Goal: Information Seeking & Learning: Learn about a topic

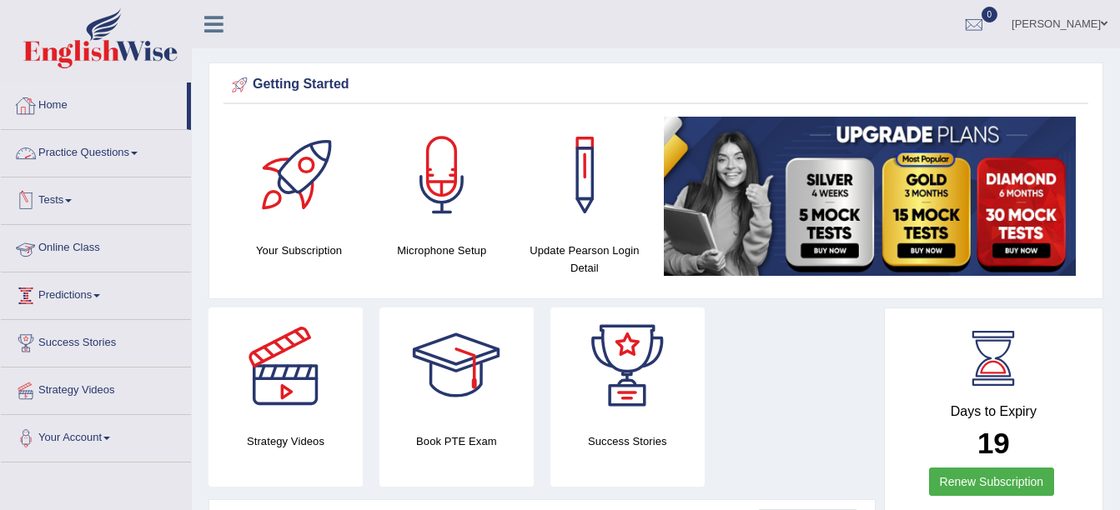
click at [133, 142] on link "Practice Questions" at bounding box center [96, 151] width 190 height 42
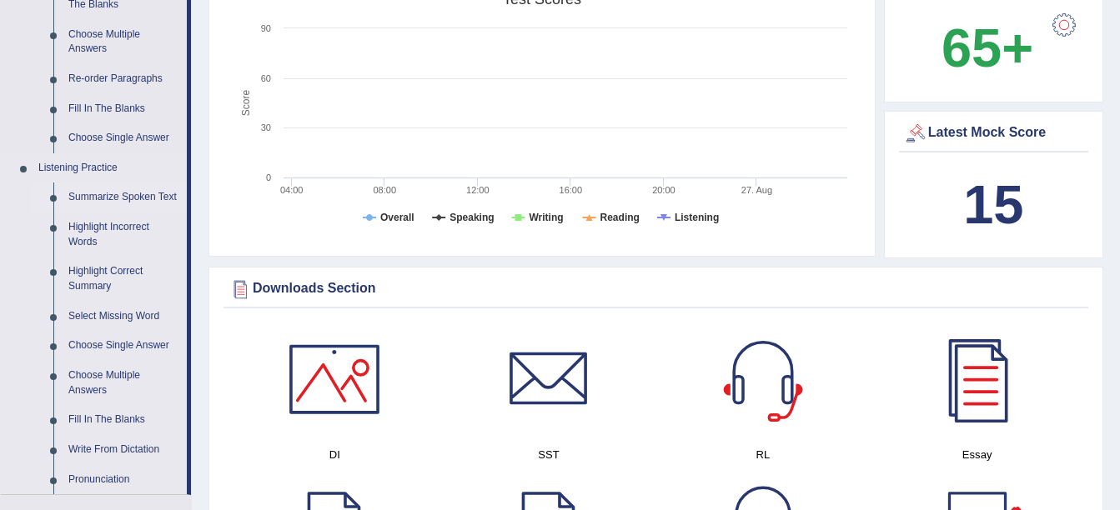
scroll to position [584, 0]
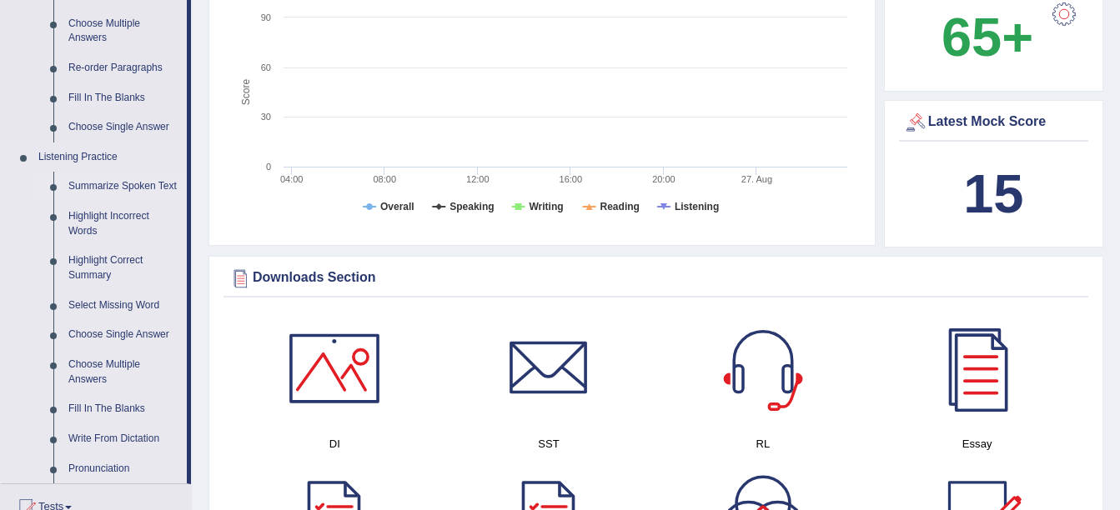
click at [130, 178] on link "Summarize Spoken Text" at bounding box center [124, 187] width 126 height 30
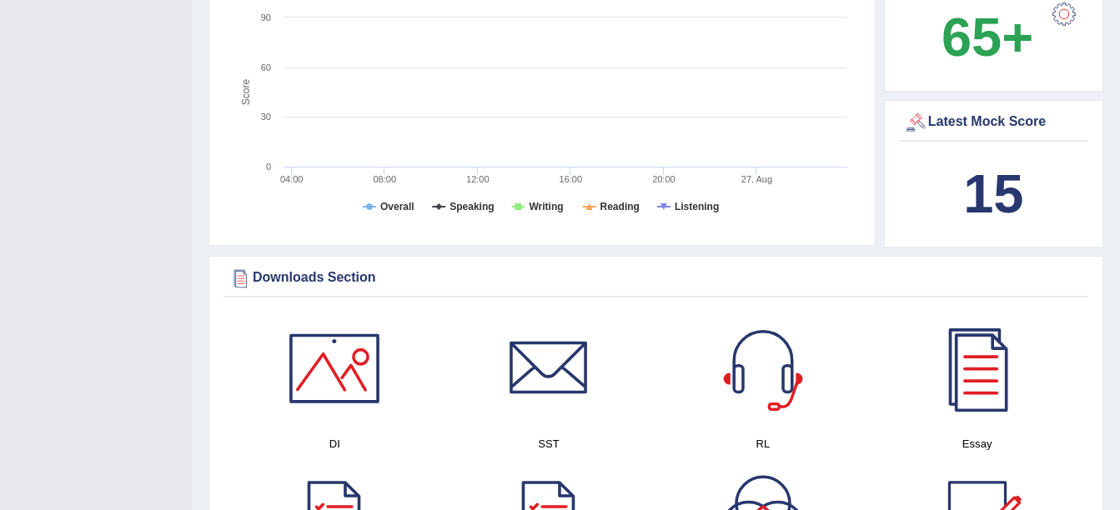
scroll to position [193, 0]
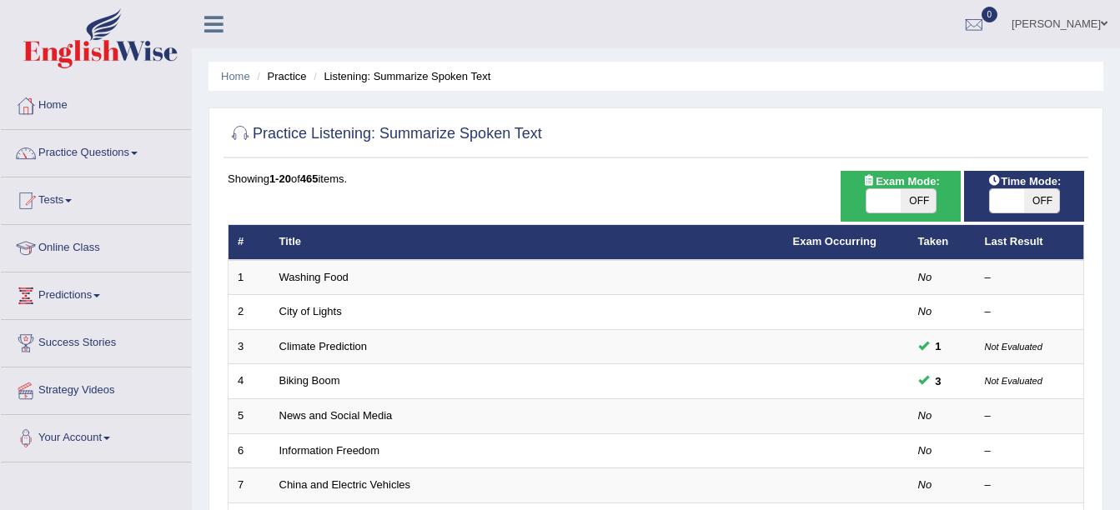
click at [920, 187] on span "Exam Mode:" at bounding box center [900, 182] width 90 height 18
click at [916, 195] on span "OFF" at bounding box center [917, 200] width 35 height 23
checkbox input "true"
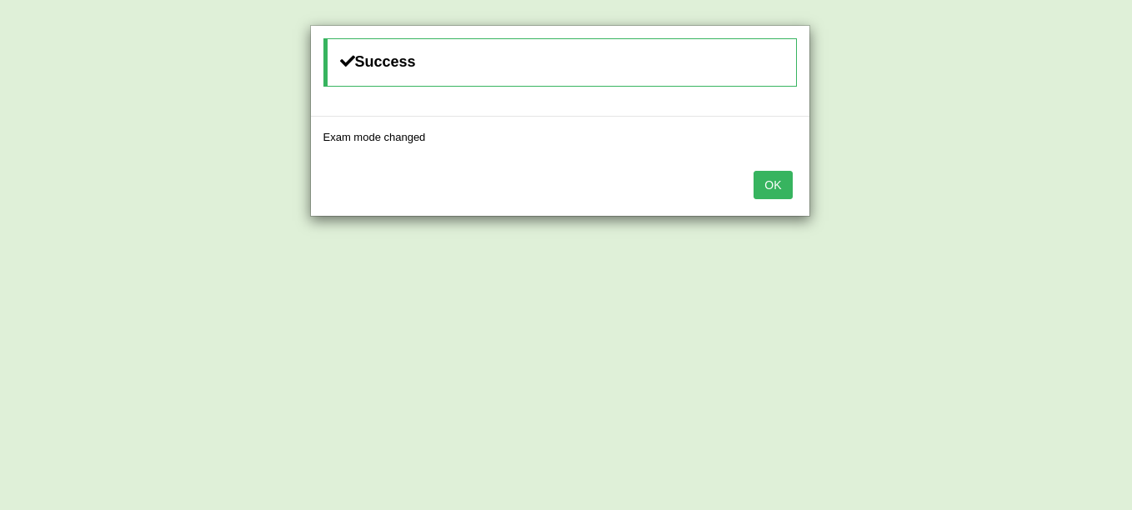
click at [771, 183] on button "OK" at bounding box center [773, 185] width 38 height 28
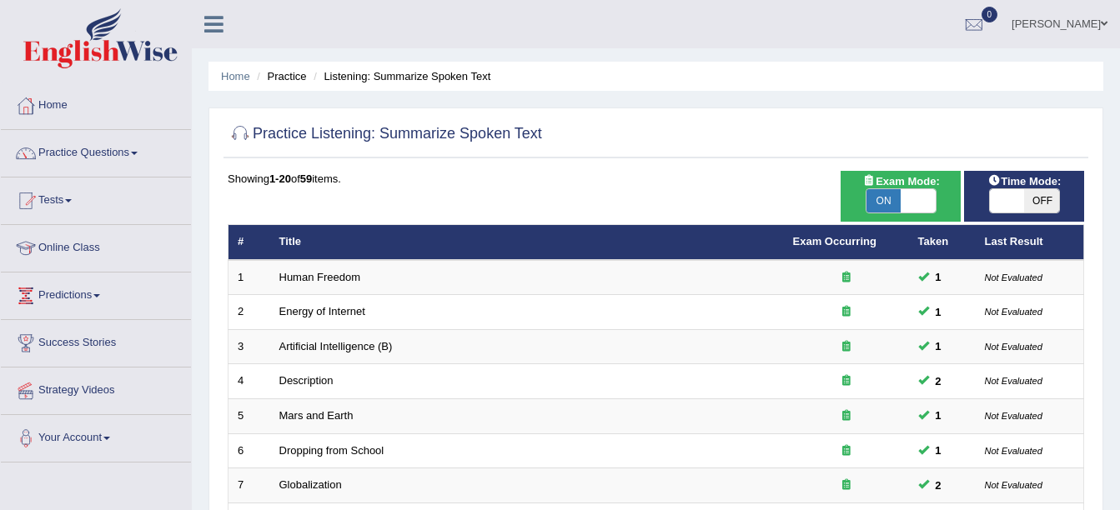
click at [1039, 203] on span "OFF" at bounding box center [1041, 200] width 35 height 23
checkbox input "true"
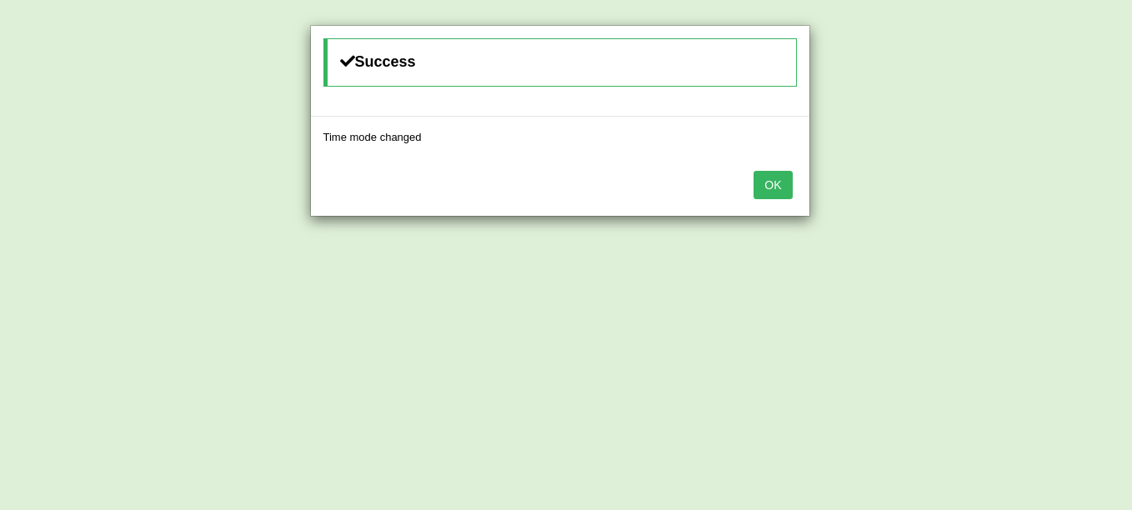
click at [785, 182] on button "OK" at bounding box center [773, 185] width 38 height 28
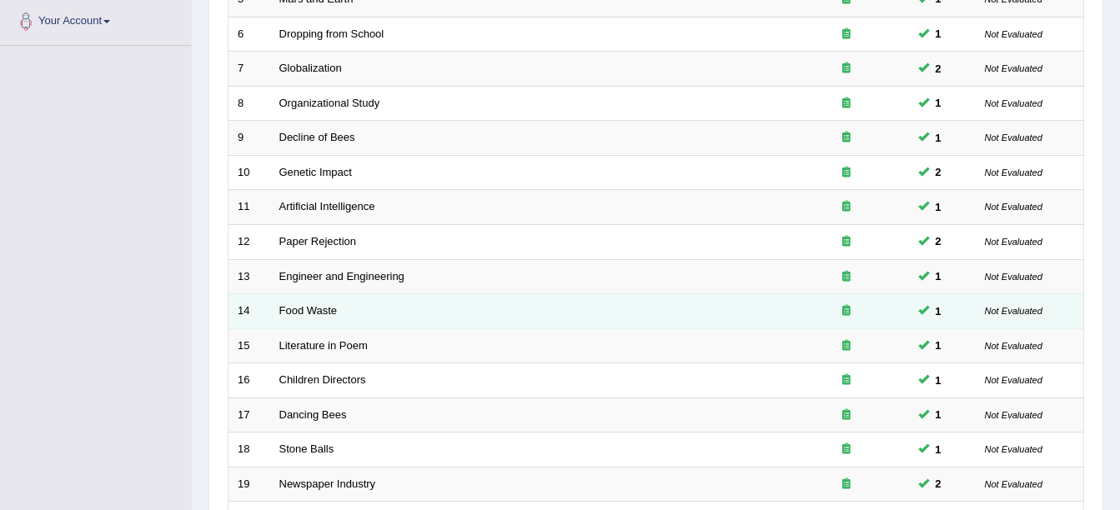
scroll to position [594, 0]
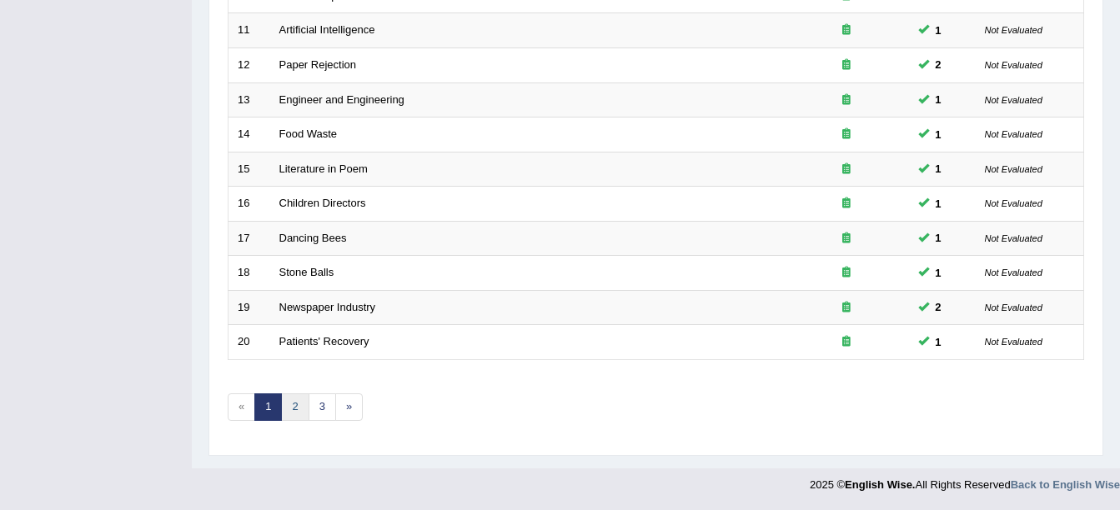
click at [300, 414] on link "2" at bounding box center [295, 407] width 28 height 28
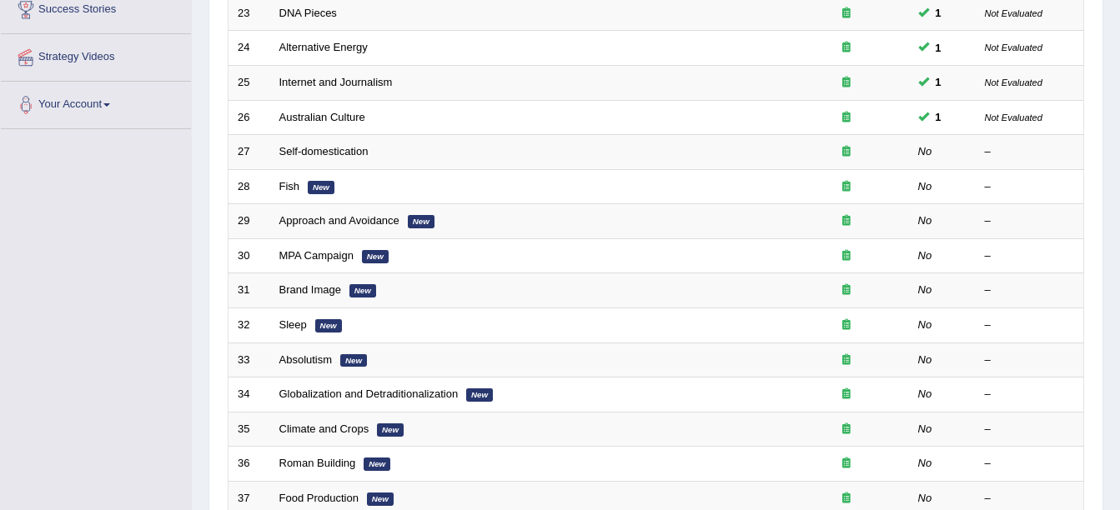
scroll to position [250, 0]
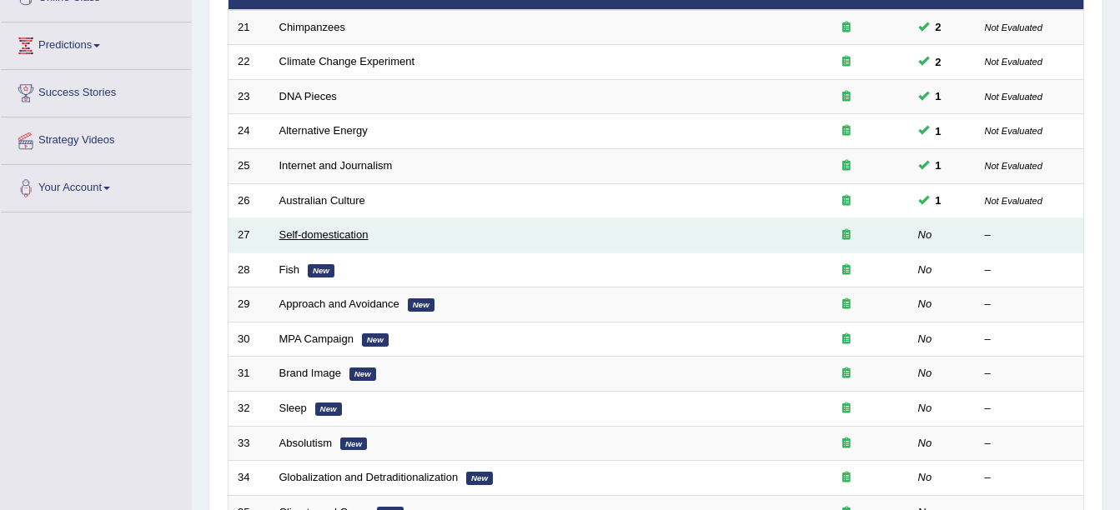
click at [323, 238] on link "Self-domestication" at bounding box center [323, 234] width 89 height 13
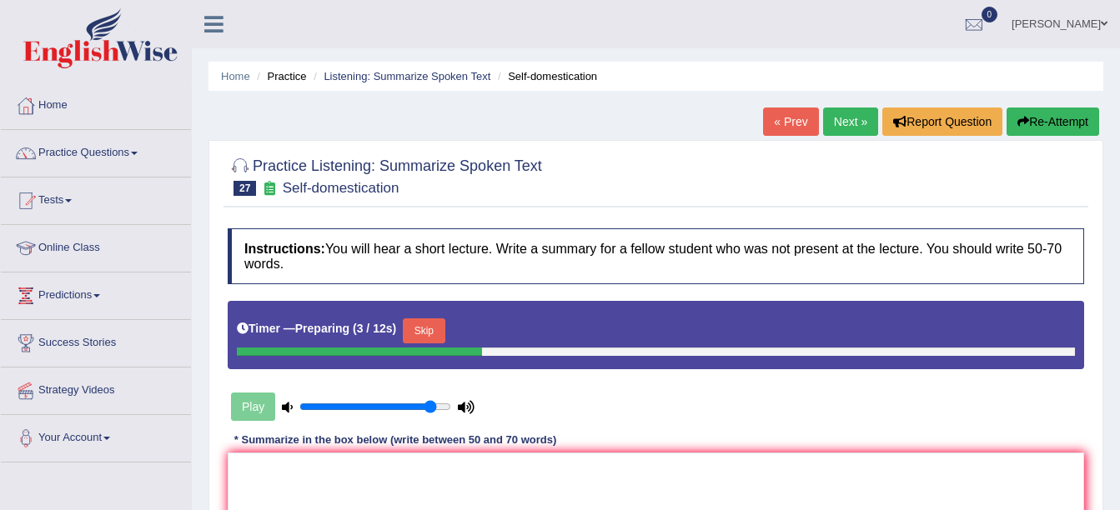
click at [428, 322] on button "Skip" at bounding box center [424, 330] width 42 height 25
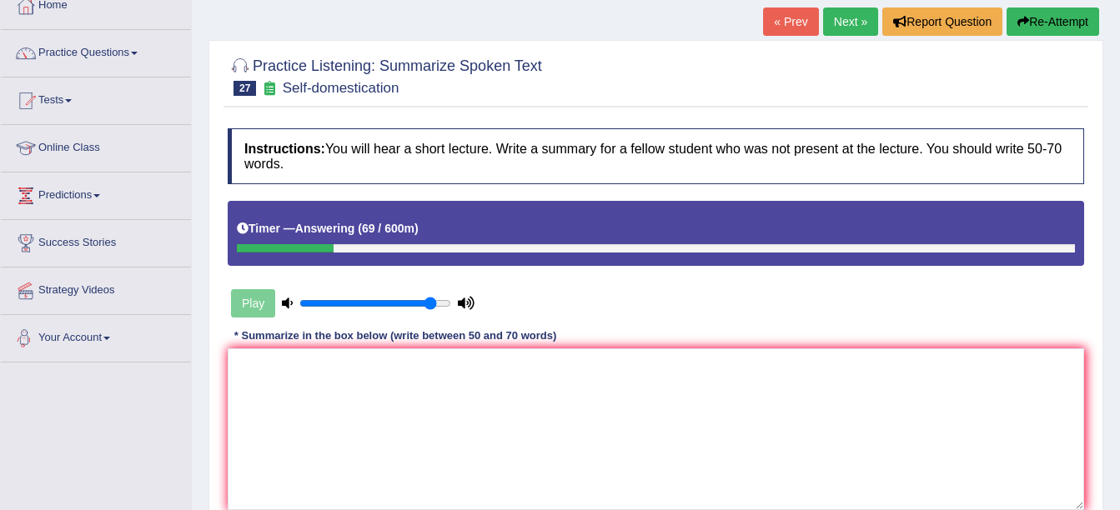
scroll to position [133, 0]
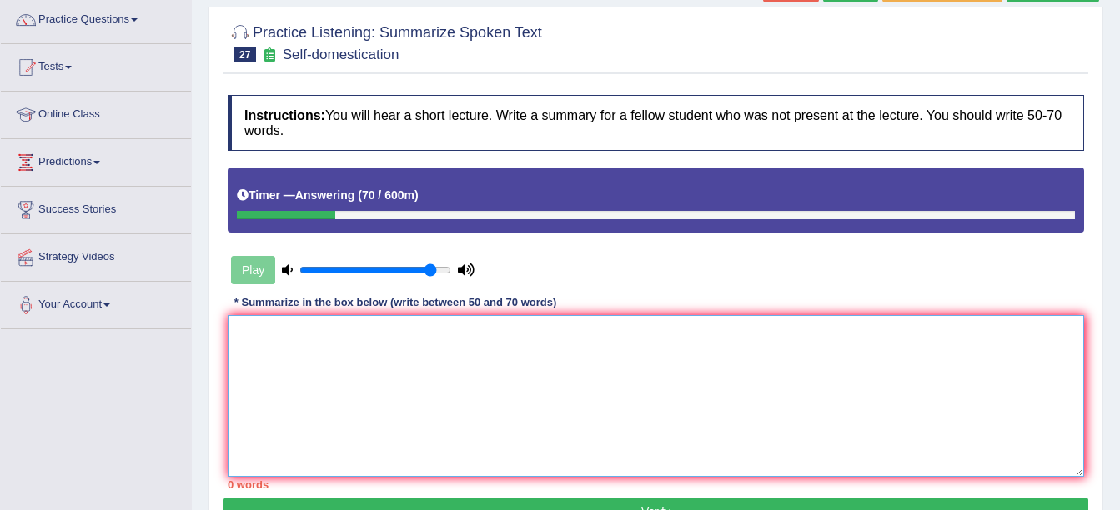
click at [296, 385] on textarea at bounding box center [656, 396] width 856 height 162
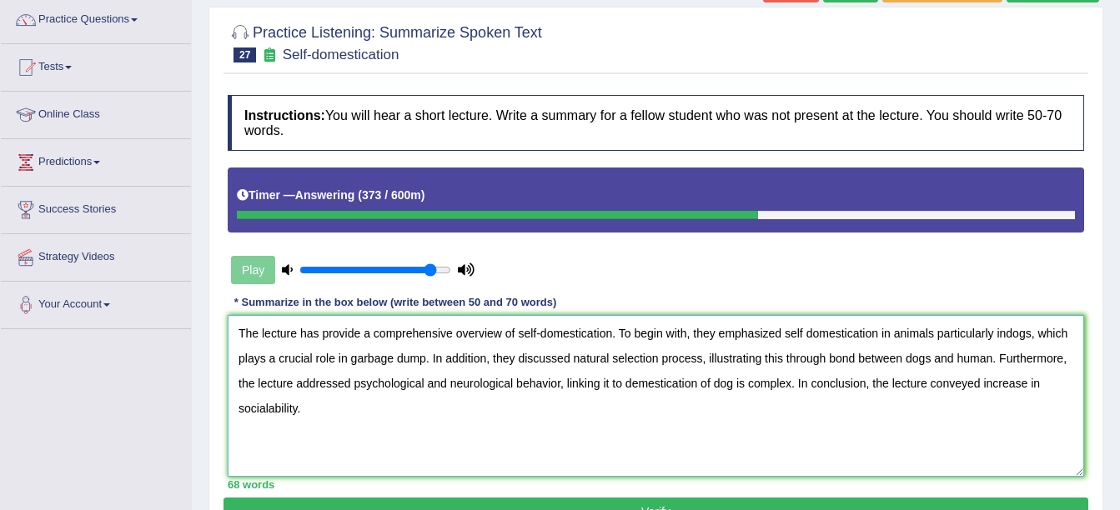
type textarea "The lecture has provide a comprehensive overview of self-domestication. To begi…"
click at [749, 500] on button "Verify" at bounding box center [655, 512] width 865 height 28
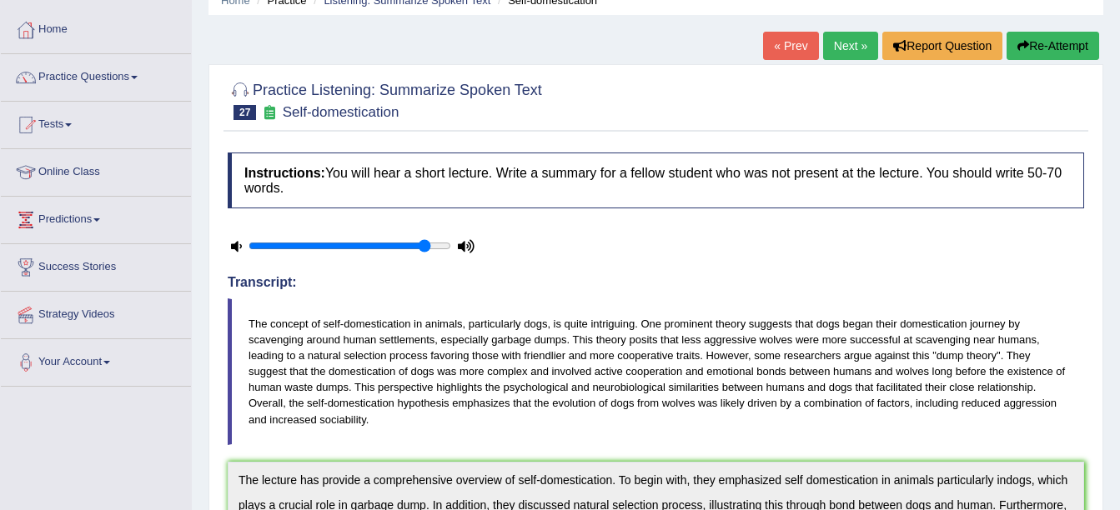
scroll to position [0, 0]
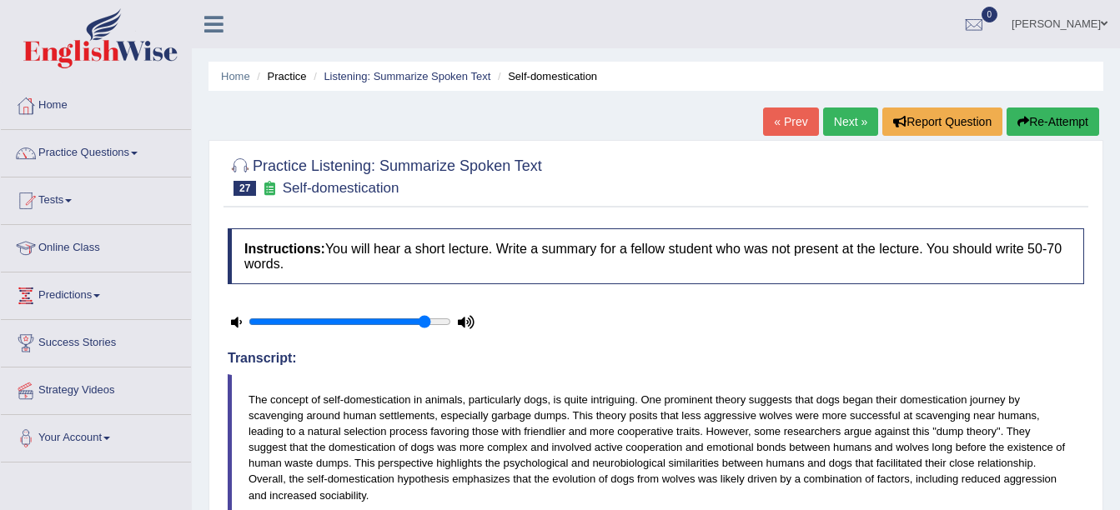
click at [1043, 114] on button "Re-Attempt" at bounding box center [1052, 122] width 93 height 28
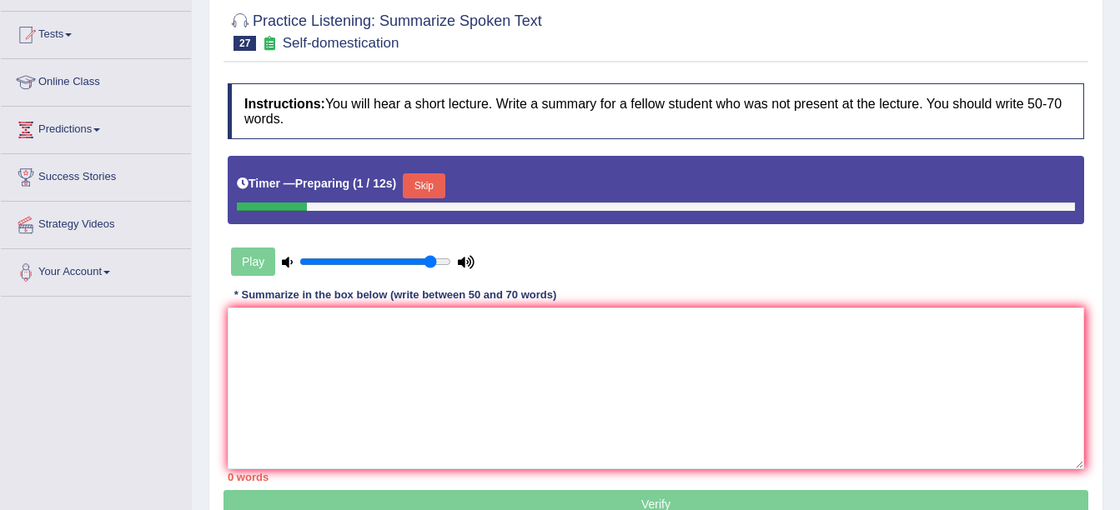
scroll to position [167, 0]
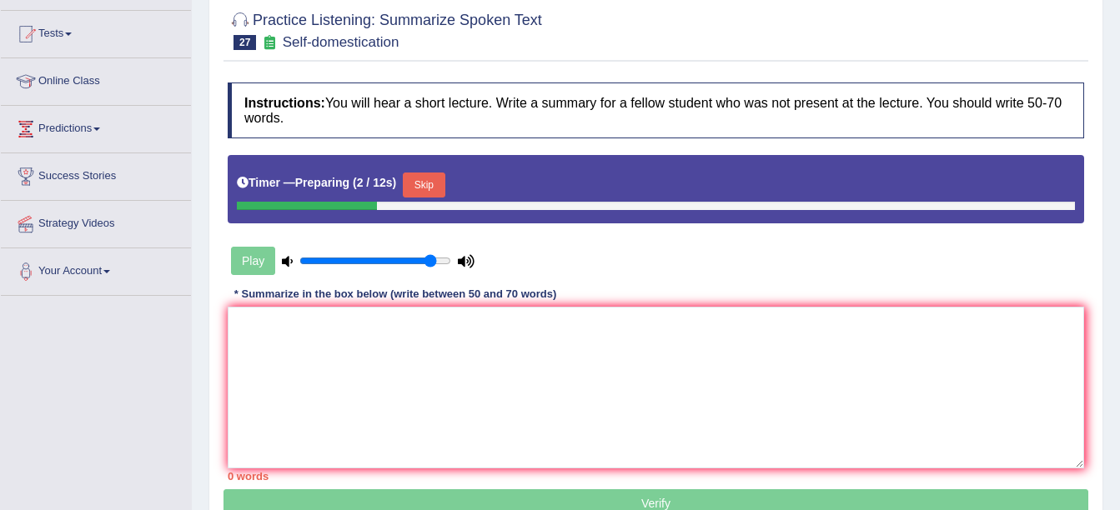
click at [423, 188] on button "Skip" at bounding box center [424, 185] width 42 height 25
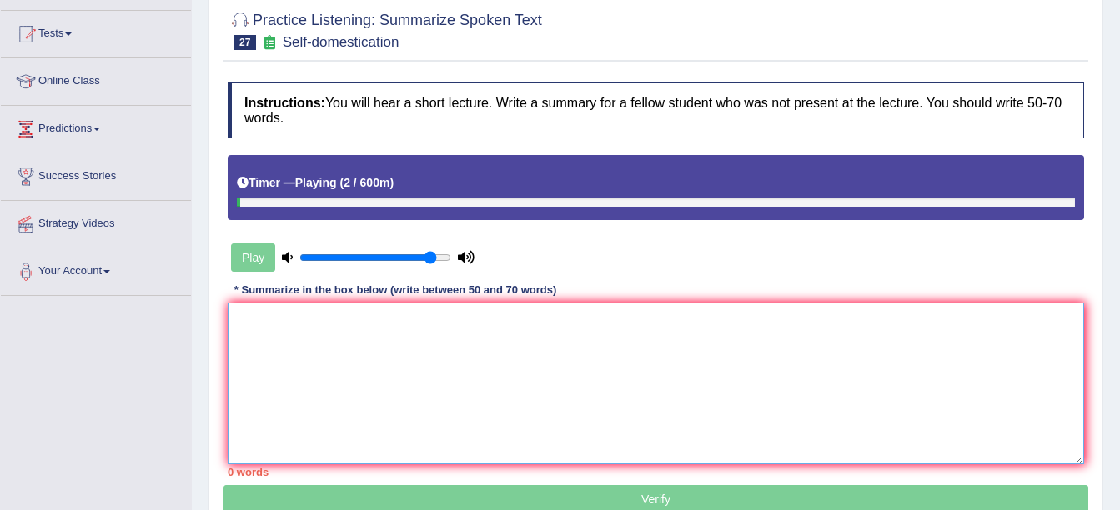
paste textarea "he lecture has provide a comprehensive overview of self-domestication. To begin…"
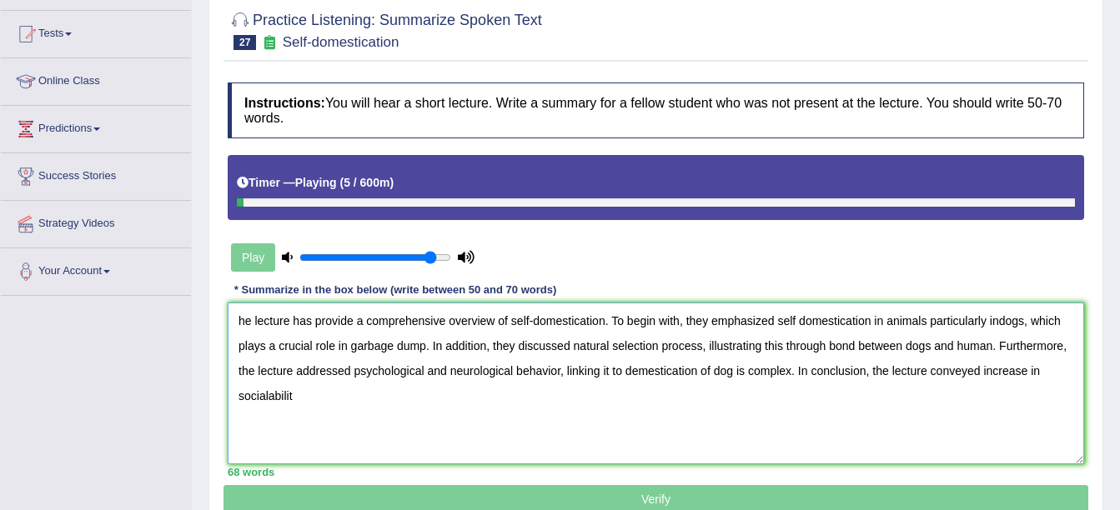
click at [352, 324] on textarea "he lecture has provide a comprehensive overview of self-domestication. To begin…" at bounding box center [656, 384] width 856 height 162
click at [1010, 322] on textarea "he lecture has provided a comprehensive overview of self-domestication. To begi…" at bounding box center [656, 384] width 856 height 162
click at [555, 371] on textarea "he lecture has provided a comprehensive overview of self-domestication. To begi…" at bounding box center [656, 384] width 856 height 162
click at [298, 400] on textarea "he lecture has provided a comprehensive overview of self-domestication. To begi…" at bounding box center [656, 384] width 856 height 162
click at [269, 394] on textarea "he lecture has provided a comprehensive overview of self-domestication. To begi…" at bounding box center [656, 384] width 856 height 162
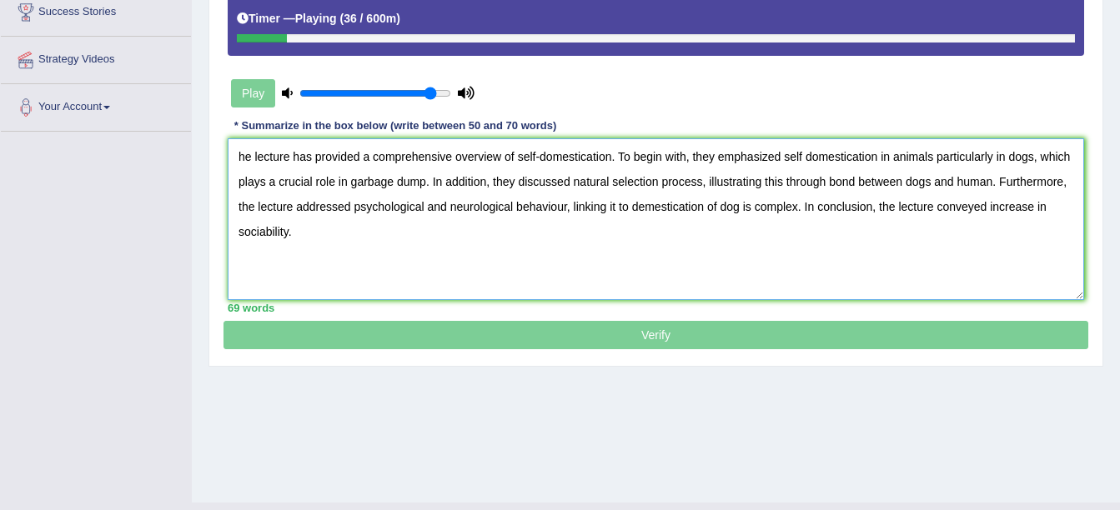
scroll to position [365, 0]
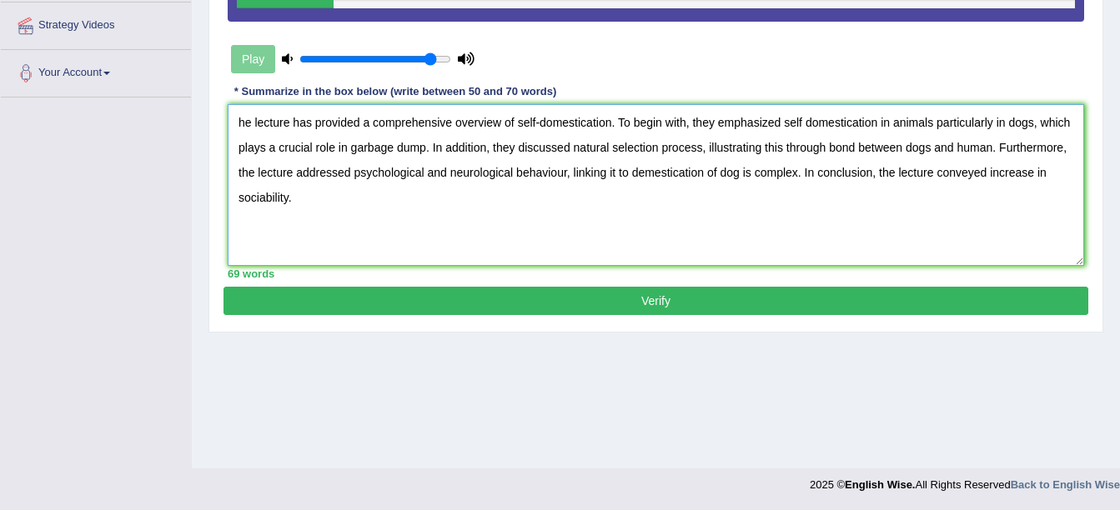
type textarea "he lecture has provided a comprehensive overview of self-domestication. To begi…"
click at [471, 310] on button "Verify" at bounding box center [655, 301] width 865 height 28
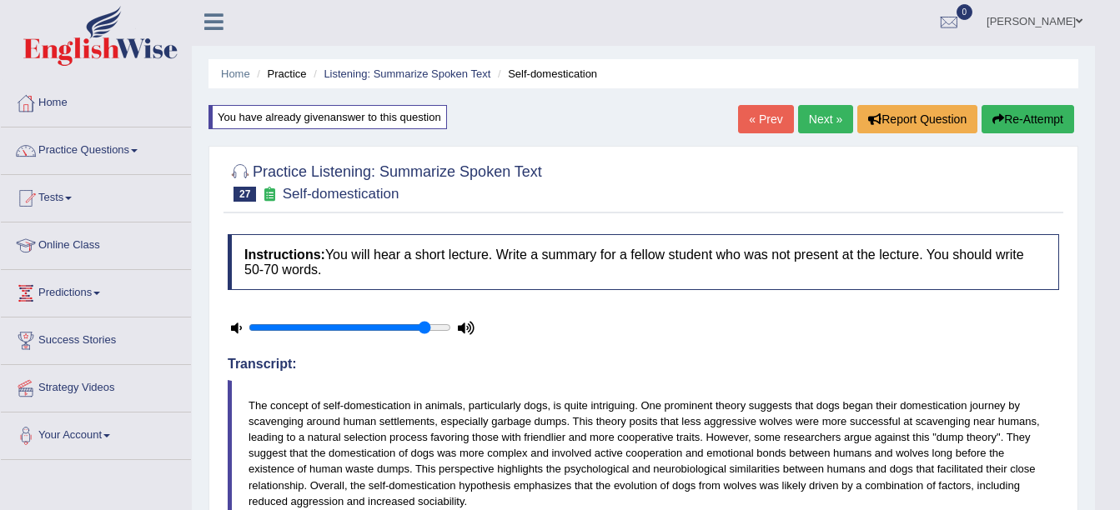
scroll to position [0, 0]
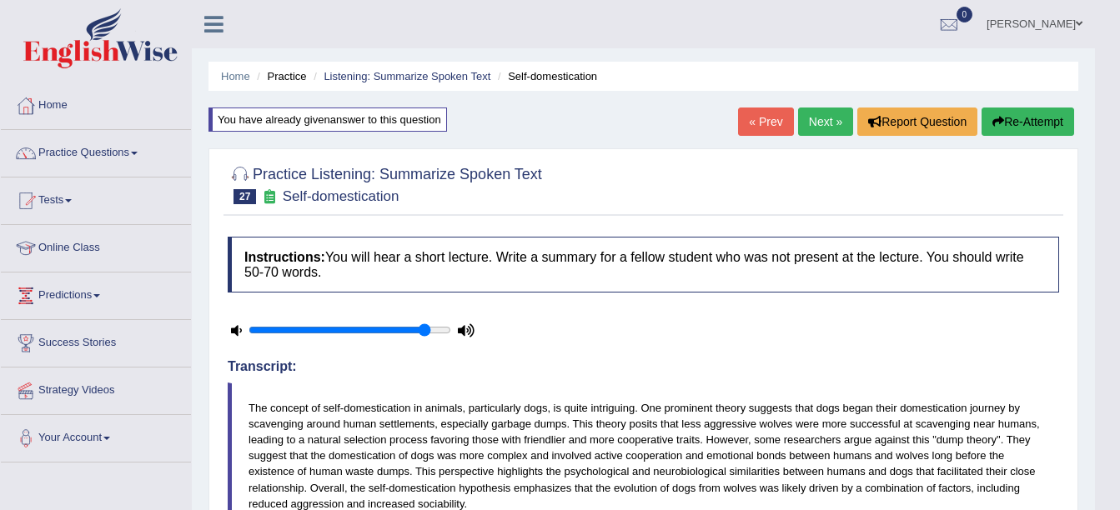
click at [820, 122] on link "Next »" at bounding box center [825, 122] width 55 height 28
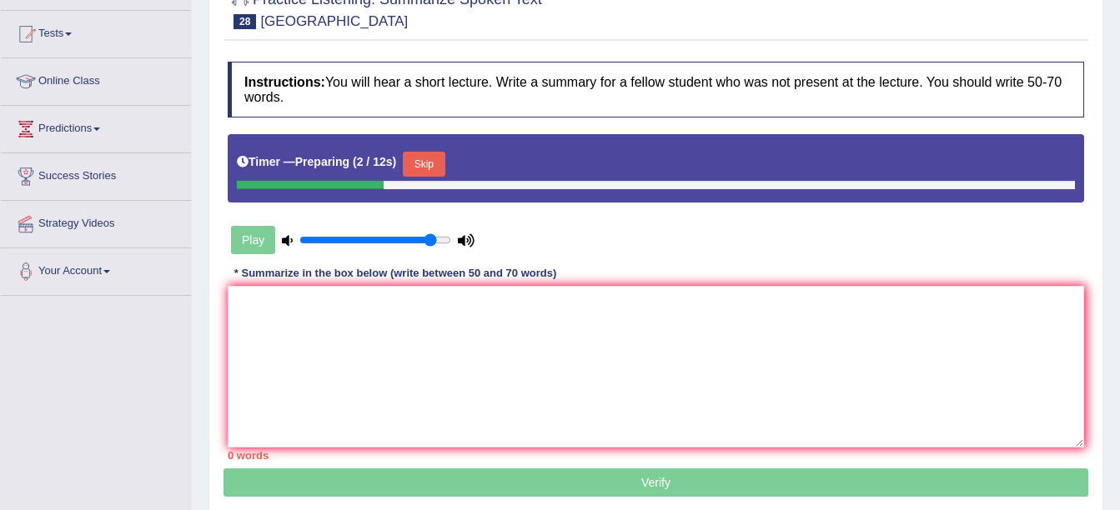
click at [428, 168] on button "Skip" at bounding box center [424, 164] width 42 height 25
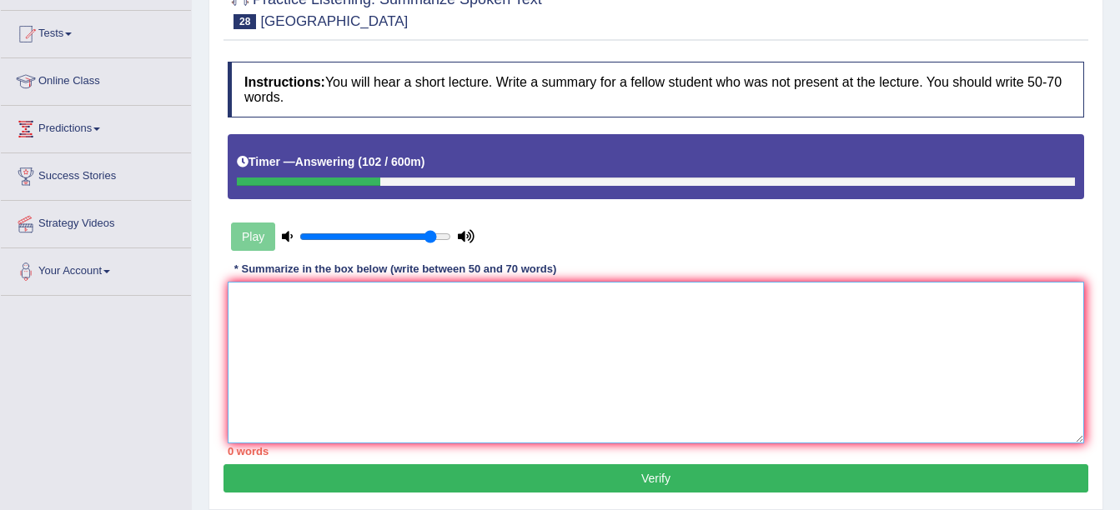
drag, startPoint x: 355, startPoint y: 326, endPoint x: 347, endPoint y: 327, distance: 8.4
paste textarea "he lecture has provide a comprehensive overview of self-domestication. To begin…"
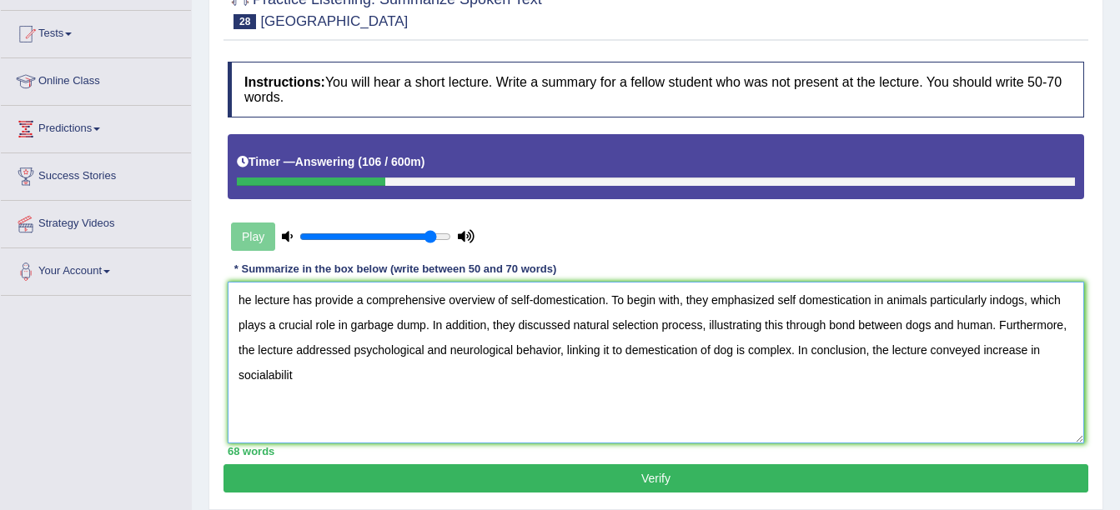
click at [606, 302] on textarea "he lecture has provide a comprehensive overview of self-domestication. To begin…" at bounding box center [656, 363] width 856 height 162
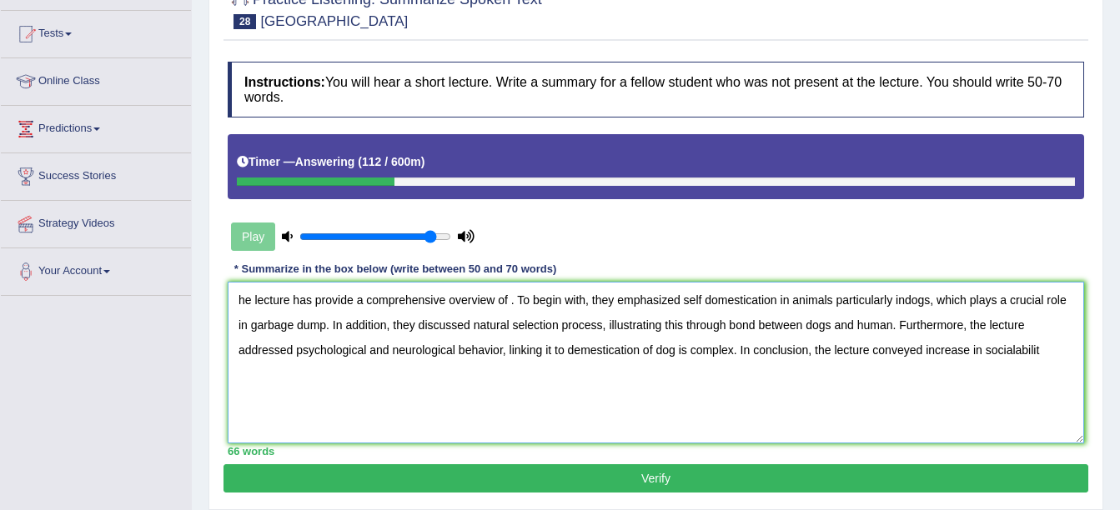
click at [353, 293] on textarea "he lecture has provide a comprehensive overview of . To begin with, they emphas…" at bounding box center [656, 363] width 856 height 162
click at [513, 302] on textarea "he lecture has provided a comprehensive overview of . To begin with, they empha…" at bounding box center [656, 363] width 856 height 162
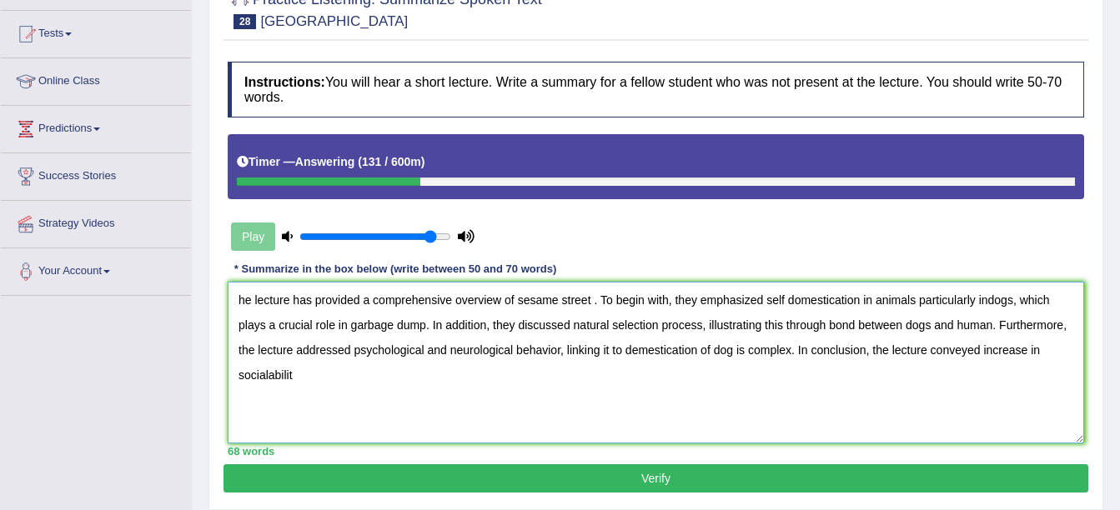
click at [1018, 293] on textarea "he lecture has provided a comprehensive overview of sesame street . To begin wi…" at bounding box center [656, 363] width 856 height 162
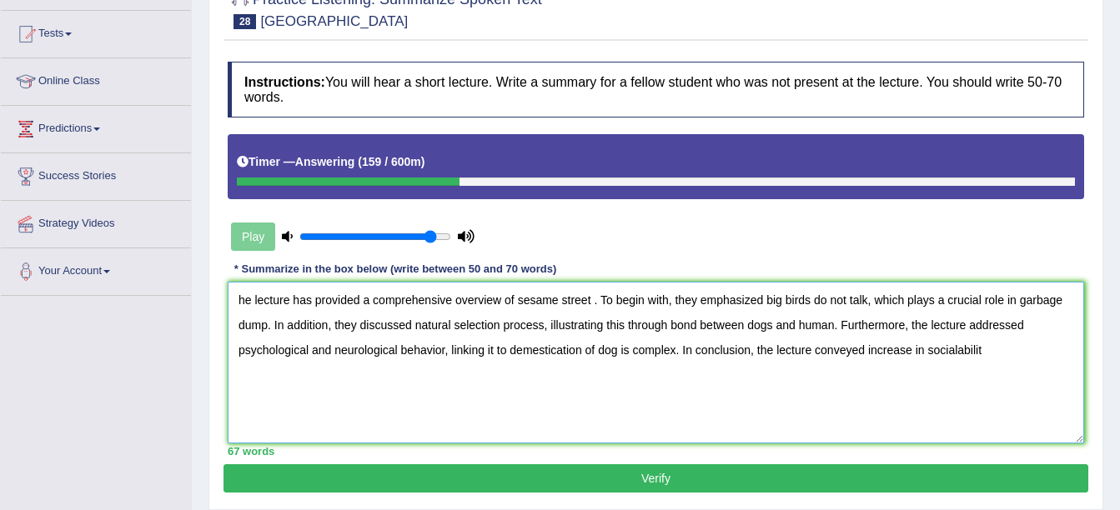
click at [268, 322] on textarea "he lecture has provided a comprehensive overview of sesame street . To begin wi…" at bounding box center [656, 363] width 856 height 162
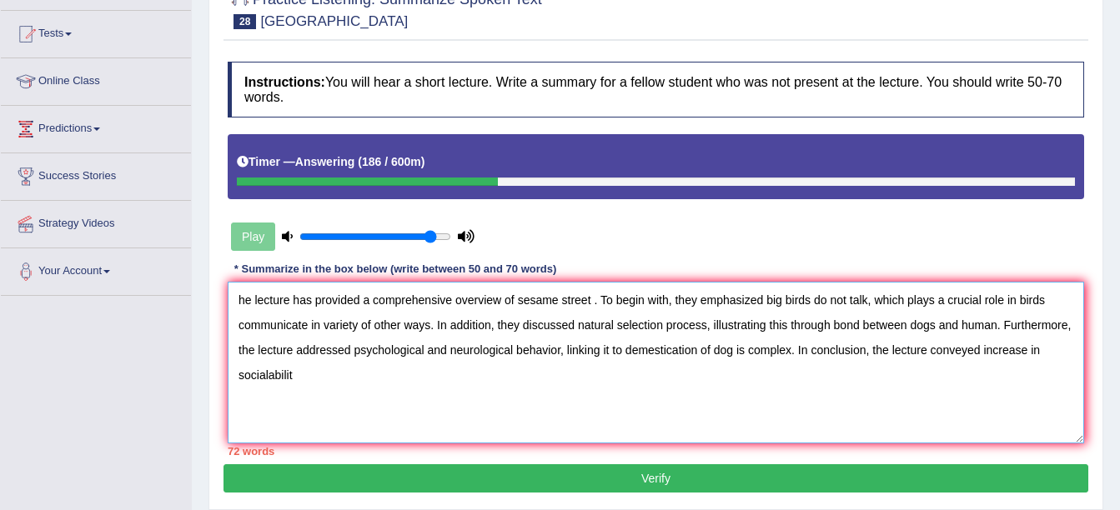
click at [709, 321] on textarea "he lecture has provided a comprehensive overview of sesame street . To begin wi…" at bounding box center [656, 363] width 856 height 162
click at [942, 318] on textarea "he lecture has provided a comprehensive overview of sesame street . To begin wi…" at bounding box center [656, 363] width 856 height 162
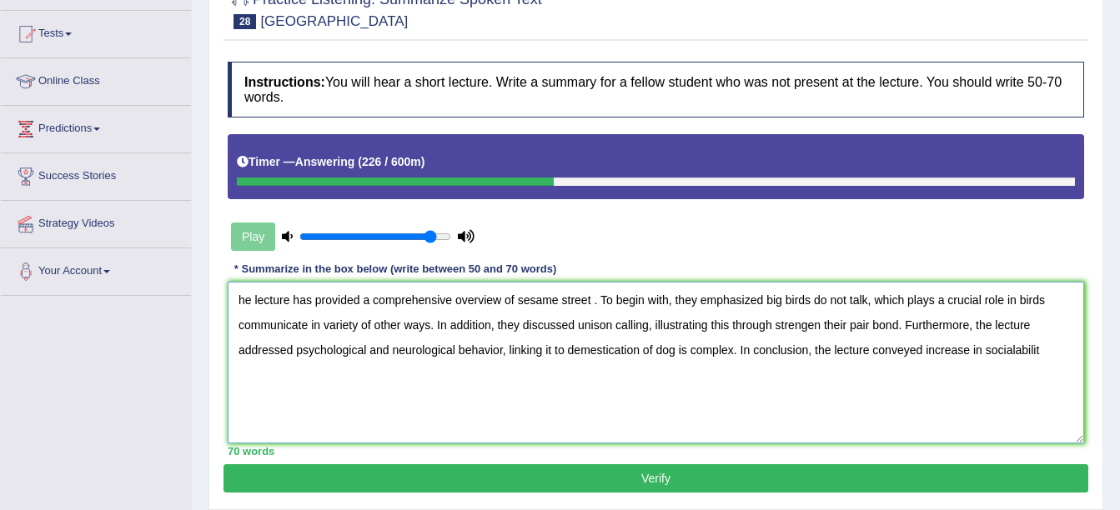
click at [501, 350] on textarea "he lecture has provided a comprehensive overview of sesame street . To begin wi…" at bounding box center [656, 363] width 856 height 162
click at [639, 343] on textarea "he lecture has provided a comprehensive overview of sesame street . To begin wi…" at bounding box center [656, 363] width 856 height 162
click at [943, 343] on textarea "he lecture has provided a comprehensive overview of sesame street . To begin wi…" at bounding box center [656, 363] width 856 height 162
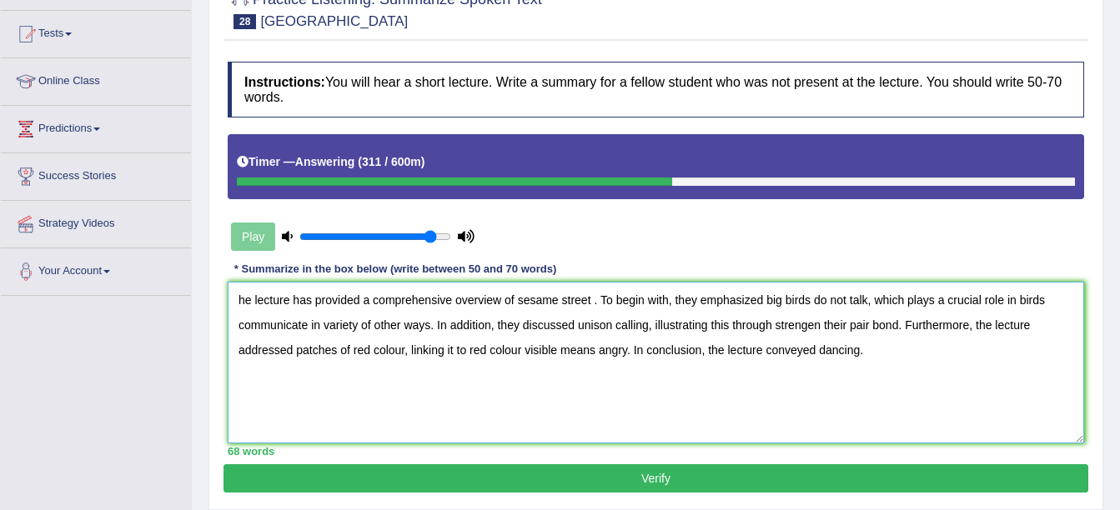
type textarea "he lecture has provided a comprehensive overview of sesame street . To begin wi…"
click at [791, 491] on button "Verify" at bounding box center [655, 478] width 865 height 28
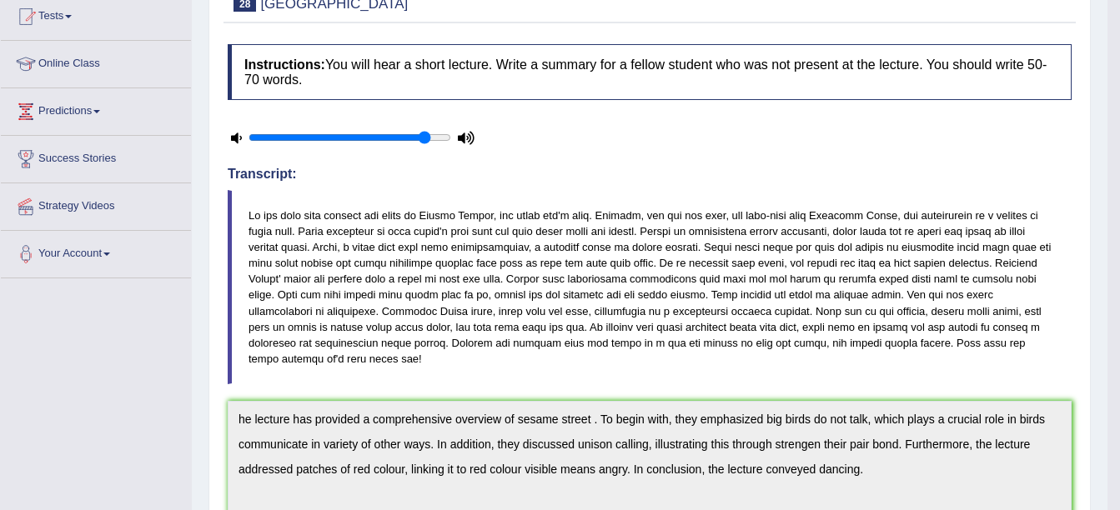
scroll to position [83, 0]
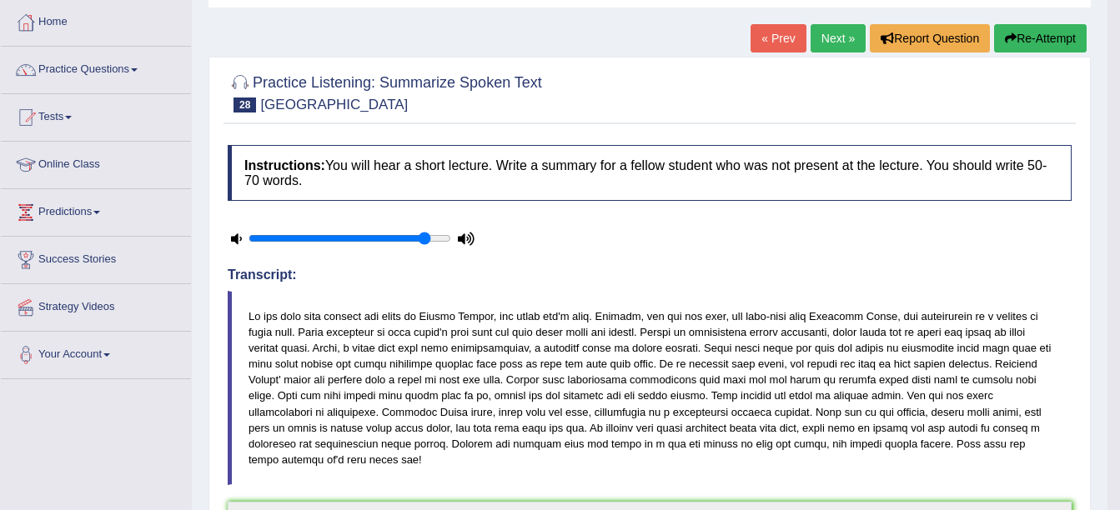
click at [830, 43] on link "Next »" at bounding box center [837, 38] width 55 height 28
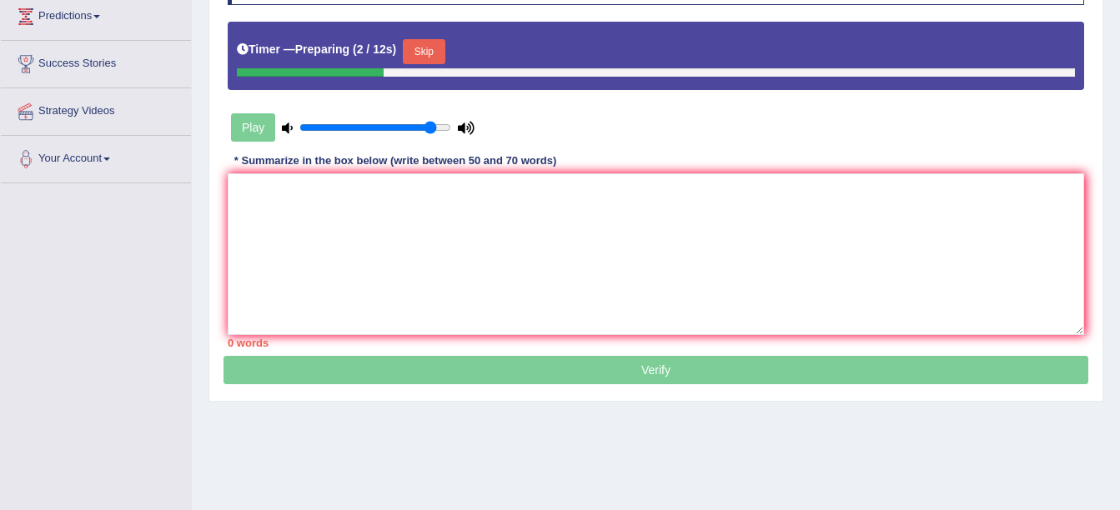
scroll to position [250, 0]
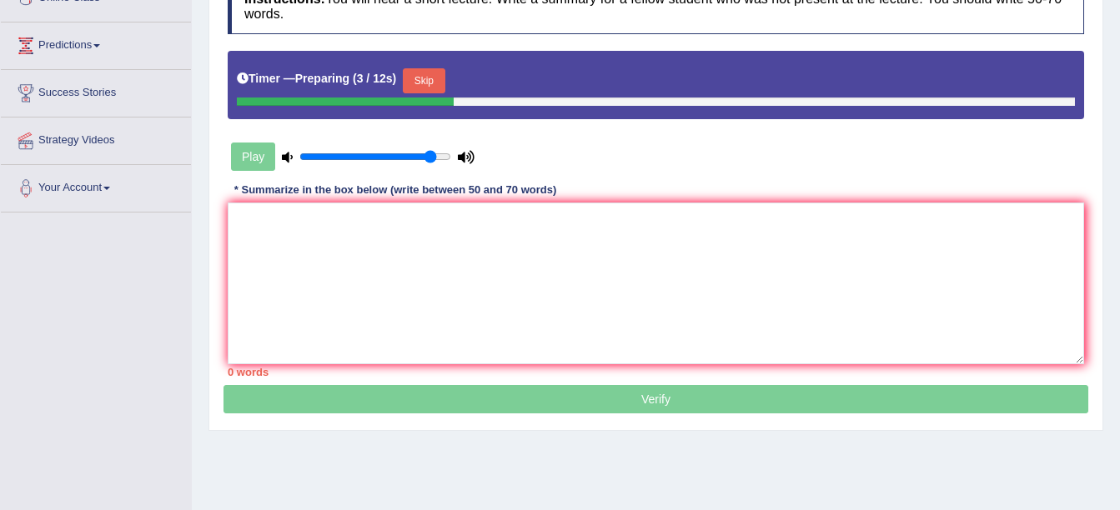
click at [423, 85] on button "Skip" at bounding box center [424, 80] width 42 height 25
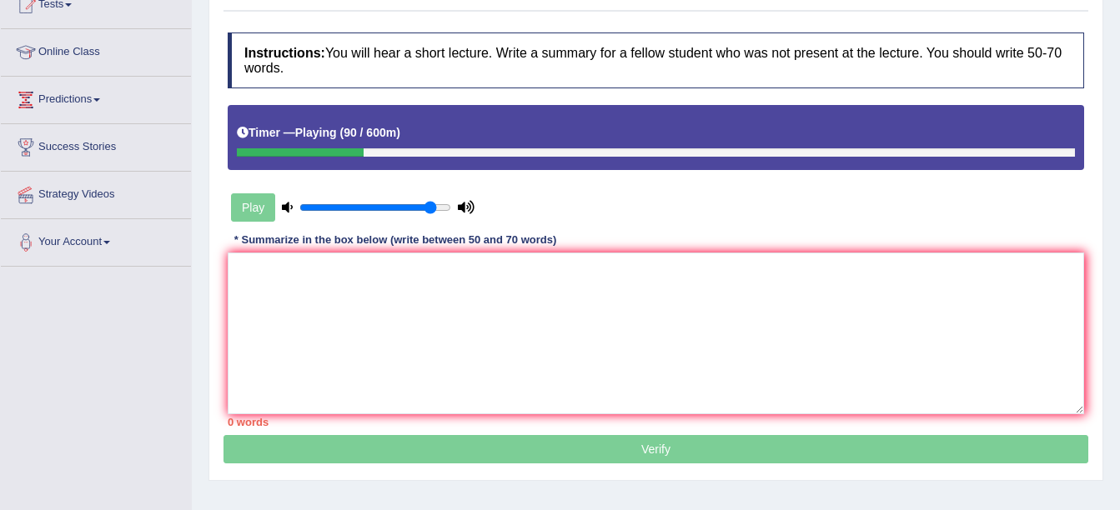
scroll to position [167, 0]
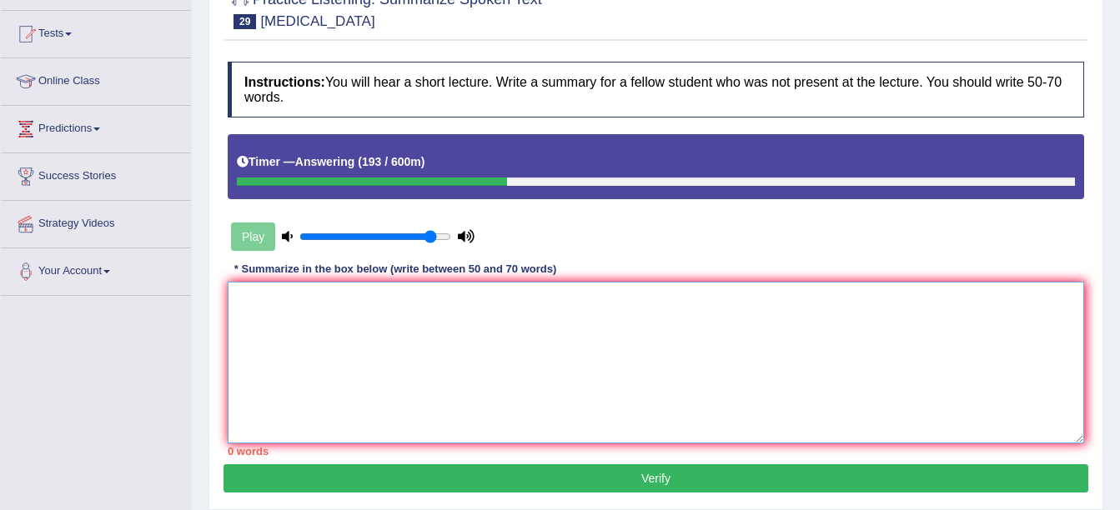
drag, startPoint x: 519, startPoint y: 343, endPoint x: 529, endPoint y: 336, distance: 11.8
paste textarea "he lecture has provide a comprehensive overview of self-domestication. To begin…"
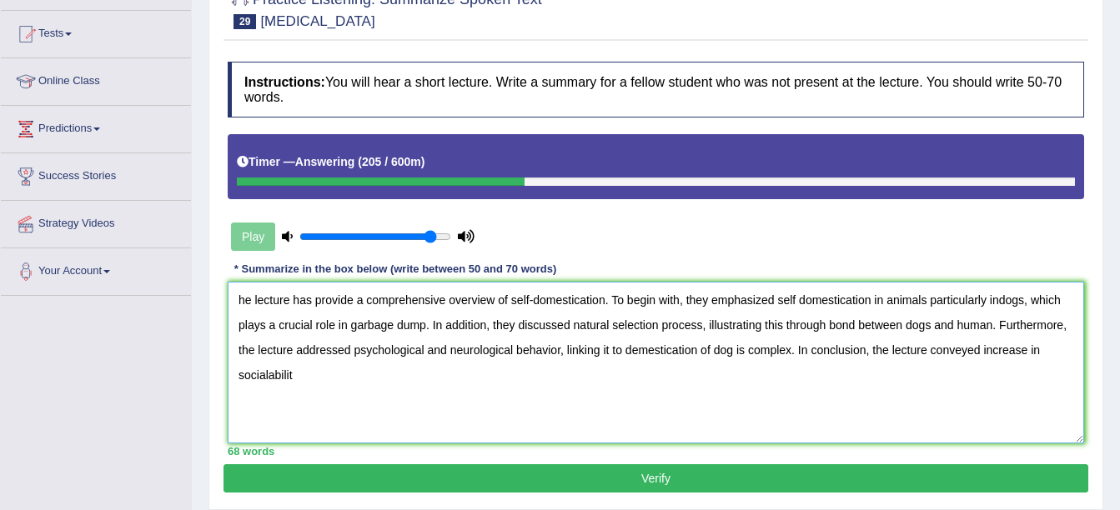
click at [612, 296] on textarea "he lecture has provide a comprehensive overview of self-domestication. To begin…" at bounding box center [656, 363] width 856 height 162
click at [975, 300] on textarea "he lecture has provide a comprehensive overview of Dyslexia. To begin with, the…" at bounding box center [656, 363] width 856 height 162
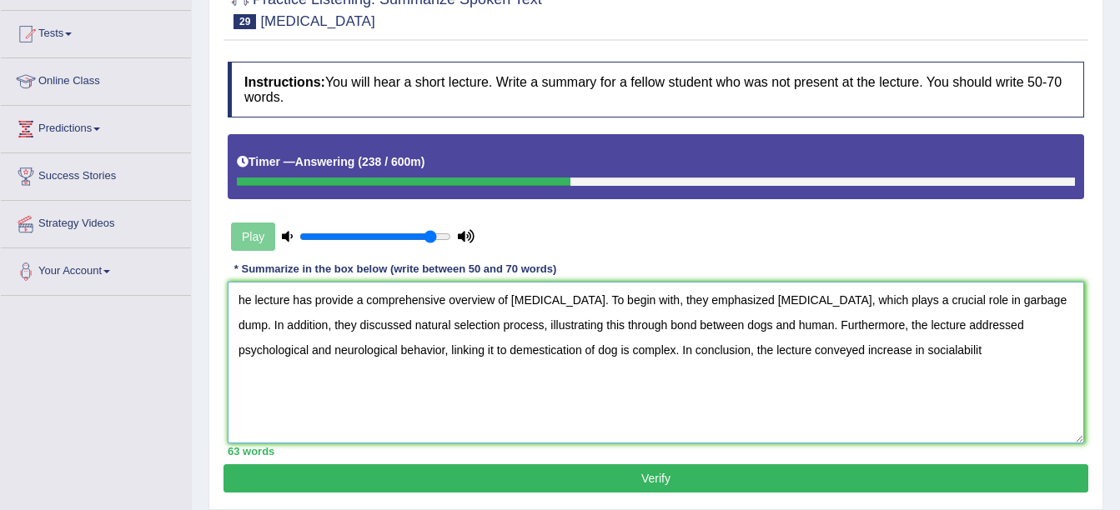
drag, startPoint x: 1053, startPoint y: 306, endPoint x: 1076, endPoint y: 300, distance: 24.1
click at [1076, 300] on textarea "he lecture has provide a comprehensive overview of Dyslexia. To begin with, the…" at bounding box center [656, 363] width 856 height 162
click at [1034, 309] on textarea "he lecture has provide a comprehensive overview of Dyslexia. To begin with, the…" at bounding box center [656, 363] width 856 height 162
click at [1024, 282] on textarea "he lecture has provide a comprehensive overview of Dyslexia. To begin with, the…" at bounding box center [656, 363] width 856 height 162
click at [1034, 294] on textarea "he lecture has provide a comprehensive overview of Dyslexia. To begin with, the…" at bounding box center [656, 363] width 856 height 162
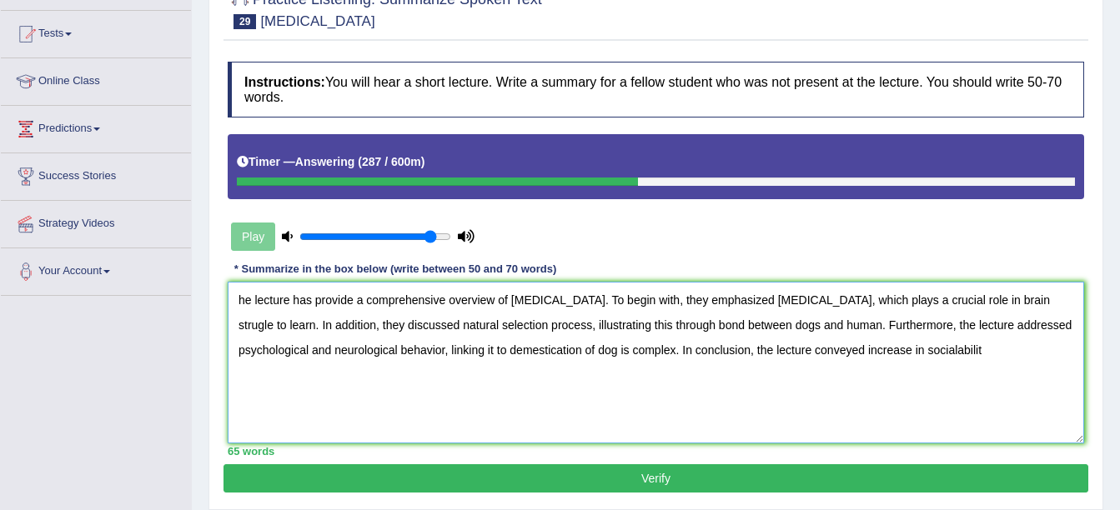
click at [1012, 303] on textarea "he lecture has provide a comprehensive overview of Dyslexia. To begin with, the…" at bounding box center [656, 363] width 856 height 162
drag, startPoint x: 267, startPoint y: 326, endPoint x: 279, endPoint y: 315, distance: 16.5
click at [274, 322] on textarea "he lecture has provide a comprehensive overview of Dyslexia. To begin with, the…" at bounding box center [656, 363] width 856 height 162
drag, startPoint x: 544, startPoint y: 315, endPoint x: 559, endPoint y: 309, distance: 16.1
click at [554, 308] on textarea "he lecture has provide a comprehensive overview of Dyslexia. To begin with, the…" at bounding box center [656, 363] width 856 height 162
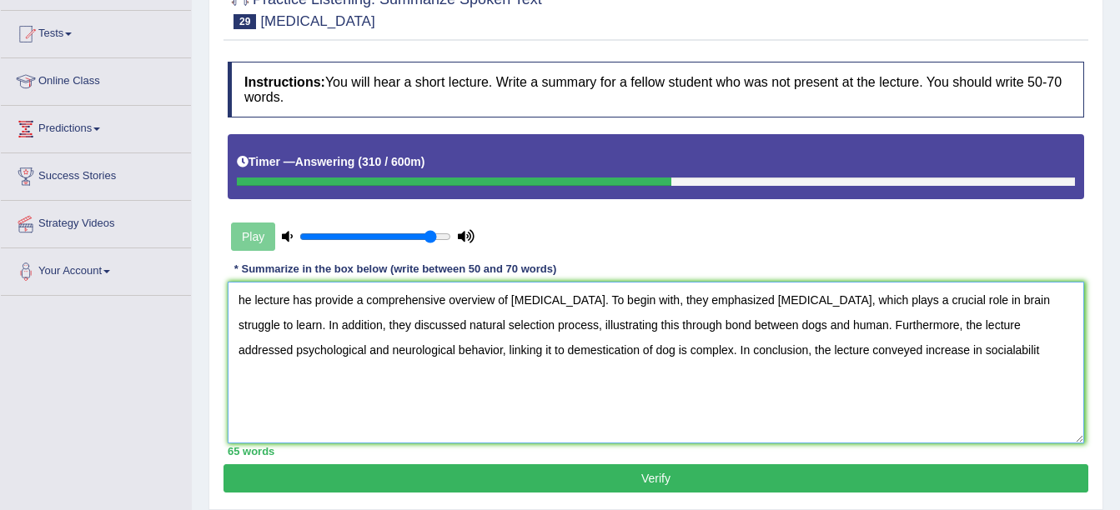
click at [507, 409] on textarea "he lecture has provide a comprehensive overview of Dyslexia. To begin with, the…" at bounding box center [656, 363] width 856 height 162
click at [542, 329] on textarea "he lecture has provide a comprehensive overview of Dyslexia. To begin with, the…" at bounding box center [656, 363] width 856 height 162
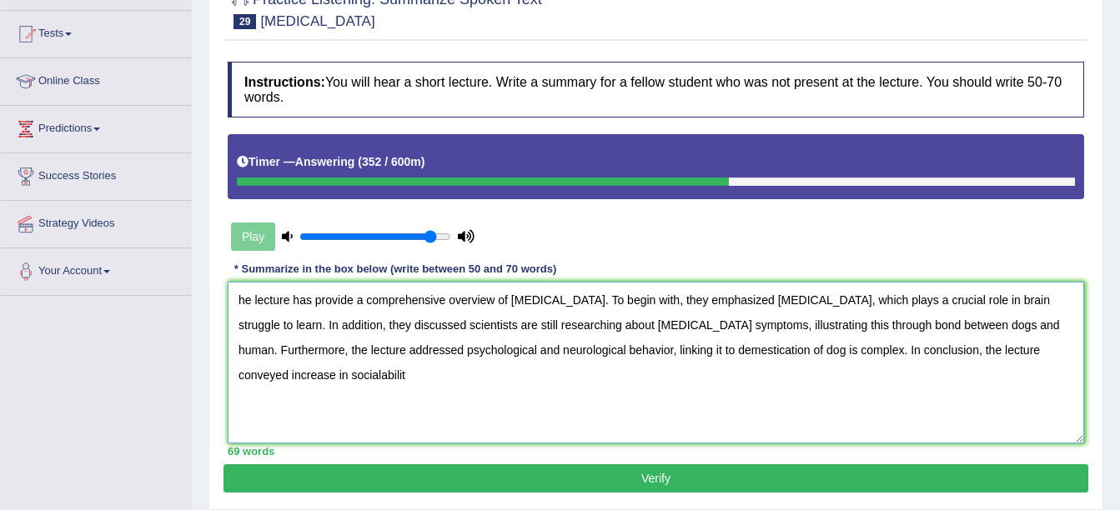
click at [983, 305] on textarea "he lecture has provide a comprehensive overview of Dyslexia. To begin with, the…" at bounding box center [656, 363] width 856 height 162
click at [997, 344] on textarea "he lecture has provide a comprehensive overview of Dyslexia. To begin with, the…" at bounding box center [656, 363] width 856 height 162
click at [990, 328] on textarea "he lecture has provide a comprehensive overview of Dyslexia. To begin with, the…" at bounding box center [656, 363] width 856 height 162
click at [539, 343] on textarea "he lecture has provide a comprehensive overview of Dyslexia. To begin with, the…" at bounding box center [656, 363] width 856 height 162
click at [421, 344] on textarea "he lecture has provide a comprehensive overview of Dyslexia. To begin with, the…" at bounding box center [656, 363] width 856 height 162
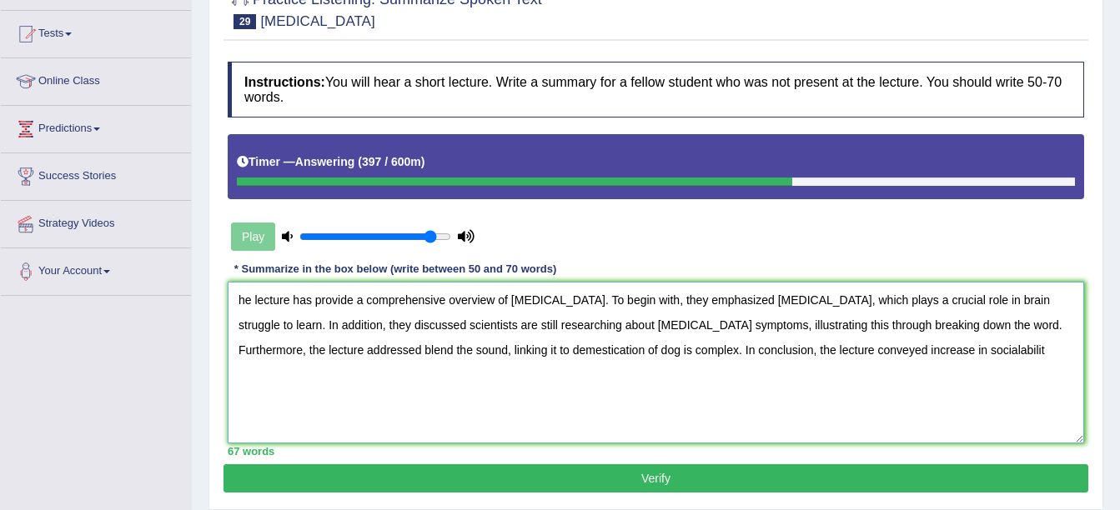
click at [652, 343] on textarea "he lecture has provide a comprehensive overview of Dyslexia. To begin with, the…" at bounding box center [656, 363] width 856 height 162
click at [550, 346] on textarea "he lecture has provide a comprehensive overview of Dyslexia. To begin with, the…" at bounding box center [656, 363] width 856 height 162
click at [975, 353] on textarea "he lecture has provide a comprehensive overview of Dyslexia. To begin with, the…" at bounding box center [656, 363] width 856 height 162
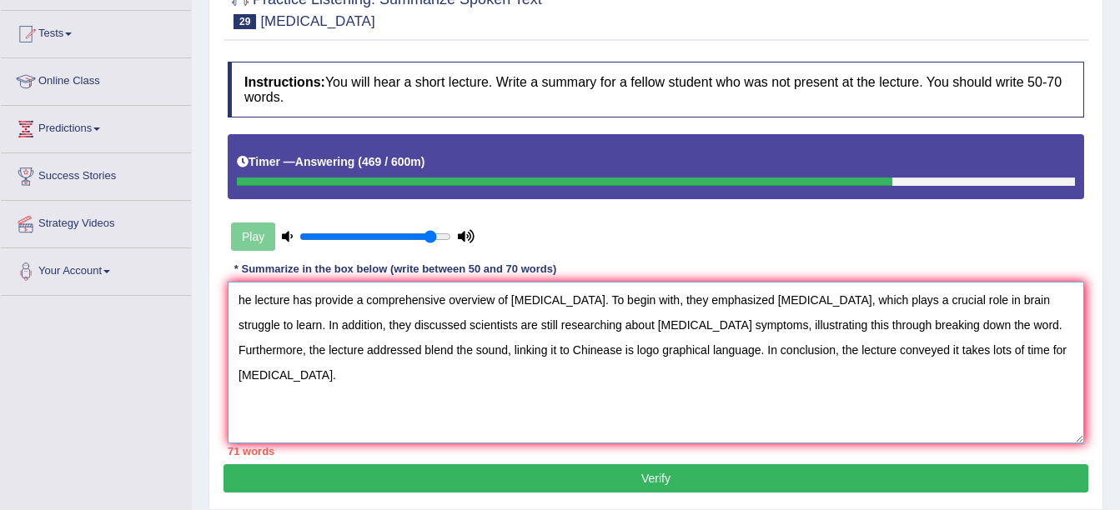
type textarea "he lecture has provide a comprehensive overview of Dyslexia. To begin with, the…"
click at [576, 479] on button "Verify" at bounding box center [655, 478] width 865 height 28
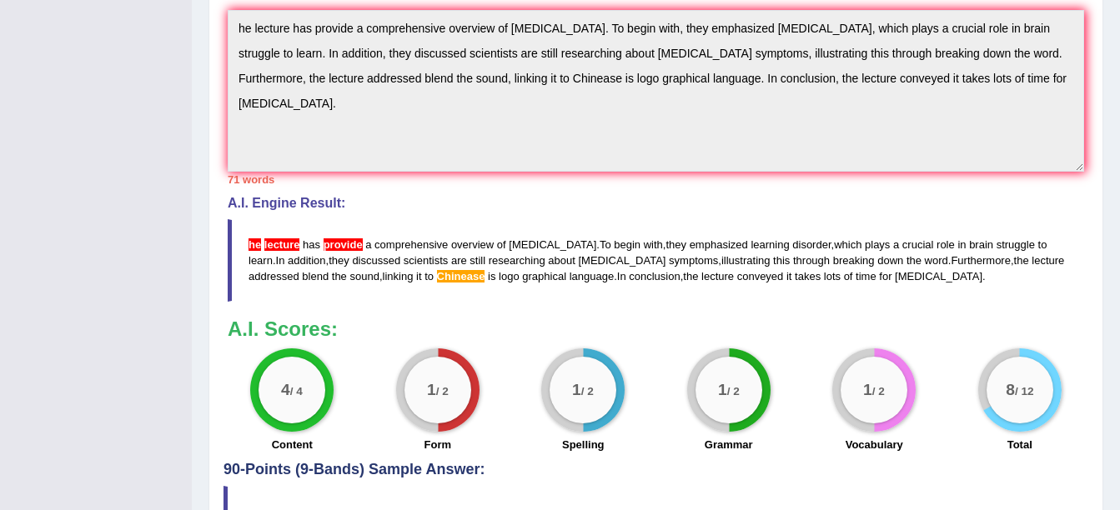
scroll to position [417, 0]
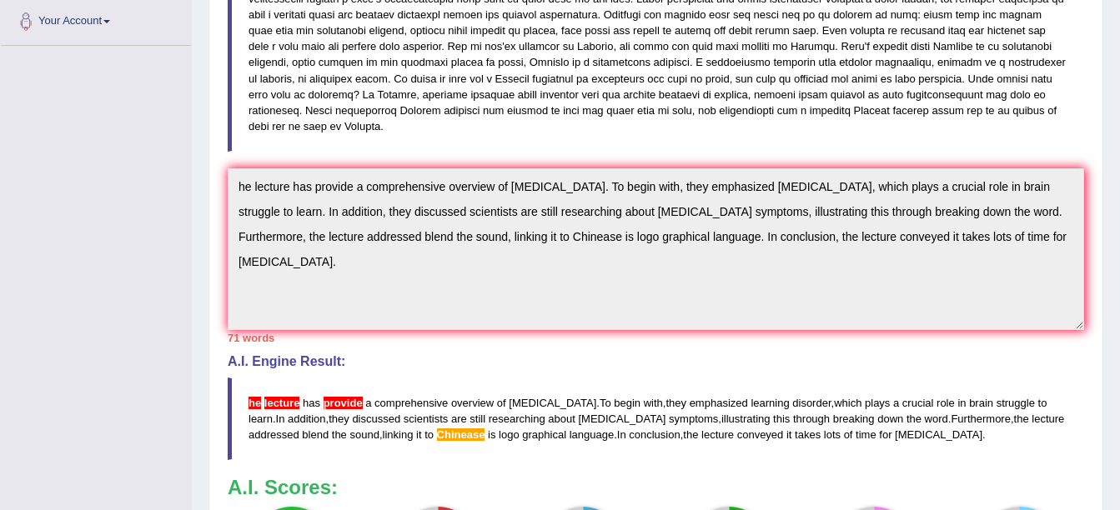
drag, startPoint x: 242, startPoint y: 176, endPoint x: 263, endPoint y: 127, distance: 53.4
click at [252, 114] on blockquote at bounding box center [656, 54] width 856 height 194
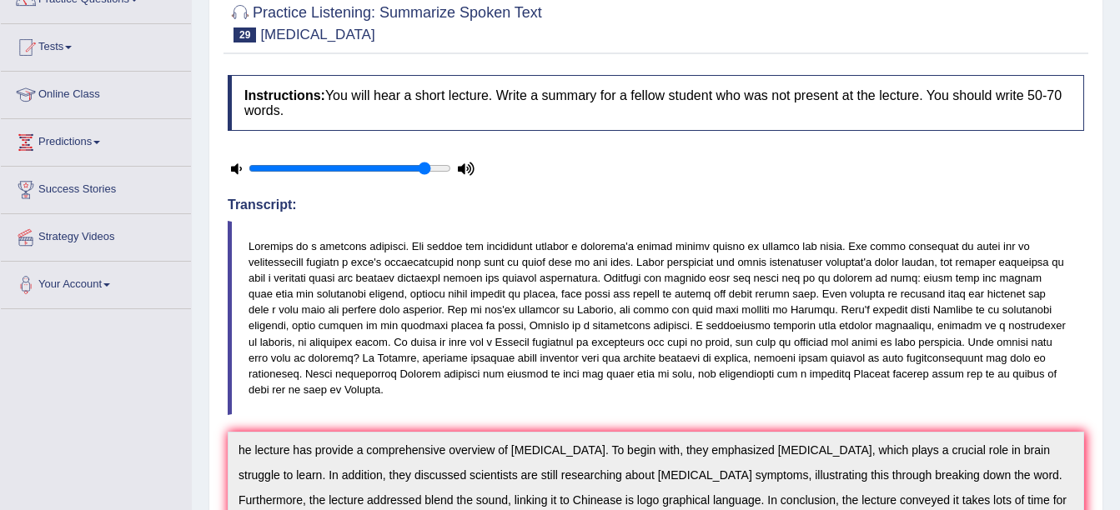
scroll to position [0, 0]
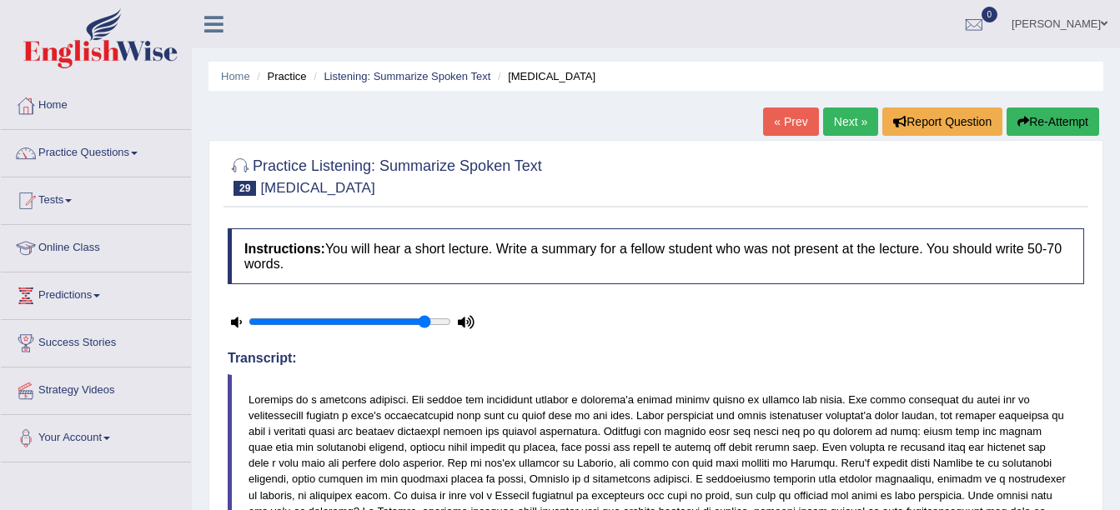
click at [1038, 123] on button "Re-Attempt" at bounding box center [1052, 122] width 93 height 28
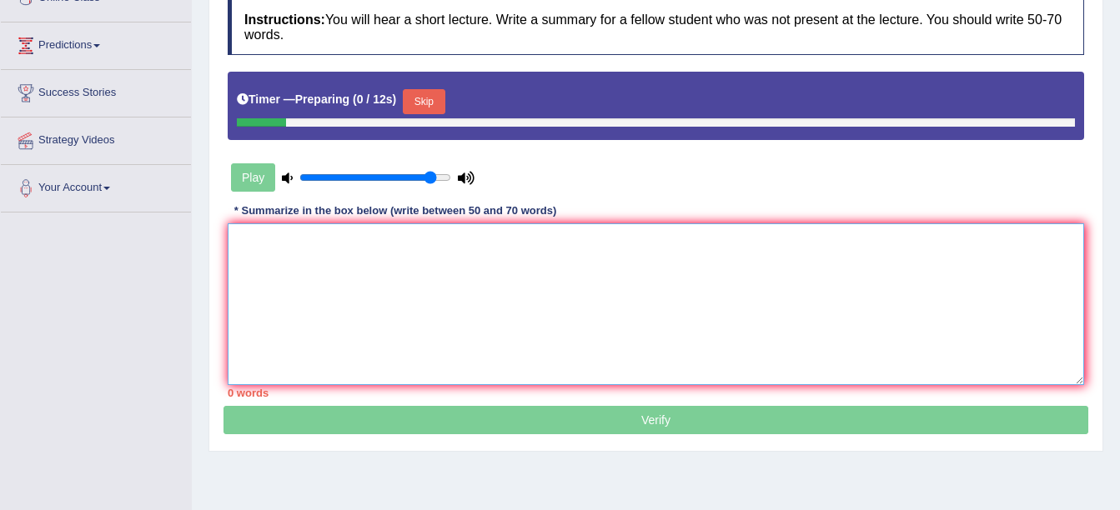
drag, startPoint x: 434, startPoint y: 308, endPoint x: 421, endPoint y: 296, distance: 17.1
paste textarea "e lecture has provide a comprehensive overview of [MEDICAL_DATA]. To begin with…"
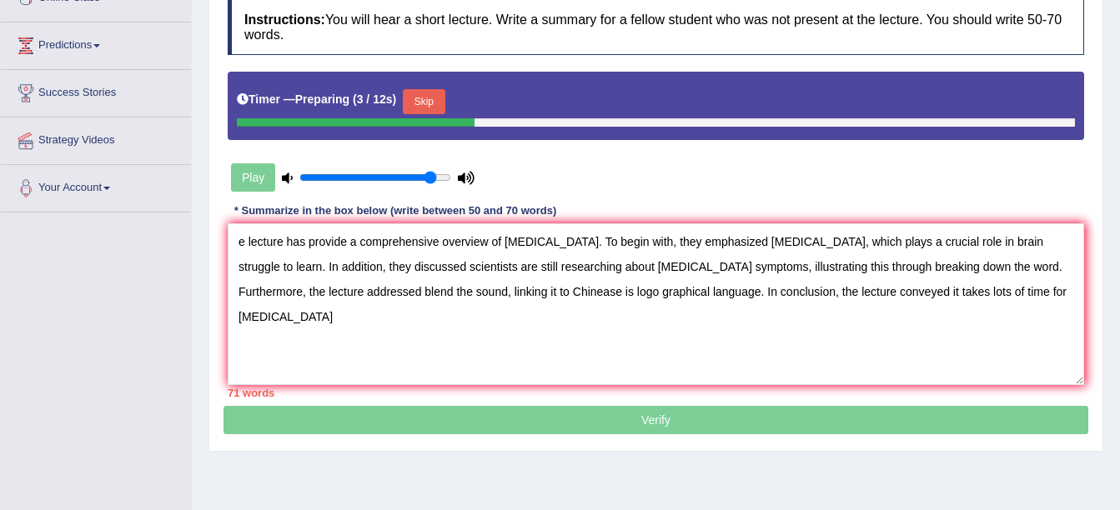
click at [416, 97] on button "Skip" at bounding box center [424, 101] width 42 height 25
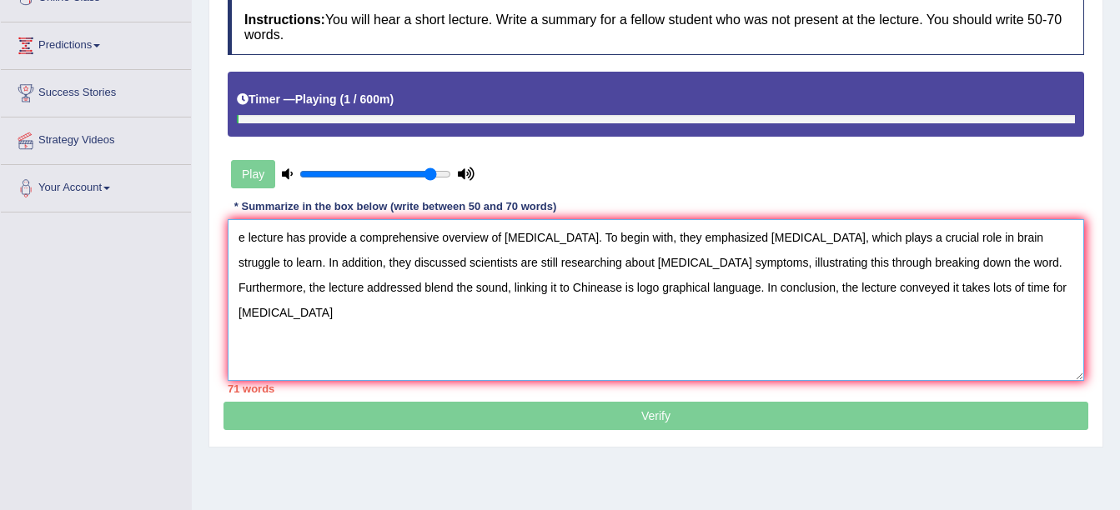
click at [231, 232] on textarea "e lecture has provide a comprehensive overview of [MEDICAL_DATA]. To begin with…" at bounding box center [656, 300] width 856 height 162
click at [358, 239] on textarea "The lecture has provide a comprehensive overview of [MEDICAL_DATA]. To begin wi…" at bounding box center [656, 300] width 856 height 162
click at [519, 288] on textarea "The lecture has provided a comprehensive overview of [MEDICAL_DATA]. To begin w…" at bounding box center [656, 300] width 856 height 162
click at [1025, 295] on textarea "The lecture has provided a comprehensive overview of Dyslexia. To begin with, t…" at bounding box center [656, 300] width 856 height 162
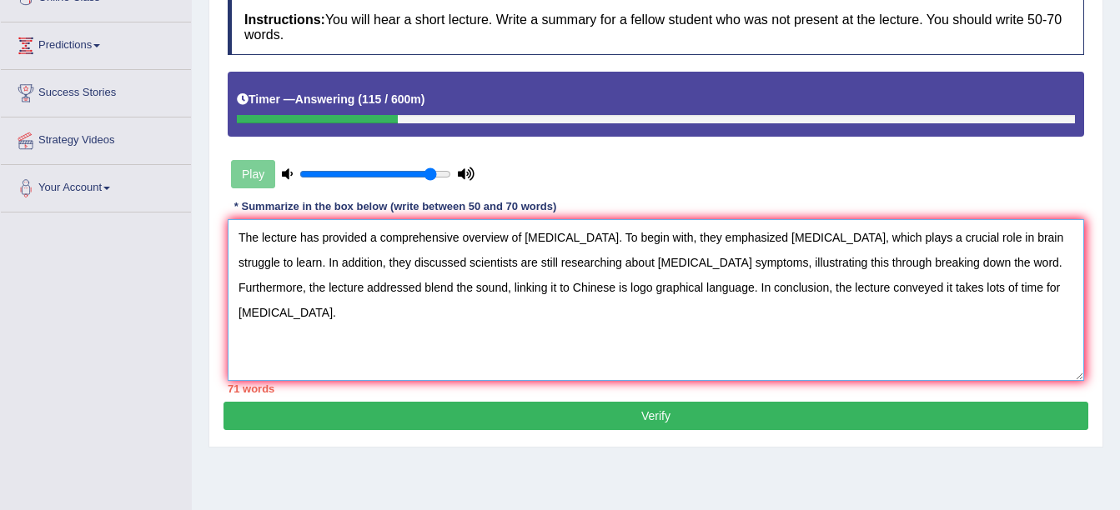
type textarea "The lecture has provided a comprehensive overview of Dyslexia. To begin with, t…"
click at [884, 414] on button "Verify" at bounding box center [655, 416] width 865 height 28
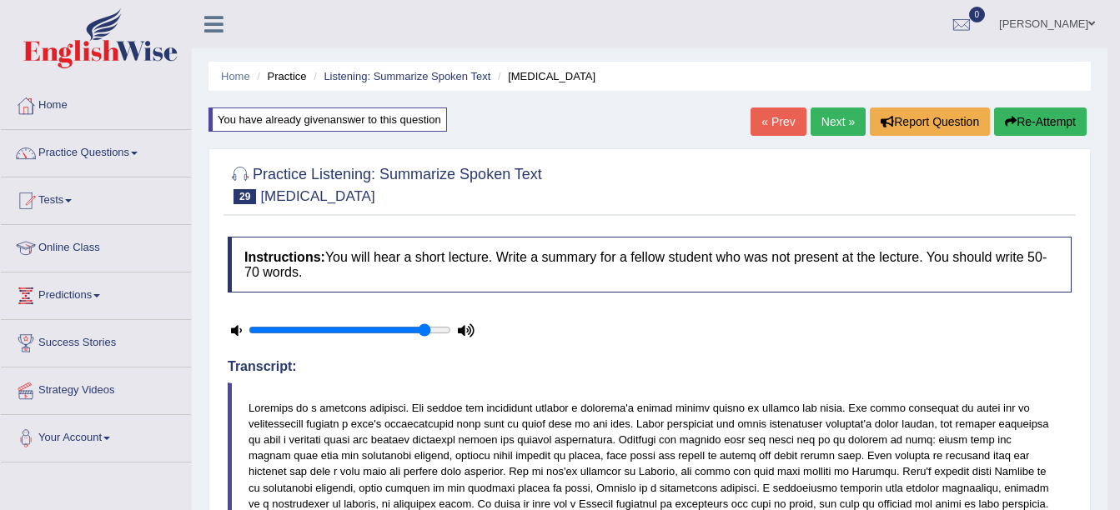
click at [836, 125] on link "Next »" at bounding box center [837, 122] width 55 height 28
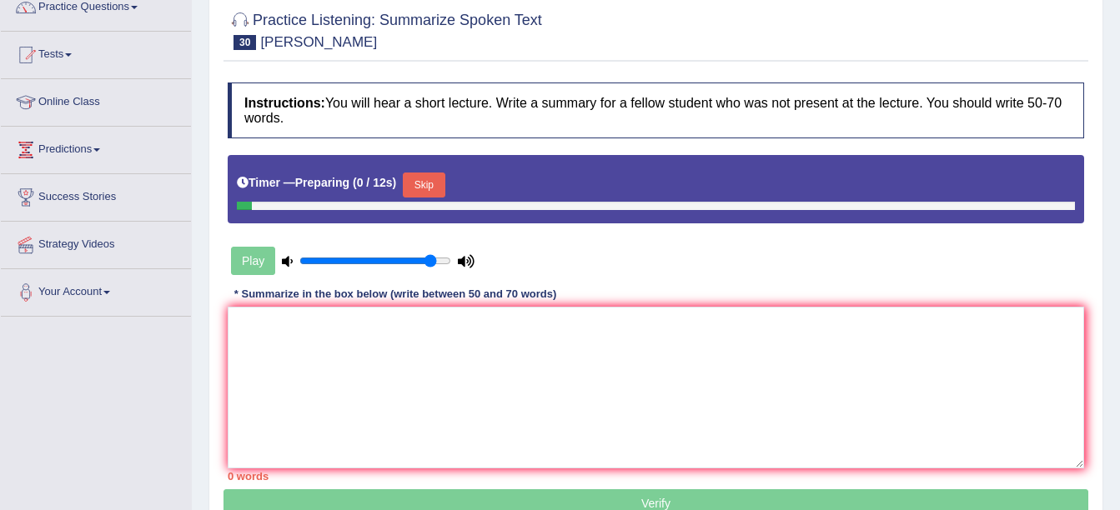
scroll to position [167, 0]
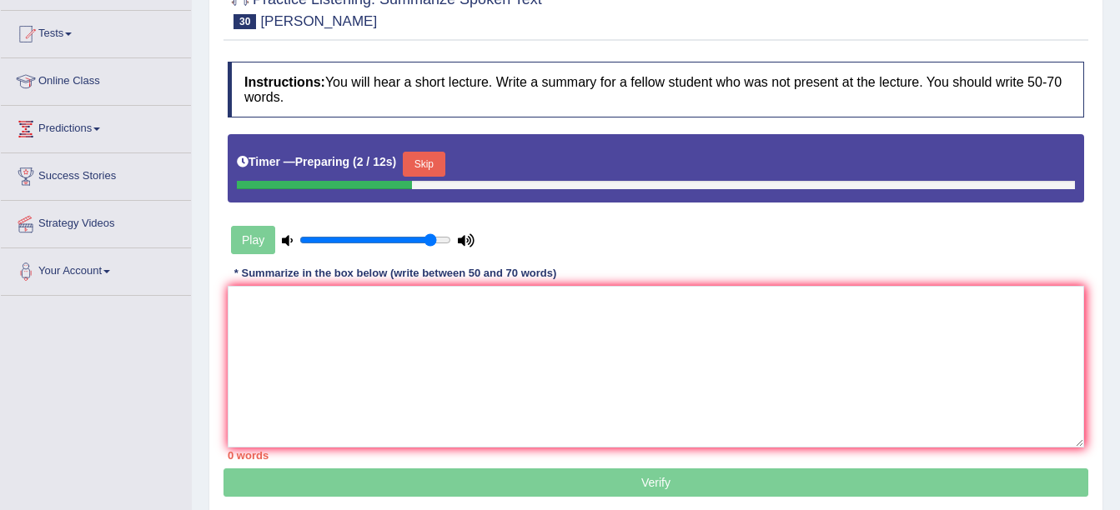
click at [426, 166] on button "Skip" at bounding box center [424, 164] width 42 height 25
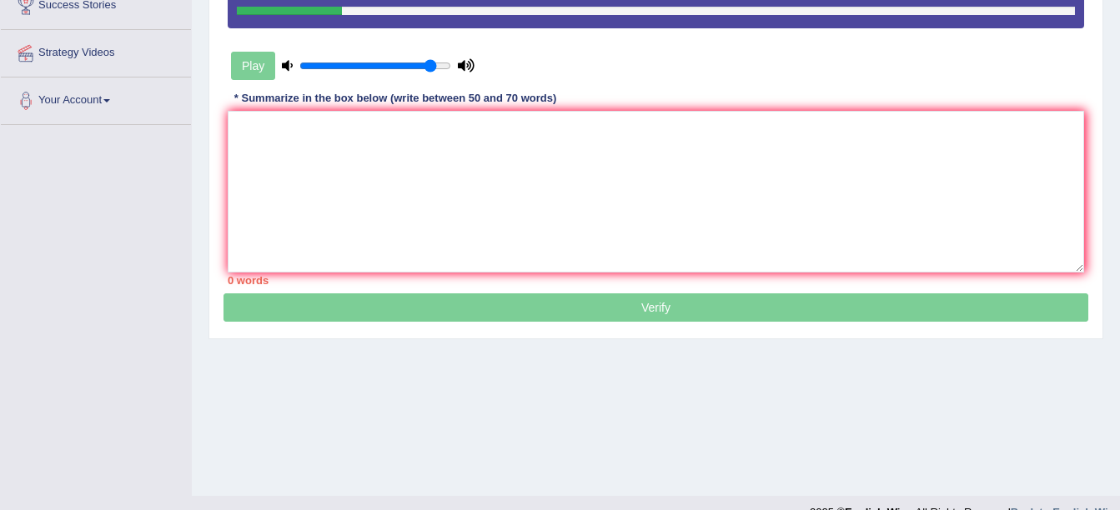
scroll to position [365, 0]
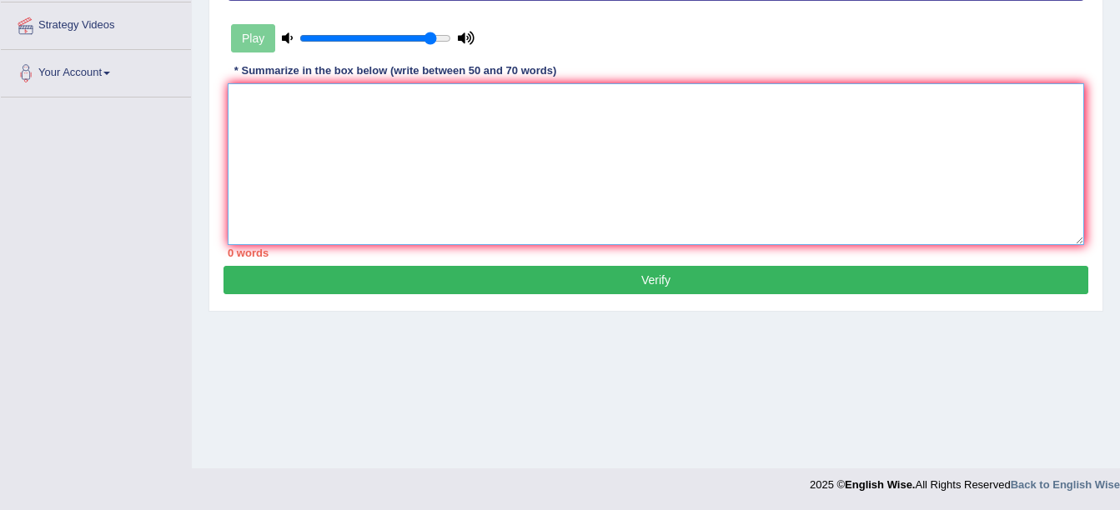
drag, startPoint x: 270, startPoint y: 155, endPoint x: 264, endPoint y: 147, distance: 10.2
click at [269, 154] on textarea at bounding box center [656, 164] width 856 height 162
paste textarea "e lecture has provide a comprehensive overview of [MEDICAL_DATA]. To begin with…"
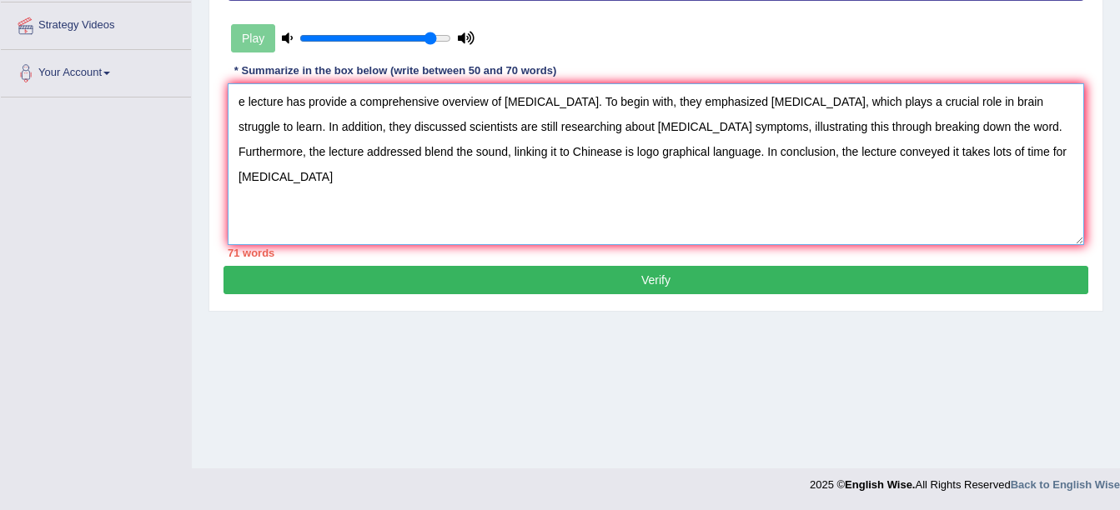
click at [232, 97] on textarea "e lecture has provide a comprehensive overview of [MEDICAL_DATA]. To begin with…" at bounding box center [656, 164] width 856 height 162
click at [359, 98] on textarea "The lecture has provide a comprehensive overview of [MEDICAL_DATA]. To begin wi…" at bounding box center [656, 164] width 856 height 162
click at [564, 100] on textarea "The lecture has provided a comprehensive overview of [MEDICAL_DATA]. To begin w…" at bounding box center [656, 164] width 856 height 162
click at [536, 103] on textarea "The lecture has provided a comprehensive overview of vollcano. To begin with, t…" at bounding box center [656, 164] width 856 height 162
click at [548, 104] on textarea "The lecture has provided a comprehensive overview of volcano. To begin with, th…" at bounding box center [656, 164] width 856 height 162
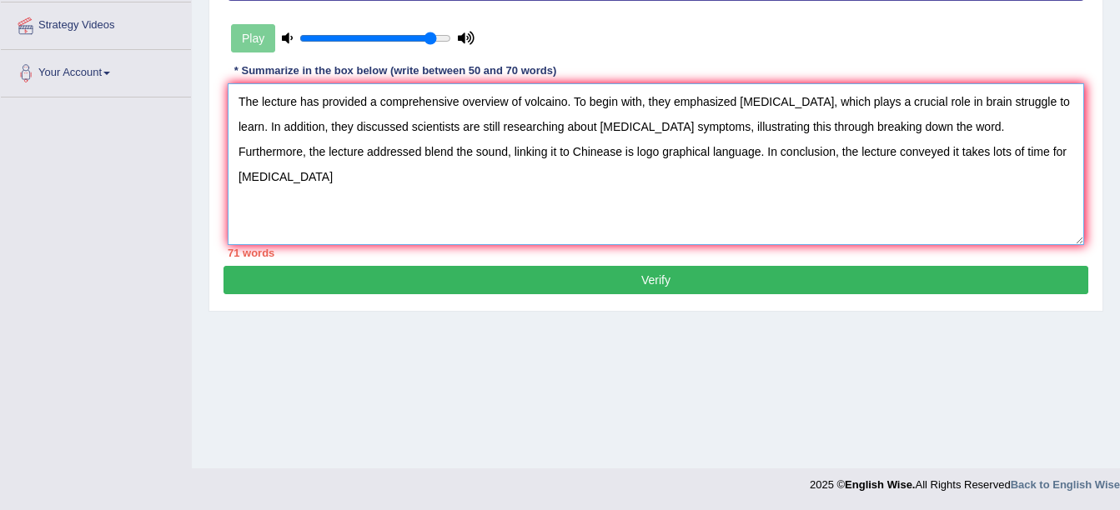
click at [820, 103] on textarea "The lecture has provided a comprehensive overview of volcaino. To begin with, t…" at bounding box center [656, 164] width 856 height 162
click at [819, 100] on textarea "The lecture has provided a comprehensive overview of volcaino. To begin with, t…" at bounding box center [656, 164] width 856 height 162
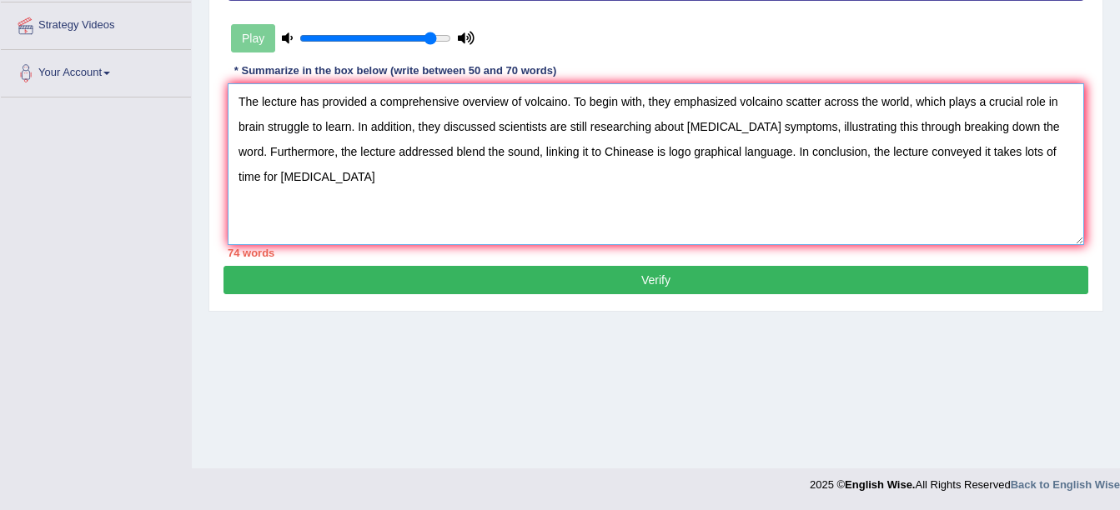
click at [350, 127] on textarea "The lecture has provided a comprehensive overview of volcaino. To begin with, t…" at bounding box center [656, 164] width 856 height 162
click at [746, 127] on textarea "The lecture has provided a comprehensive overview of volcaino. To begin with, t…" at bounding box center [656, 164] width 856 height 162
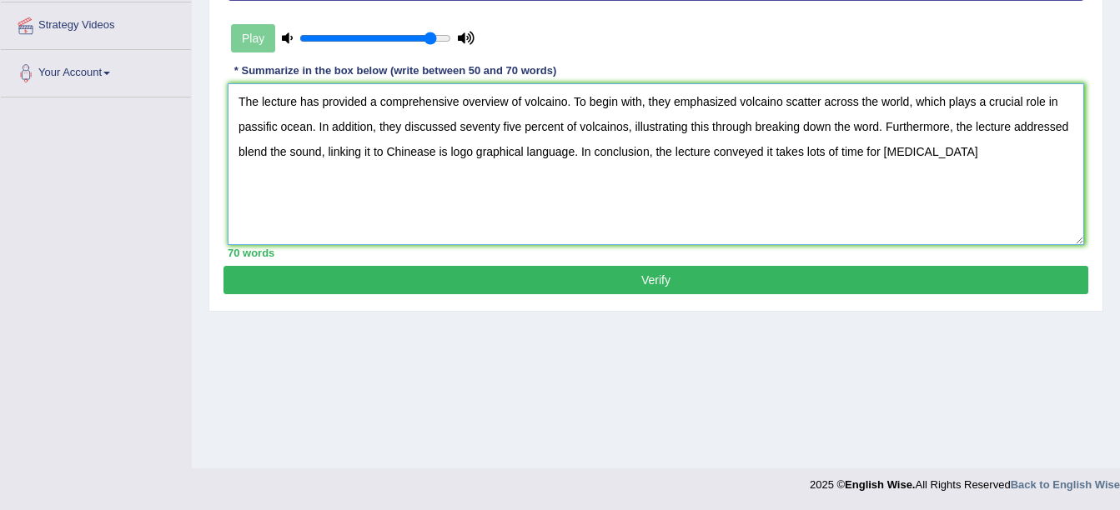
click at [876, 123] on textarea "The lecture has provided a comprehensive overview of volcaino. To begin with, t…" at bounding box center [656, 164] width 856 height 162
click at [378, 150] on textarea "The lecture has provided a comprehensive overview of volcaino. To begin with, t…" at bounding box center [656, 164] width 856 height 162
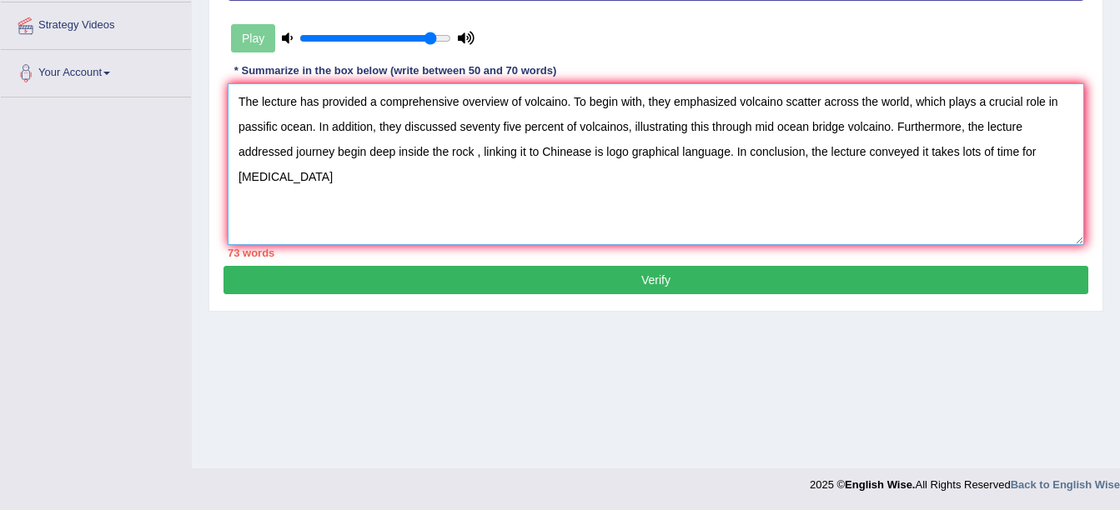
click at [724, 157] on textarea "The lecture has provided a comprehensive overview of volcaino. To begin with, t…" at bounding box center [656, 164] width 856 height 162
click at [985, 153] on textarea "The lecture has provided a comprehensive overview of volcaino. To begin with, t…" at bounding box center [656, 164] width 856 height 162
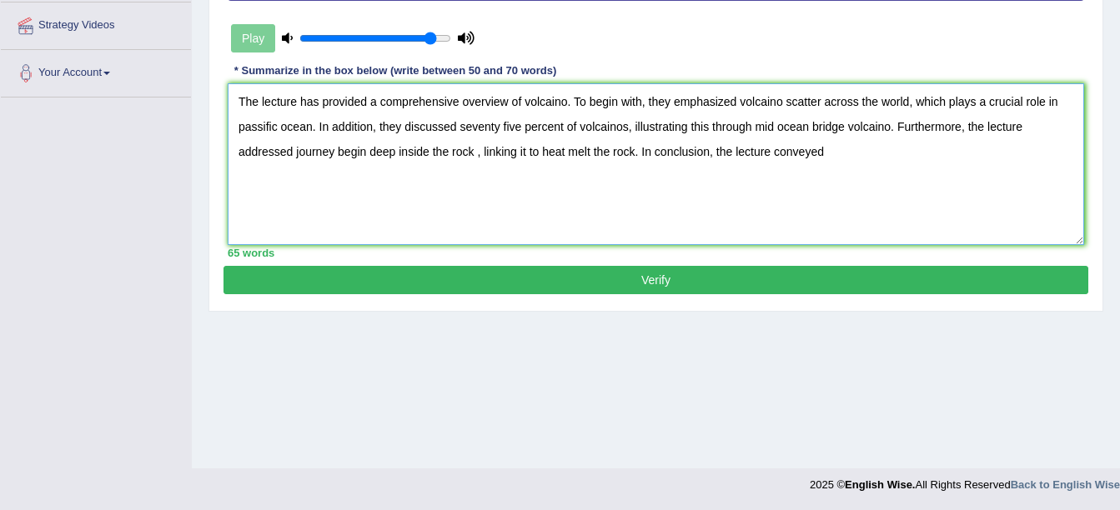
drag, startPoint x: 632, startPoint y: 151, endPoint x: 622, endPoint y: 150, distance: 10.0
click at [622, 150] on textarea "The lecture has provided a comprehensive overview of volcaino. To begin with, t…" at bounding box center [656, 164] width 856 height 162
click at [668, 158] on textarea "The lecture has provided a comprehensive overview of volcaino. To begin with, t…" at bounding box center [656, 164] width 856 height 162
type textarea "The lecture has provided a comprehensive overview of volcaino. To begin with, t…"
click at [616, 279] on button "Verify" at bounding box center [655, 280] width 865 height 28
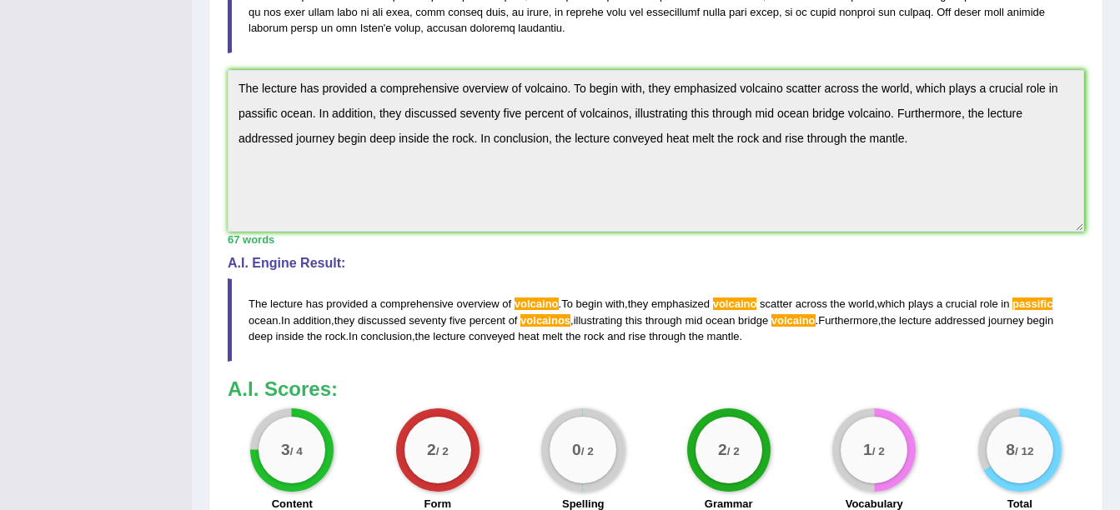
scroll to position [400, 0]
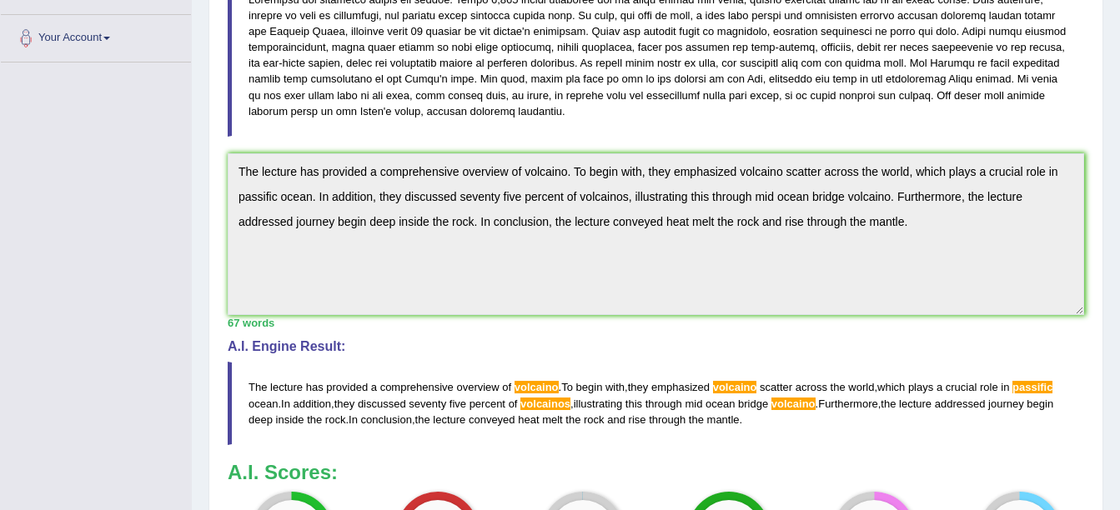
click at [197, 128] on div "Home Practice Listening: Summarize Spoken Text Rocky mantle « Prev Next » Repor…" at bounding box center [656, 159] width 928 height 1119
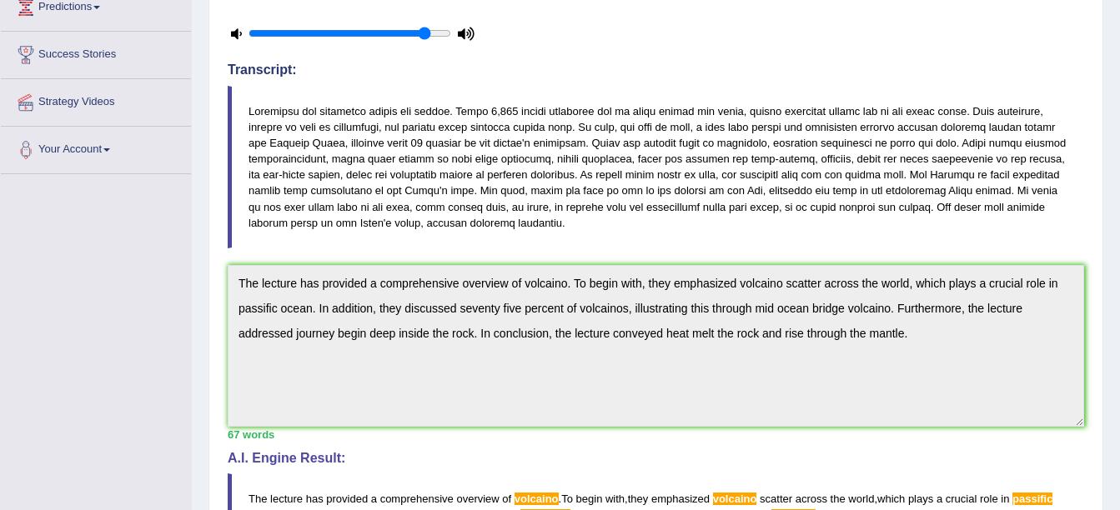
scroll to position [67, 0]
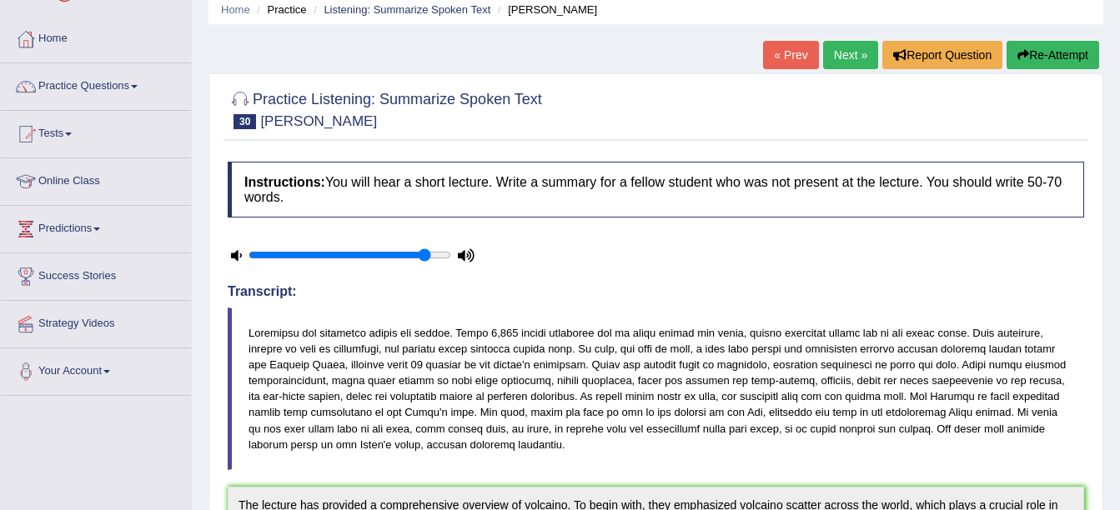
click at [1031, 61] on button "Re-Attempt" at bounding box center [1052, 55] width 93 height 28
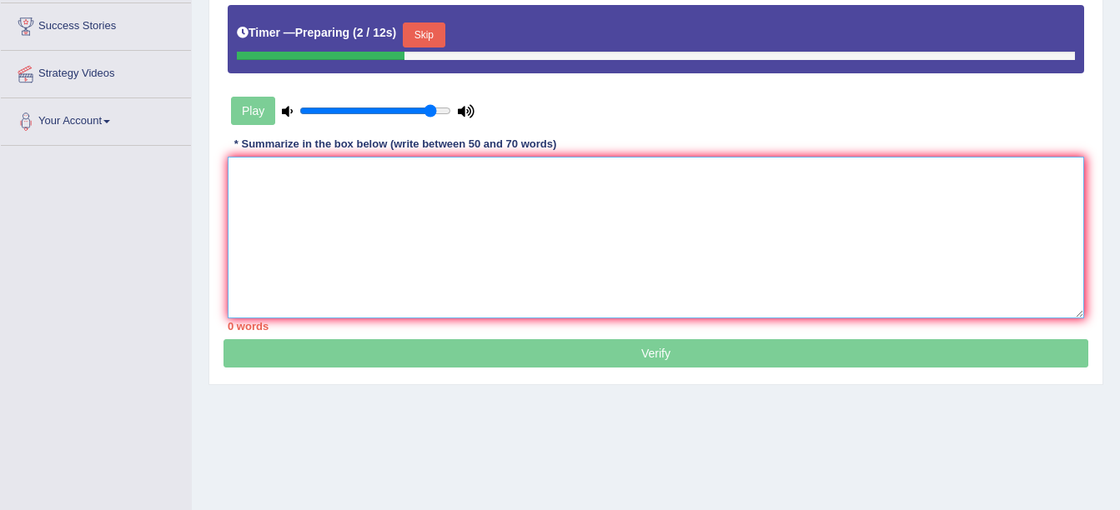
paste textarea "The lecture has provided a comprehensive overview of volcaino. To begin with, t…"
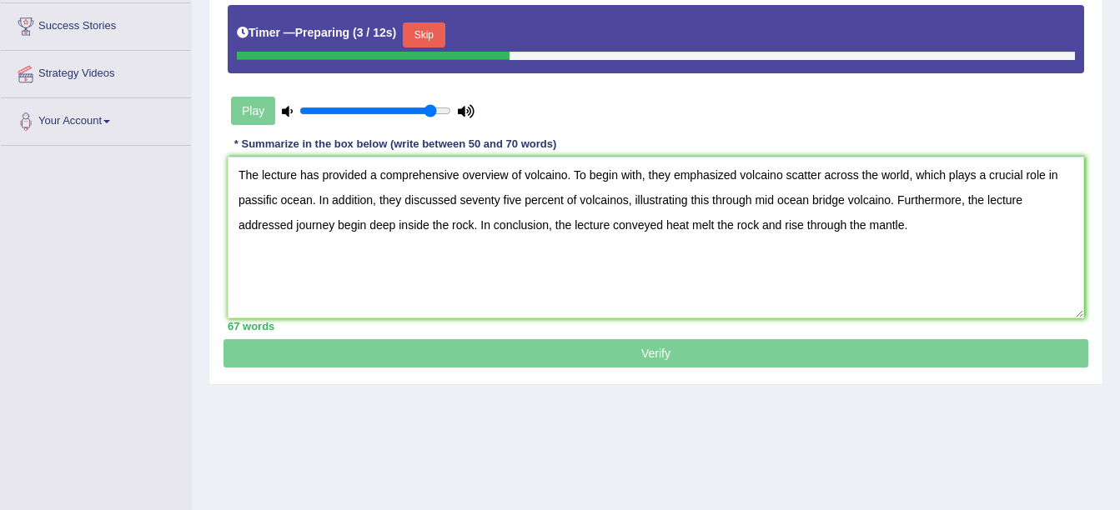
click at [428, 25] on button "Skip" at bounding box center [424, 35] width 42 height 25
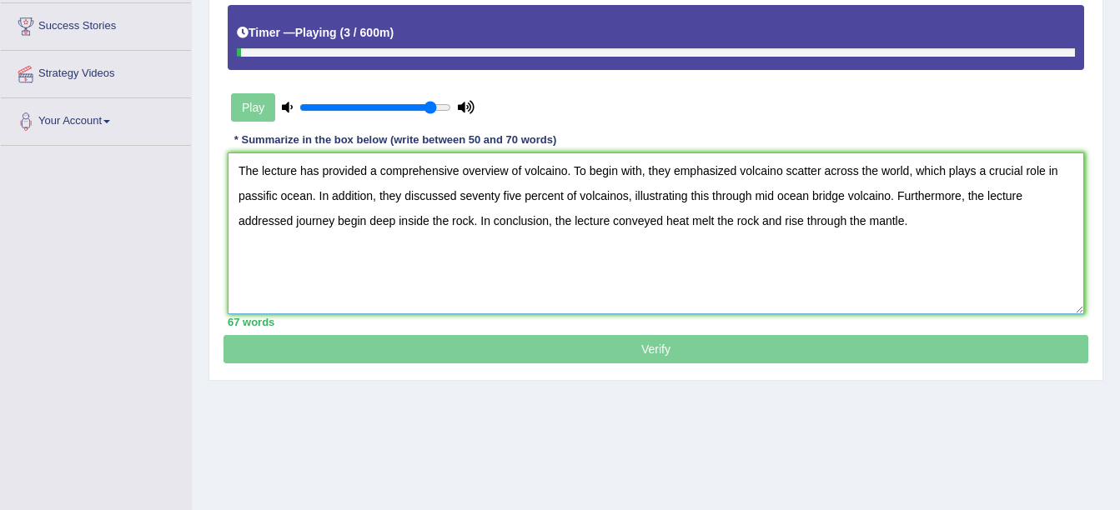
click at [553, 166] on textarea "The lecture has provided a comprehensive overview of volcaino. To begin with, t…" at bounding box center [656, 234] width 856 height 162
click at [557, 172] on textarea "The lecture has provided a comprehensive overview of volcano. To begin with, th…" at bounding box center [656, 234] width 856 height 162
click at [567, 169] on textarea "The lecture has provided a comprehensive overview of volcaneo. To begin with, t…" at bounding box center [656, 234] width 856 height 162
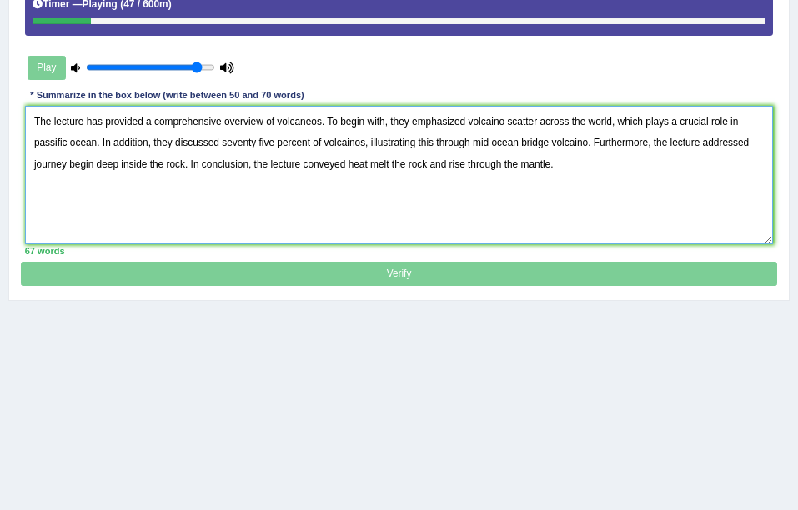
click at [313, 122] on textarea "The lecture has provided a comprehensive overview of volcaneos. To begin with, …" at bounding box center [399, 175] width 749 height 138
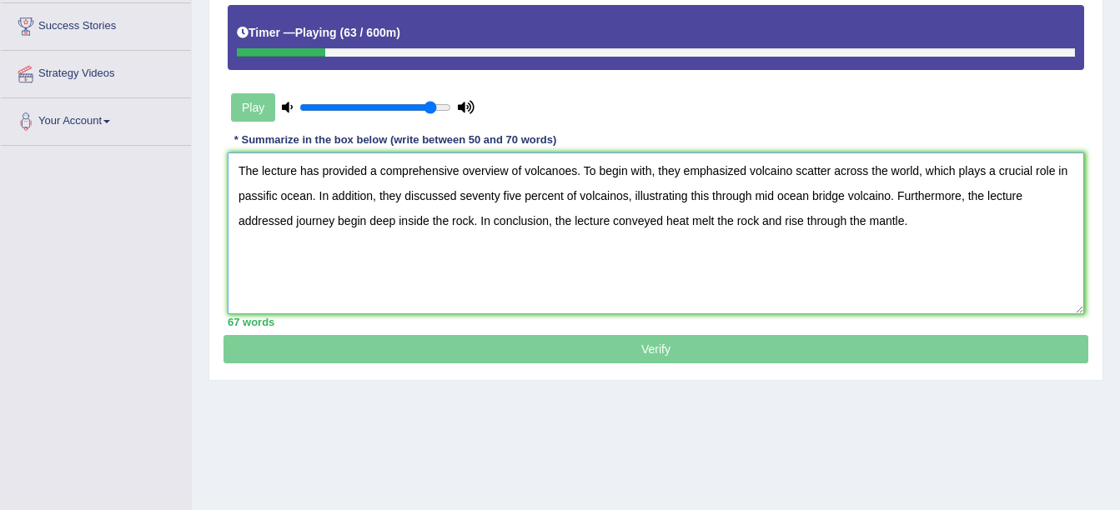
click at [604, 194] on textarea "The lecture has provided a comprehensive overview of volcanoes. To begin with, …" at bounding box center [656, 234] width 856 height 162
click at [620, 195] on textarea "The lecture has provided a comprehensive overview of volcanoes. To begin with, …" at bounding box center [656, 234] width 856 height 162
click at [257, 198] on textarea "The lecture has provided a comprehensive overview of volcanoes. To begin with, …" at bounding box center [656, 234] width 856 height 162
click at [252, 202] on textarea "The lecture has provided a comprehensive overview of volcanoes. To begin with, …" at bounding box center [656, 234] width 856 height 162
click at [743, 293] on textarea "The lecture has provided a comprehensive overview of volcanoes. To begin with, …" at bounding box center [656, 234] width 856 height 162
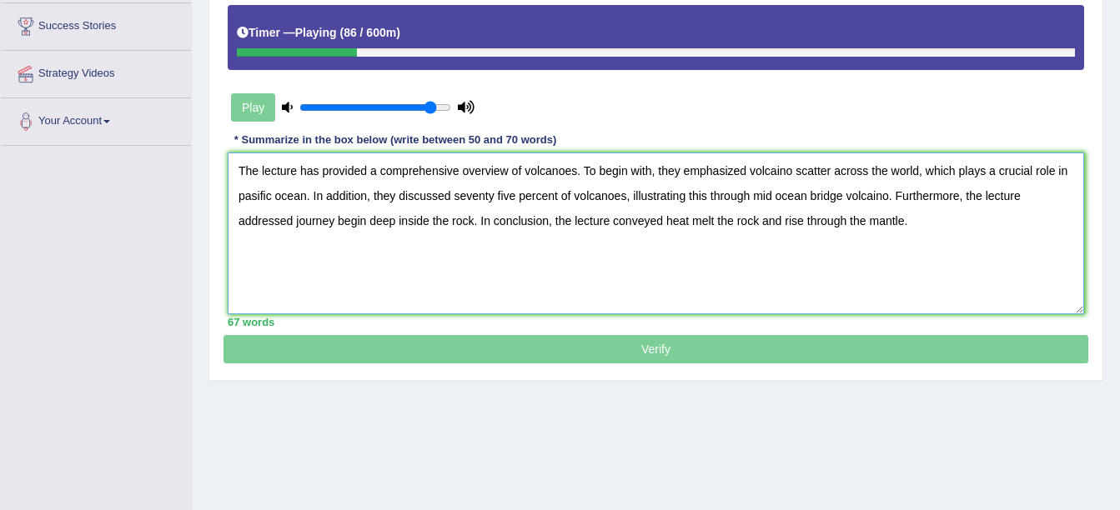
click at [883, 198] on textarea "The lecture has provided a comprehensive overview of volcanoes. To begin with, …" at bounding box center [656, 234] width 856 height 162
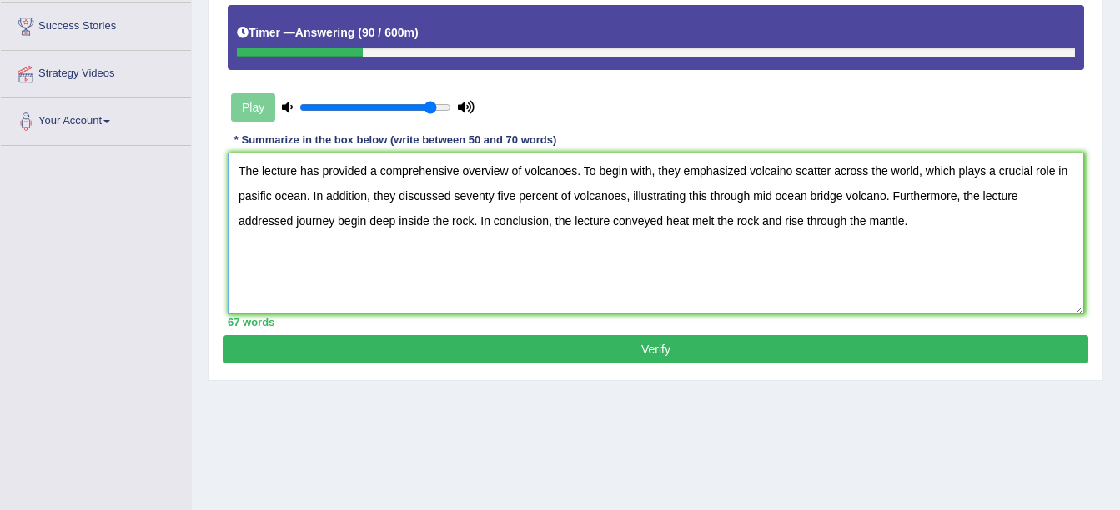
click at [886, 197] on textarea "The lecture has provided a comprehensive overview of volcanoes. To begin with, …" at bounding box center [656, 234] width 856 height 162
type textarea "The lecture has provided a comprehensive overview of volcanoes. To begin with, …"
click at [633, 349] on button "Verify" at bounding box center [655, 349] width 865 height 28
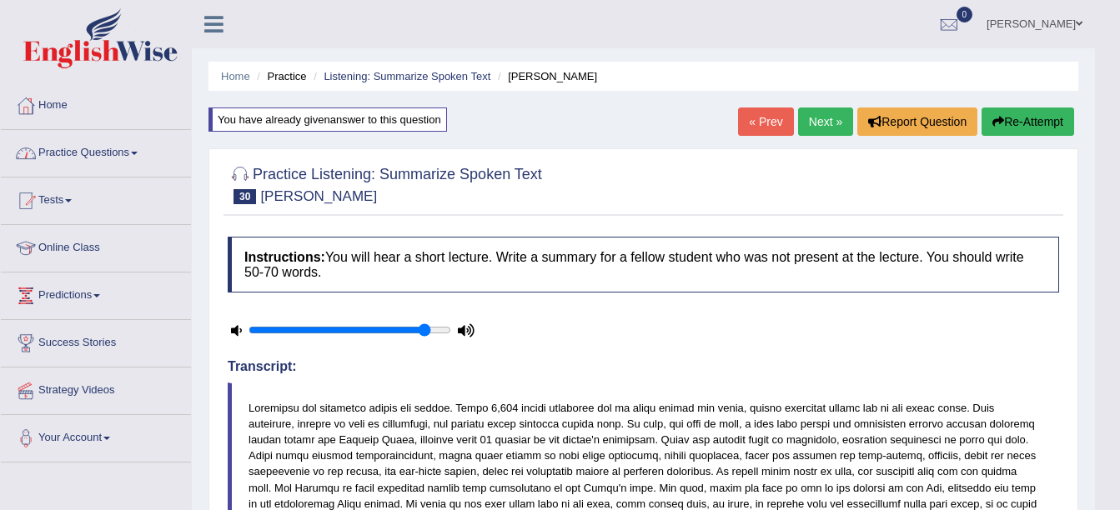
click at [60, 145] on link "Practice Questions" at bounding box center [96, 151] width 190 height 42
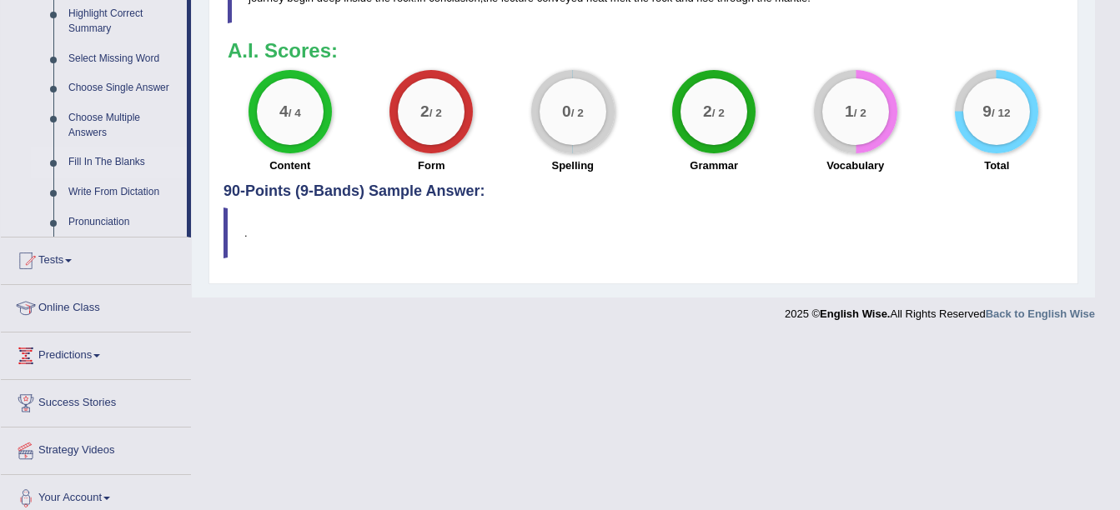
scroll to position [834, 0]
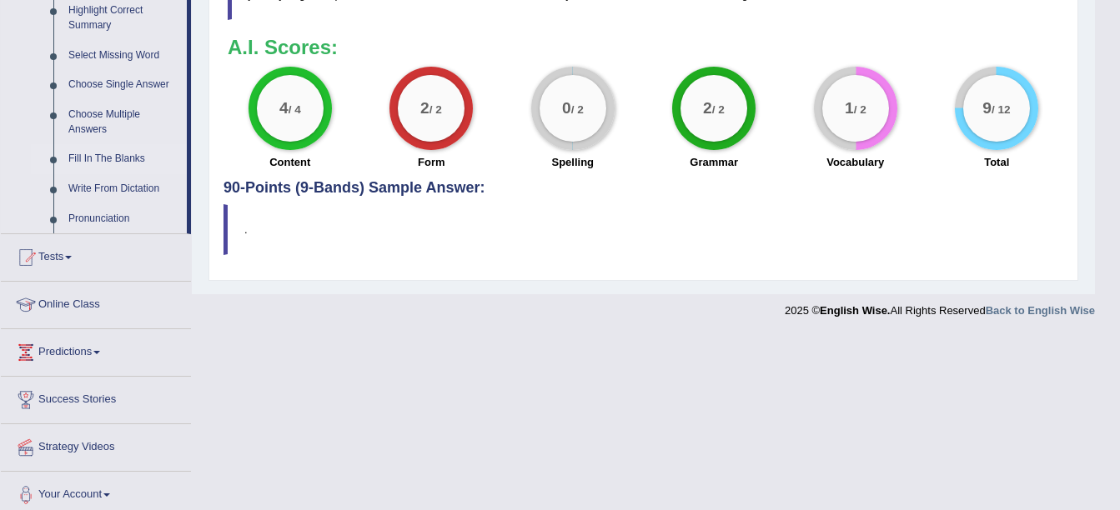
click at [101, 150] on link "Fill In The Blanks" at bounding box center [124, 159] width 126 height 30
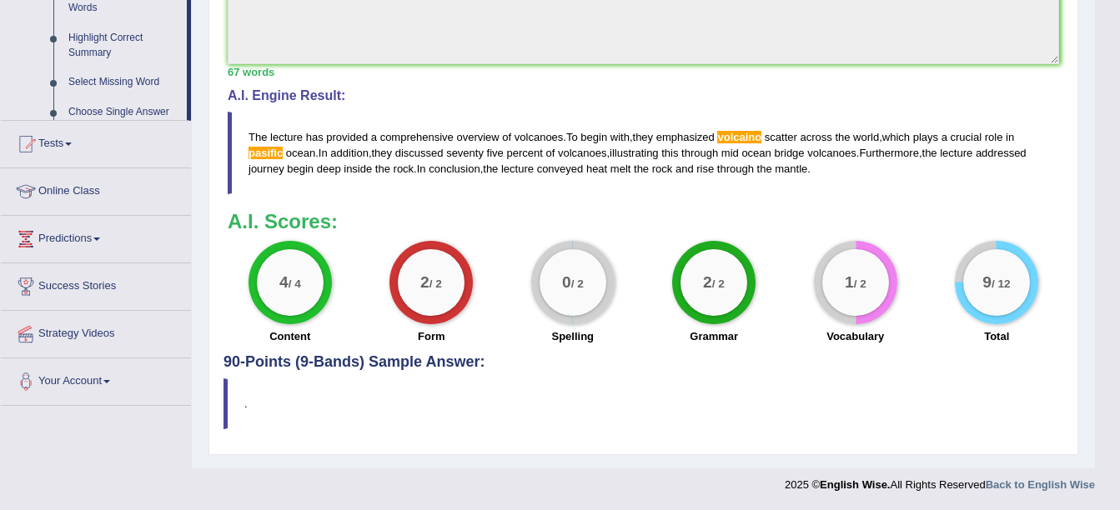
scroll to position [282, 0]
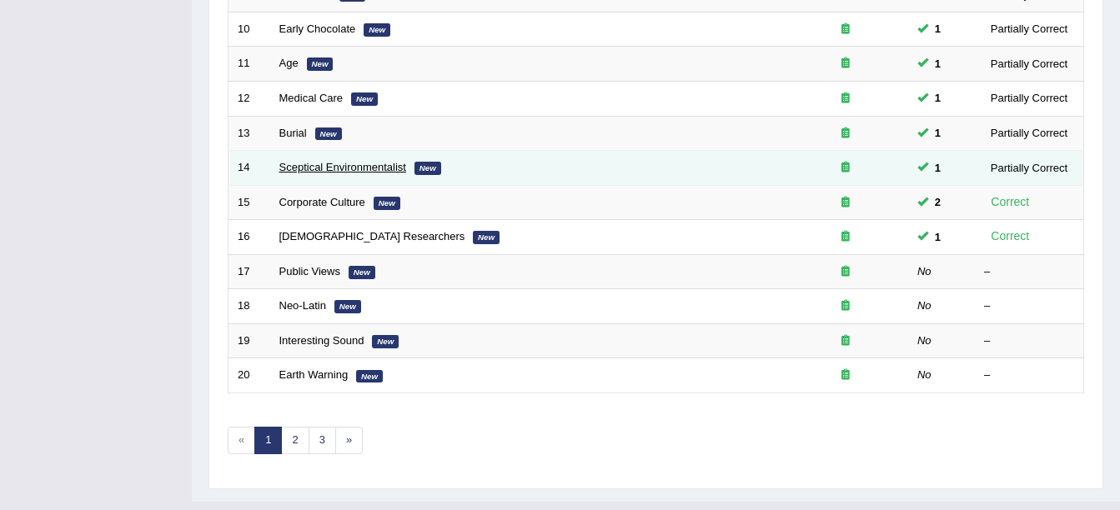
scroll to position [584, 0]
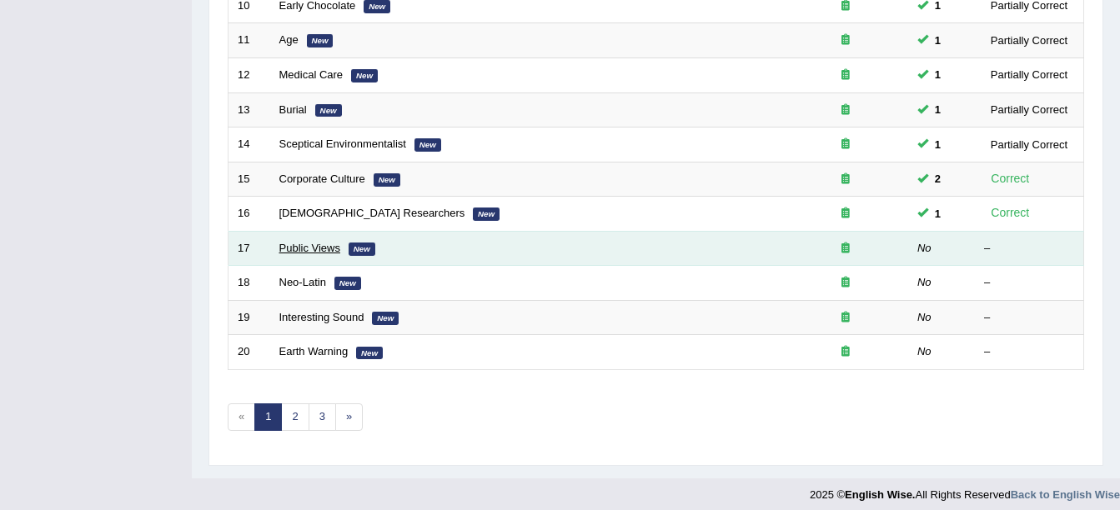
click at [302, 247] on link "Public Views" at bounding box center [309, 248] width 61 height 13
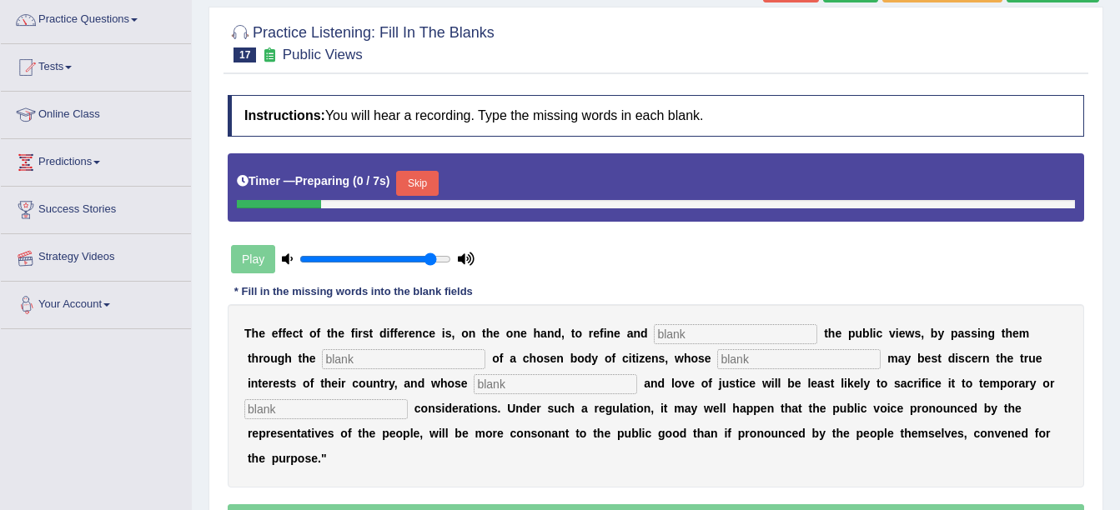
scroll to position [167, 0]
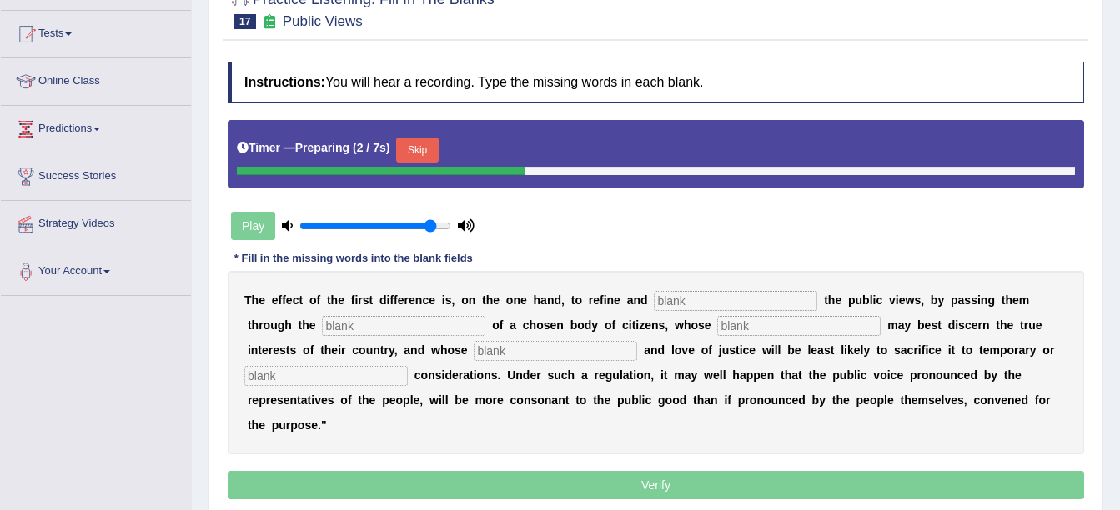
click at [415, 149] on button "Skip" at bounding box center [417, 150] width 42 height 25
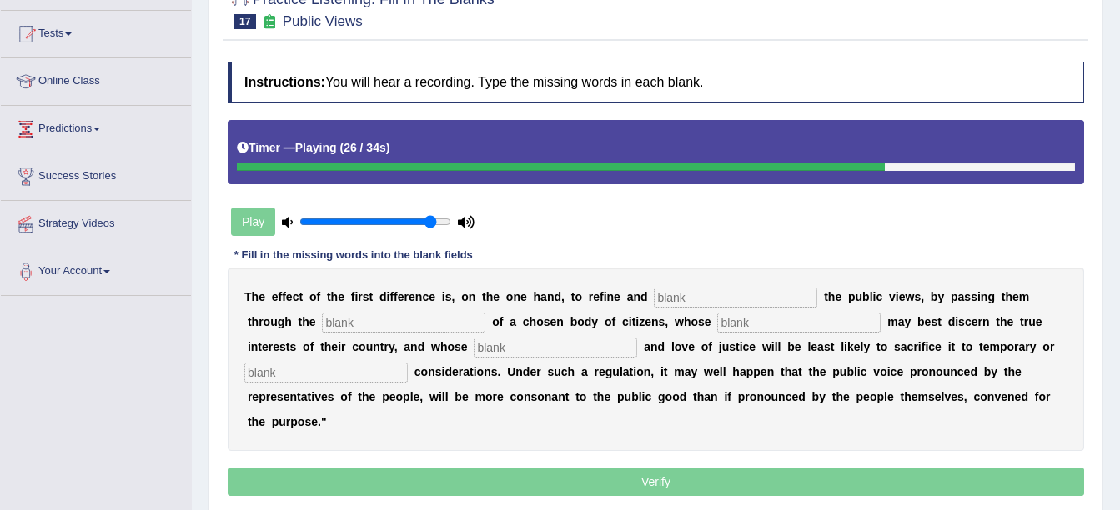
click at [408, 363] on input "text" at bounding box center [325, 373] width 163 height 20
type input "partial"
click at [685, 303] on input "text" at bounding box center [735, 298] width 163 height 20
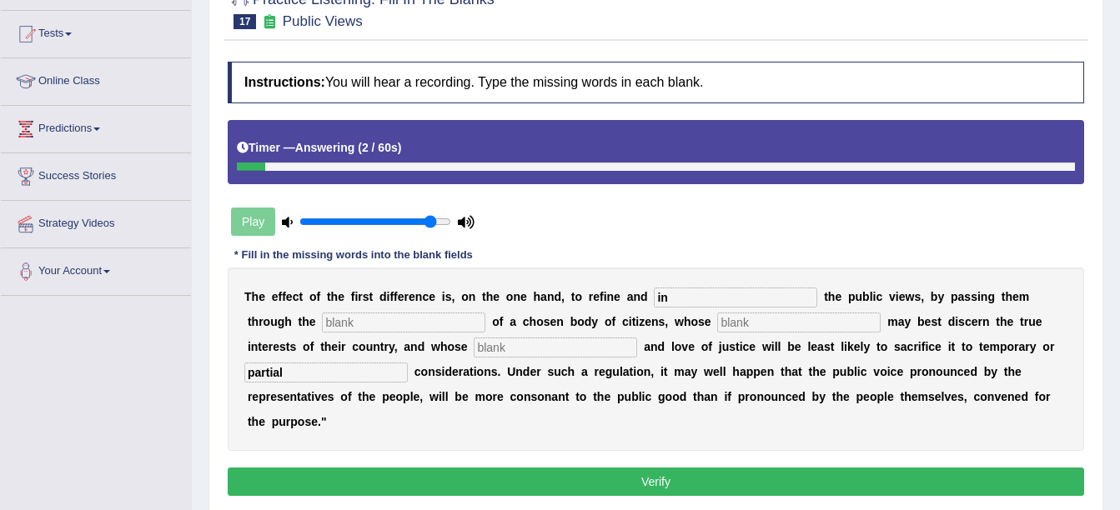
type input "i"
type input "enlarge"
click at [349, 321] on input "text" at bounding box center [403, 323] width 163 height 20
click at [717, 319] on input "text" at bounding box center [798, 323] width 163 height 20
click at [350, 319] on input "media" at bounding box center [403, 323] width 163 height 20
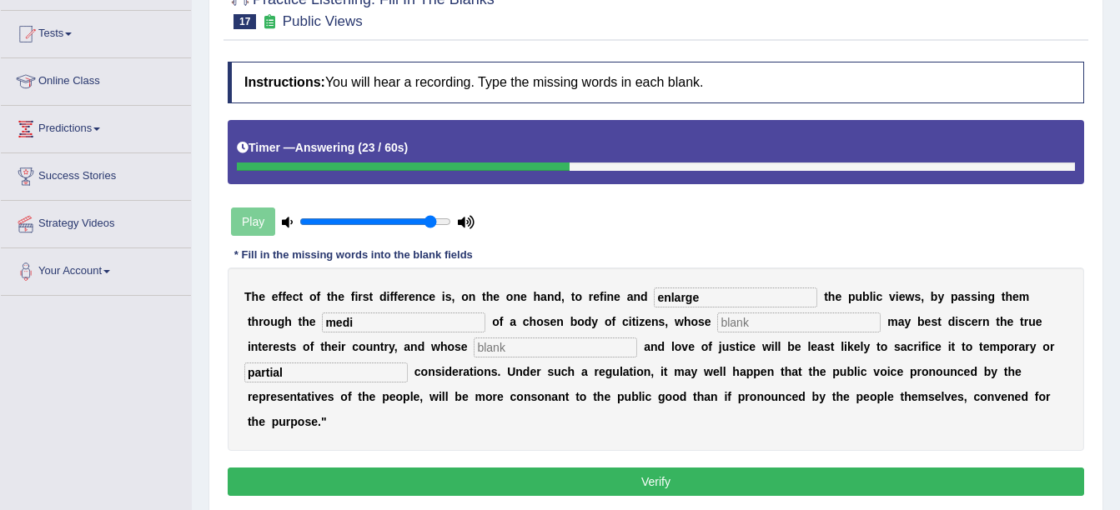
type input "media"
click at [717, 322] on input "text" at bounding box center [798, 323] width 163 height 20
type input "wisdom"
click at [474, 351] on input "text" at bounding box center [555, 348] width 163 height 20
type input "pate"
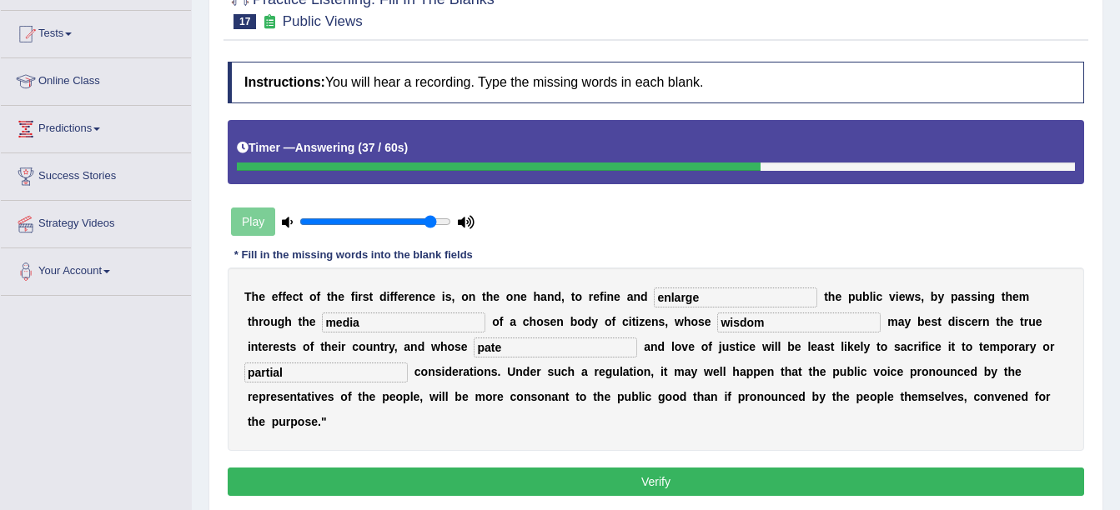
click at [474, 468] on button "Verify" at bounding box center [656, 482] width 856 height 28
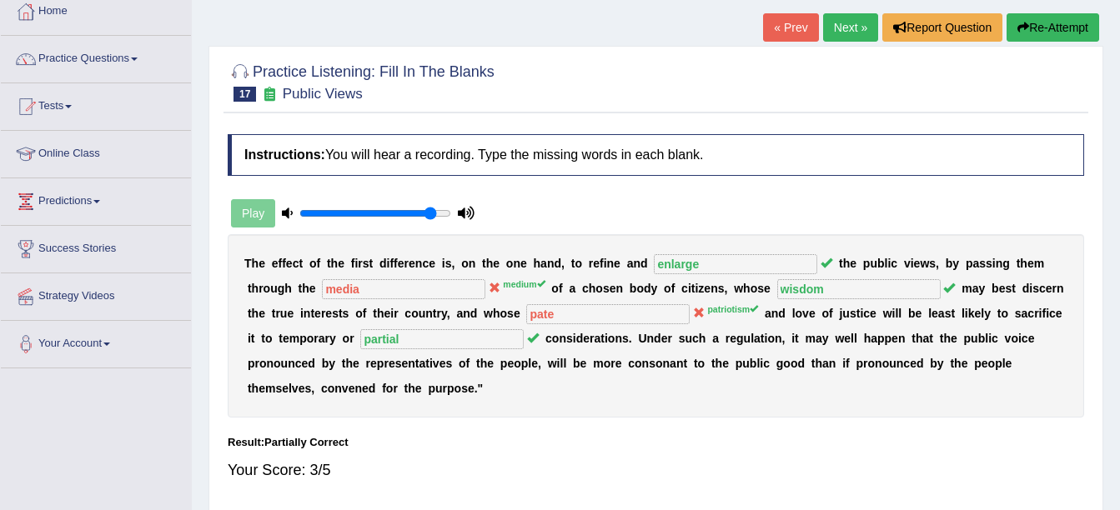
scroll to position [0, 0]
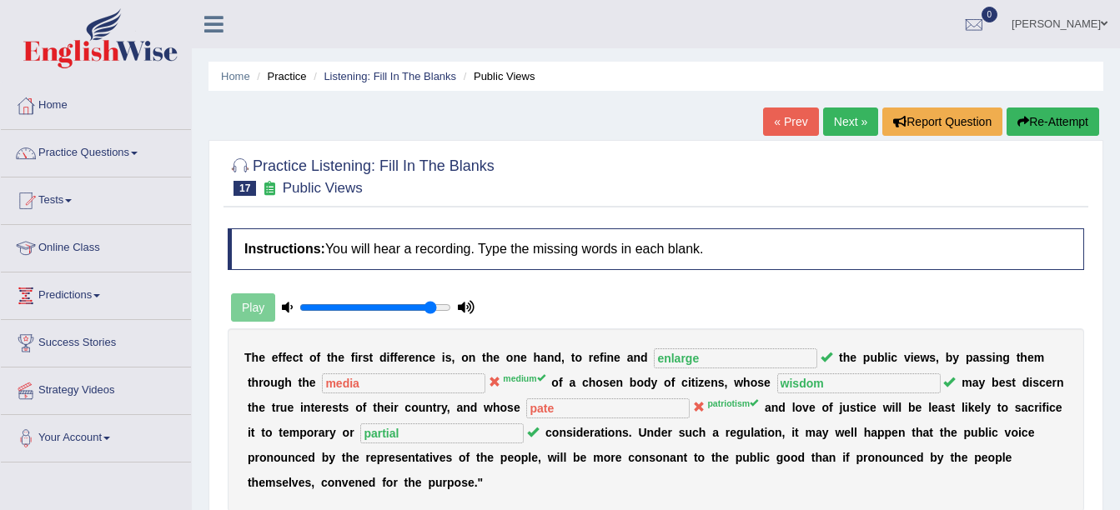
drag, startPoint x: 842, startPoint y: 120, endPoint x: 833, endPoint y: 126, distance: 10.9
click at [840, 119] on link "Next »" at bounding box center [850, 122] width 55 height 28
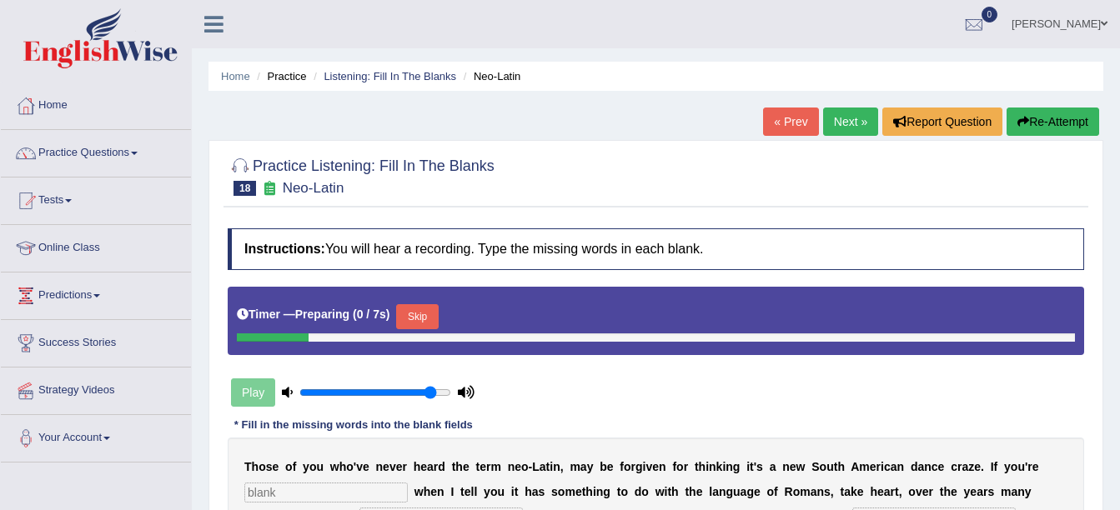
click at [426, 304] on button "Skip" at bounding box center [417, 316] width 42 height 25
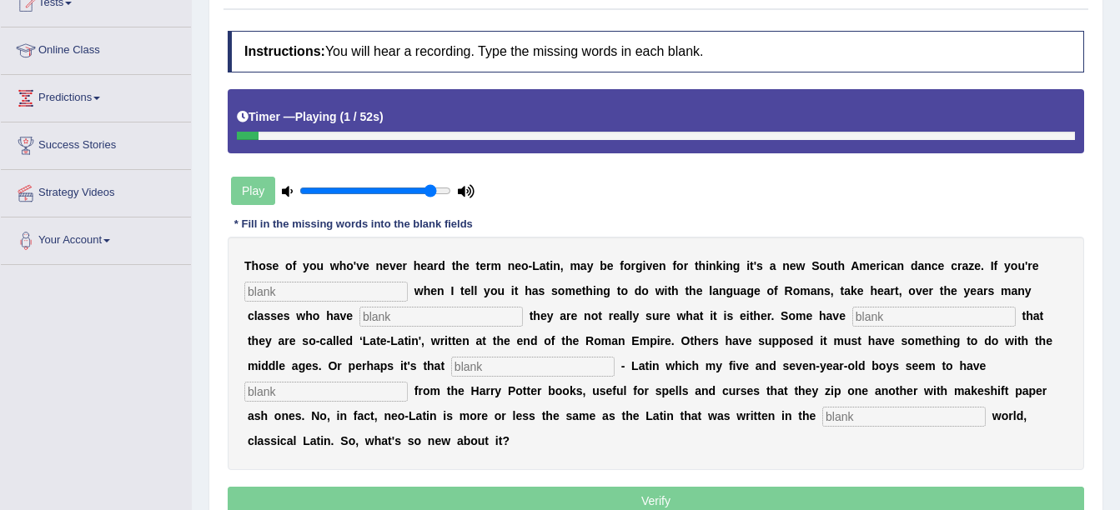
scroll to position [250, 0]
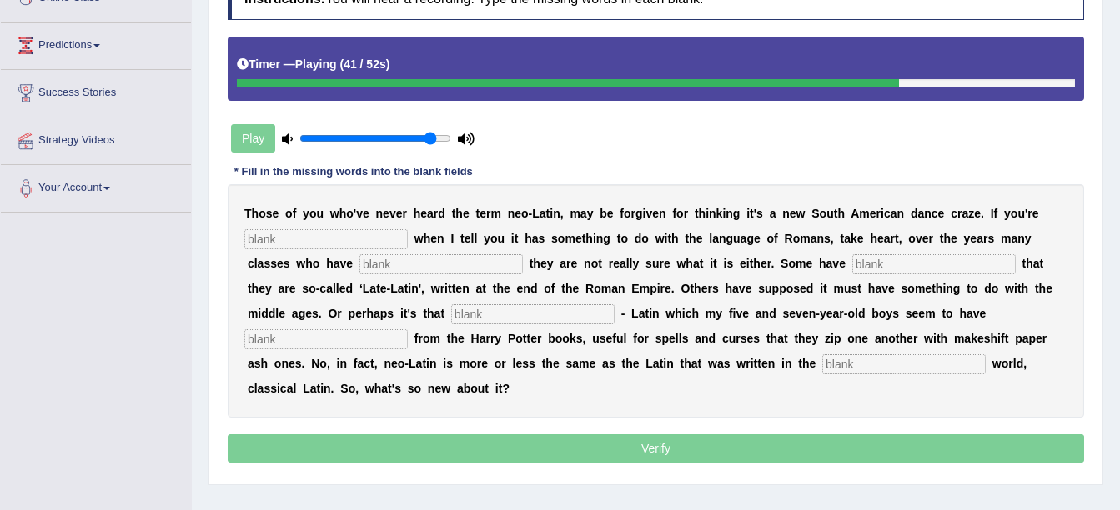
click at [822, 368] on input "text" at bounding box center [903, 364] width 163 height 20
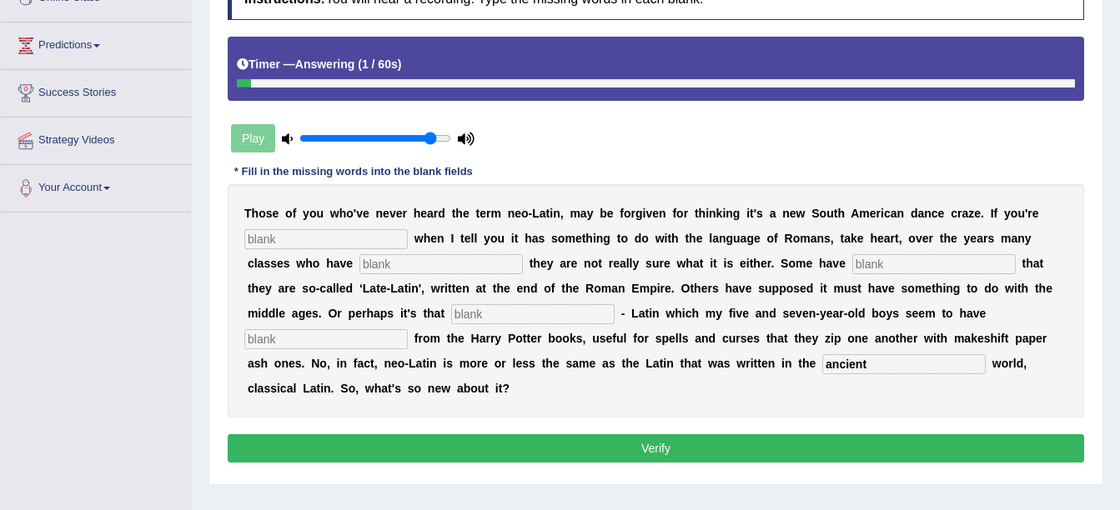
type input "ancient"
click at [408, 329] on input "text" at bounding box center [325, 339] width 163 height 20
type input "gleaned"
click at [451, 305] on input "text" at bounding box center [532, 314] width 163 height 20
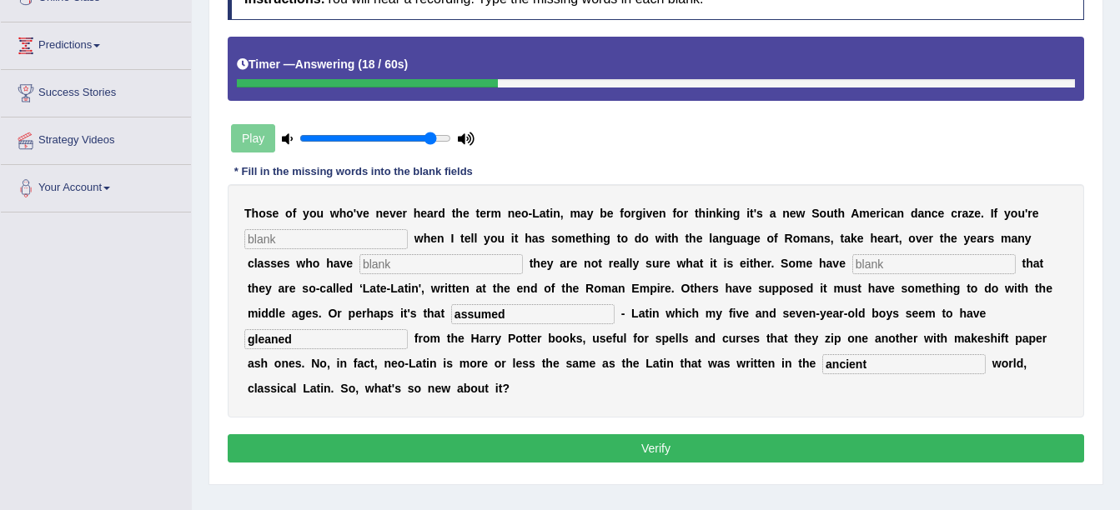
type input "assumed"
click at [852, 258] on input "text" at bounding box center [933, 264] width 163 height 20
type input "assumed"
click at [303, 231] on input "text" at bounding box center [325, 239] width 163 height 20
click at [268, 243] on input "puxeeled" at bounding box center [325, 239] width 163 height 20
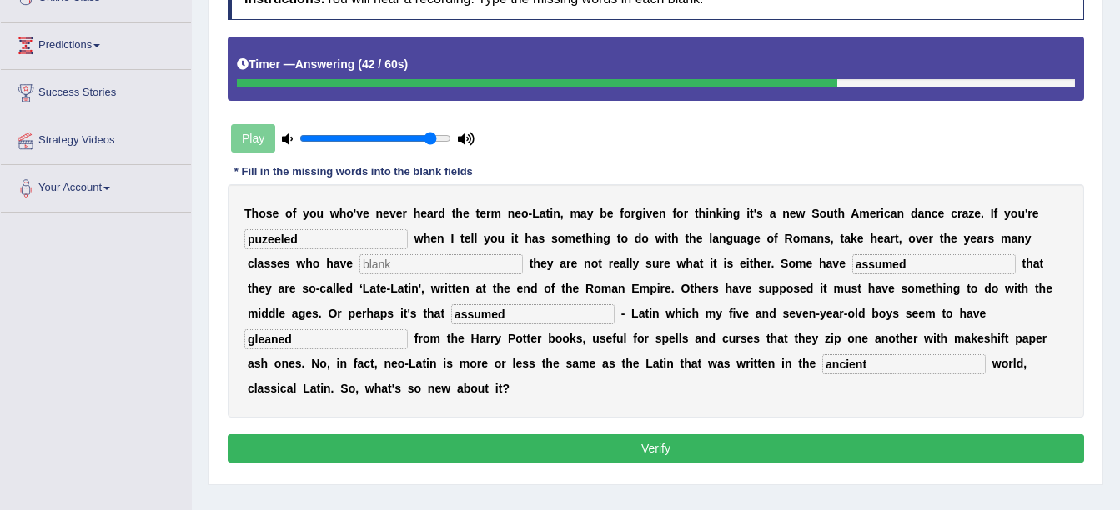
click at [274, 236] on input "puzeeled" at bounding box center [325, 239] width 163 height 20
type input "puzeled"
click at [359, 268] on input "text" at bounding box center [440, 264] width 163 height 20
type input "confessed"
click at [451, 309] on input "assumed" at bounding box center [532, 314] width 163 height 20
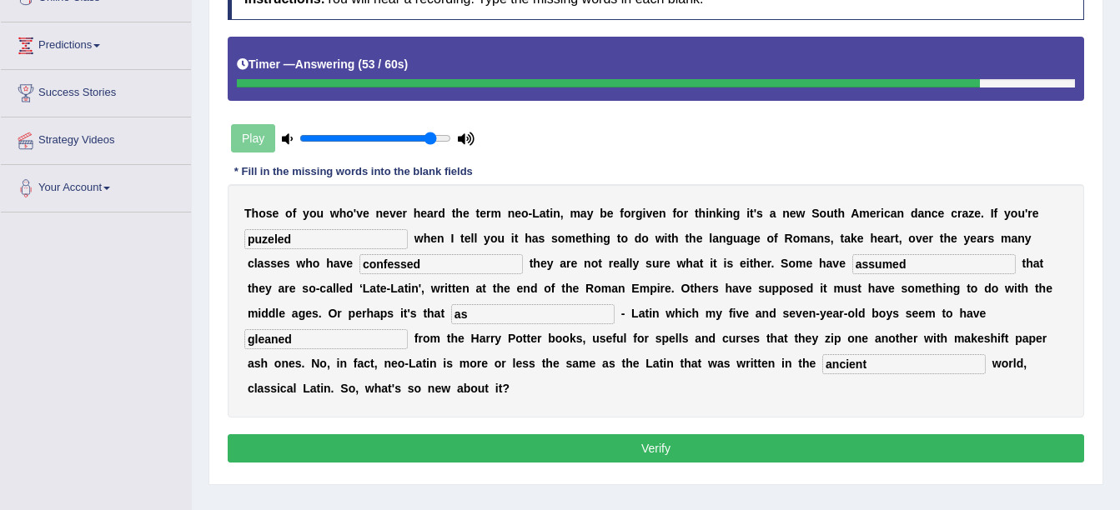
type input "a"
type input "sutal"
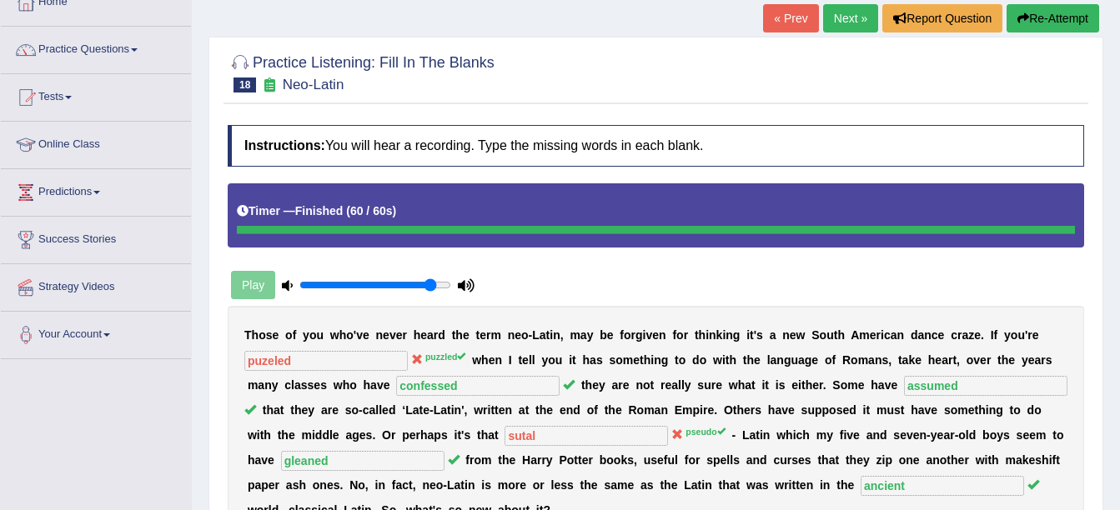
scroll to position [0, 0]
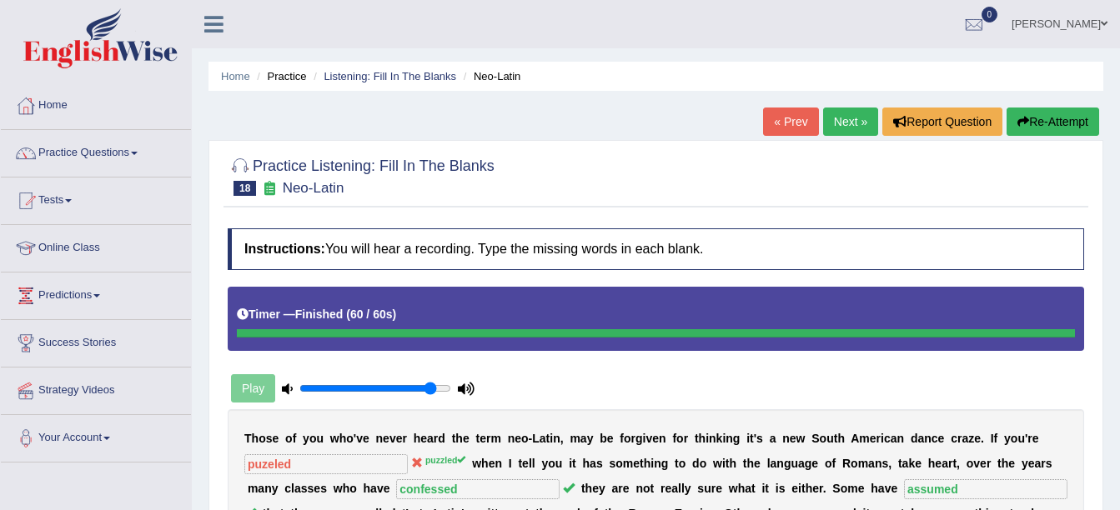
click at [846, 123] on link "Next »" at bounding box center [850, 122] width 55 height 28
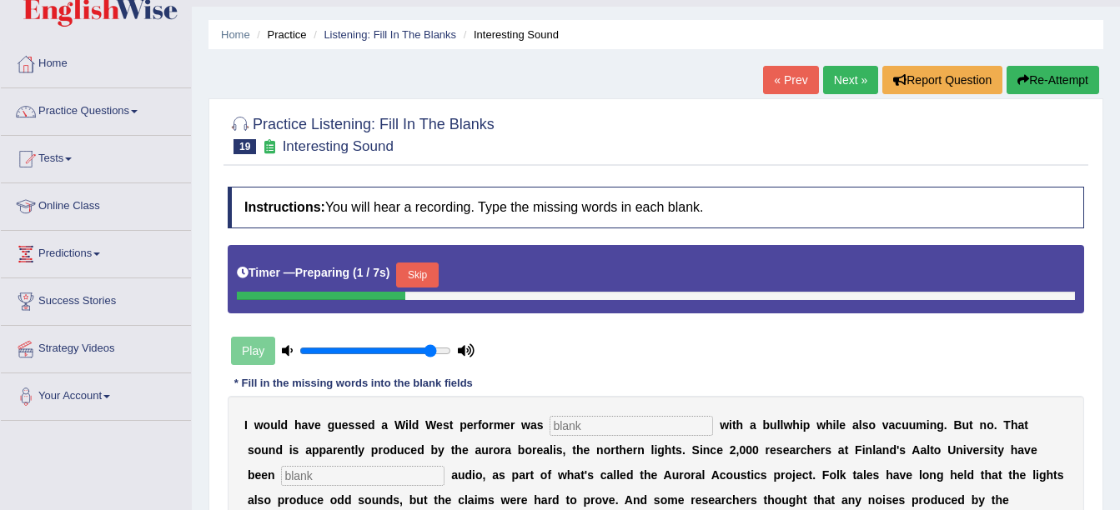
scroll to position [83, 0]
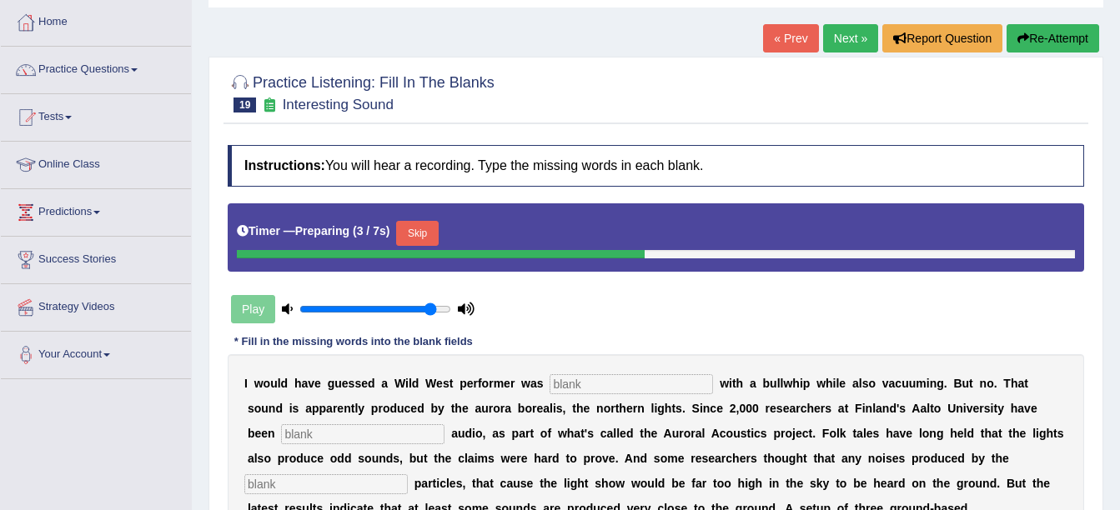
click at [410, 230] on button "Skip" at bounding box center [417, 233] width 42 height 25
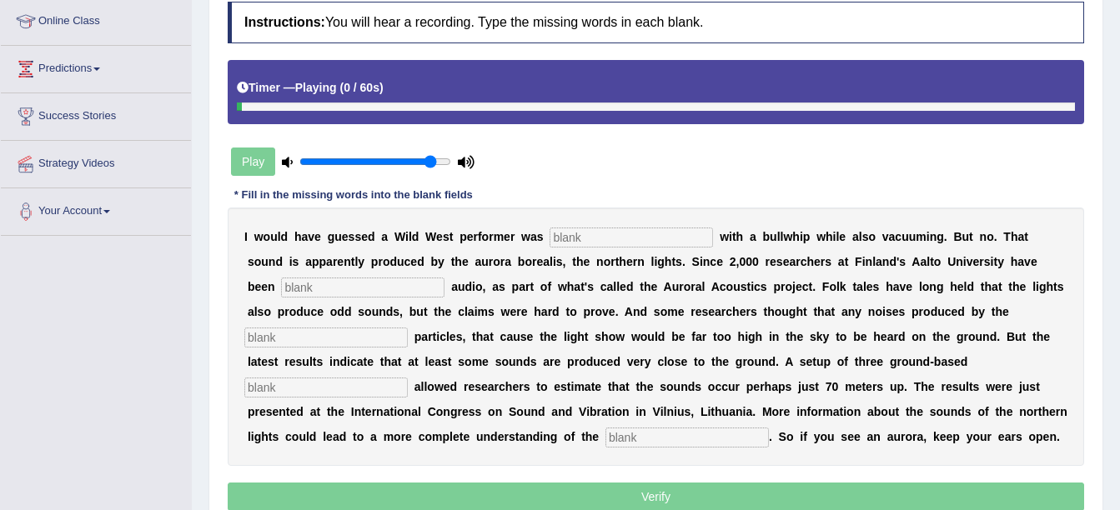
scroll to position [333, 0]
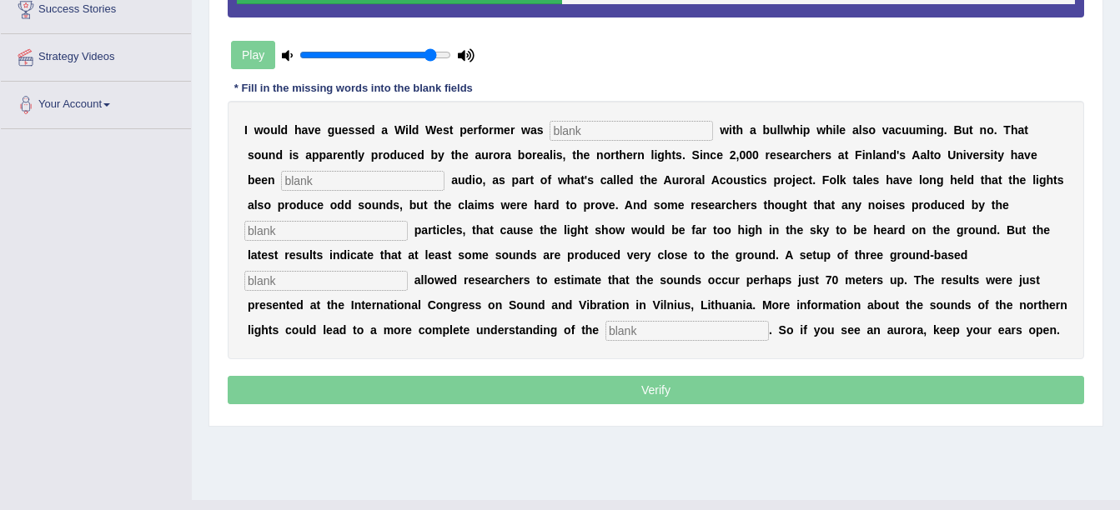
click at [408, 221] on input "text" at bounding box center [325, 231] width 163 height 20
click at [408, 221] on input "energitic" at bounding box center [325, 231] width 163 height 20
type input "energyitic"
click at [408, 271] on input "text" at bounding box center [325, 281] width 163 height 20
type input "microphones"
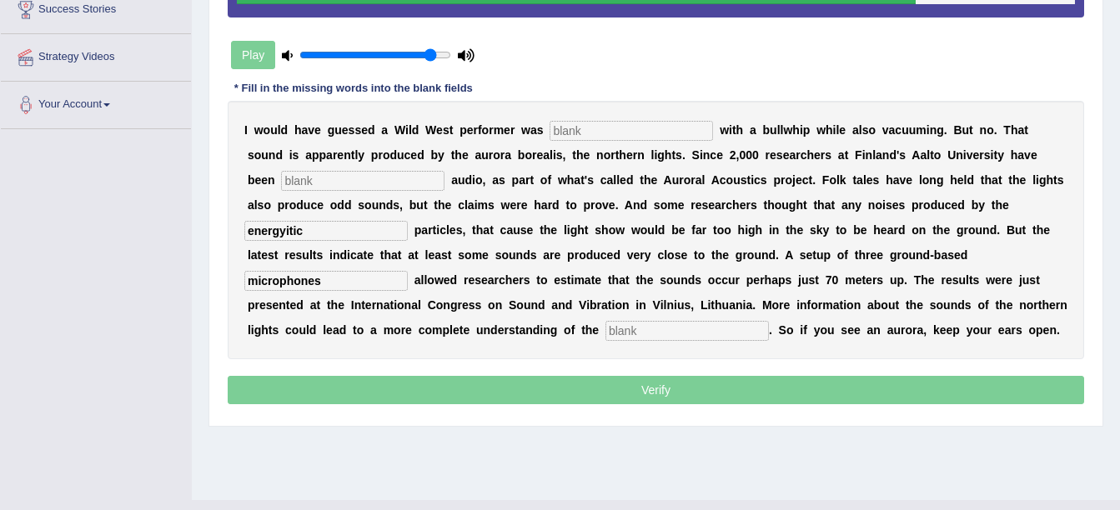
click at [408, 221] on input "energyitic" at bounding box center [325, 231] width 163 height 20
type input "energytic"
click at [605, 330] on input "text" at bounding box center [686, 331] width 163 height 20
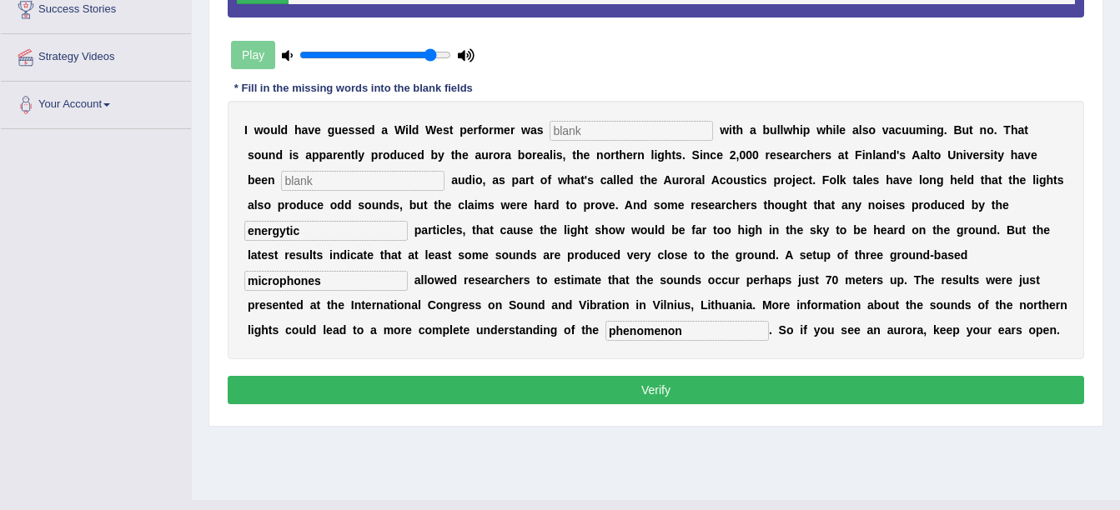
type input "phenomenon"
click at [563, 133] on input "text" at bounding box center [630, 131] width 163 height 20
type input "practicing"
click at [337, 173] on input "text" at bounding box center [362, 181] width 163 height 20
type input "collecting"
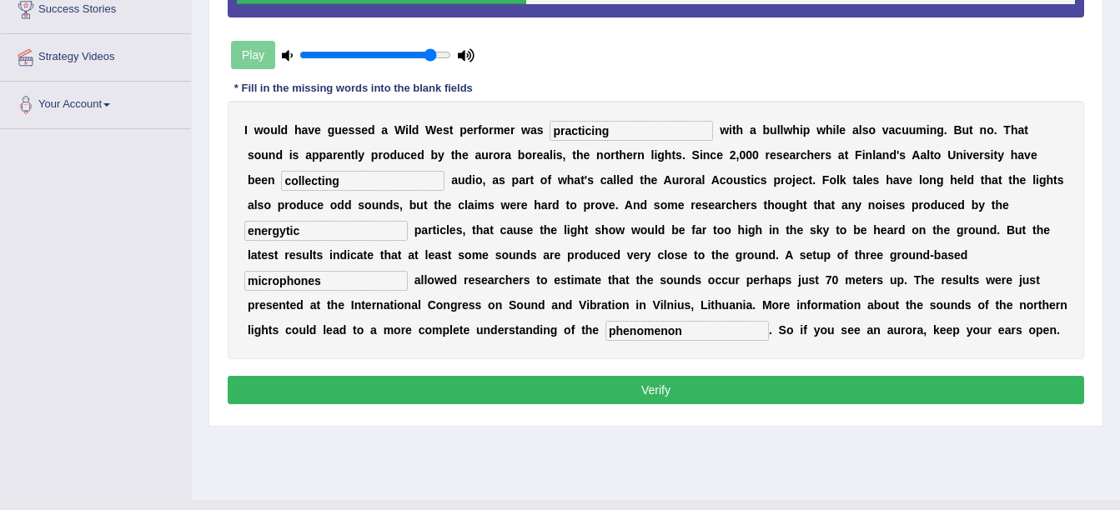
click at [536, 388] on button "Verify" at bounding box center [656, 390] width 856 height 28
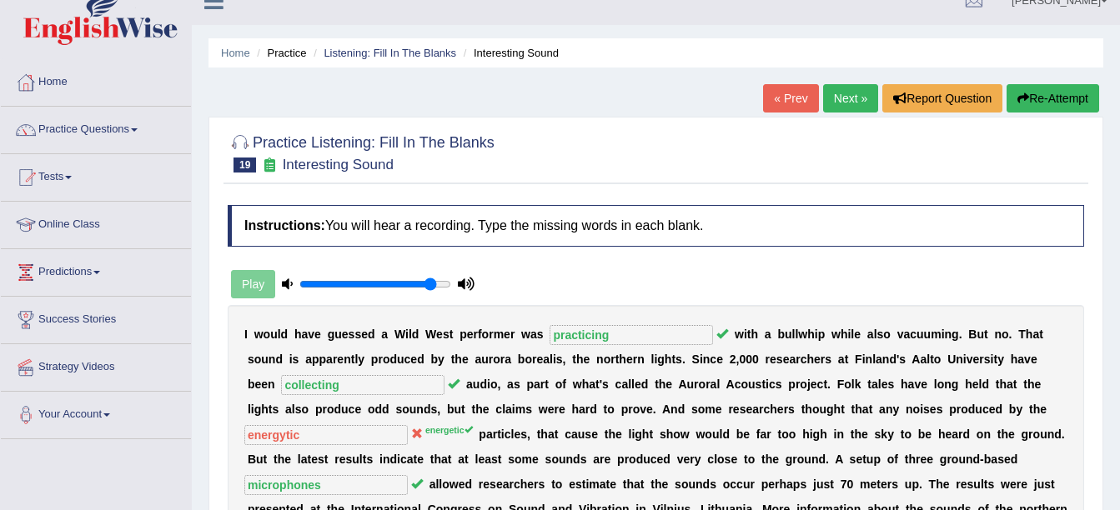
scroll to position [0, 0]
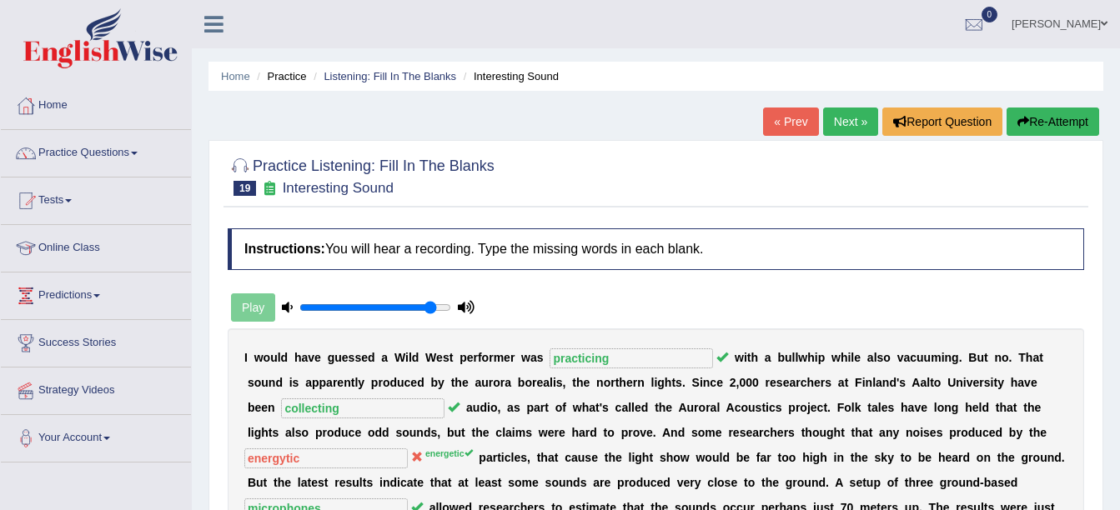
click at [842, 124] on link "Next »" at bounding box center [850, 122] width 55 height 28
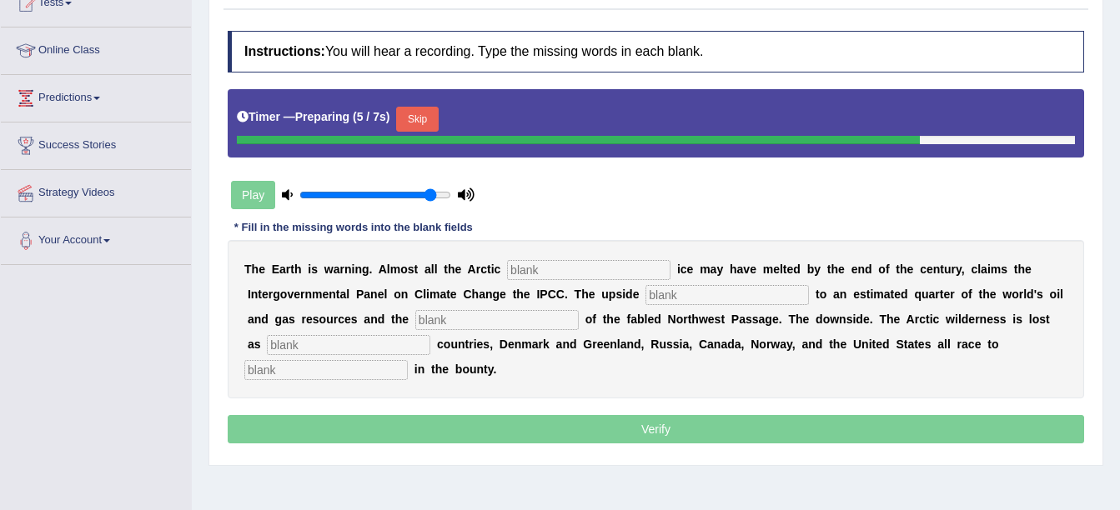
scroll to position [250, 0]
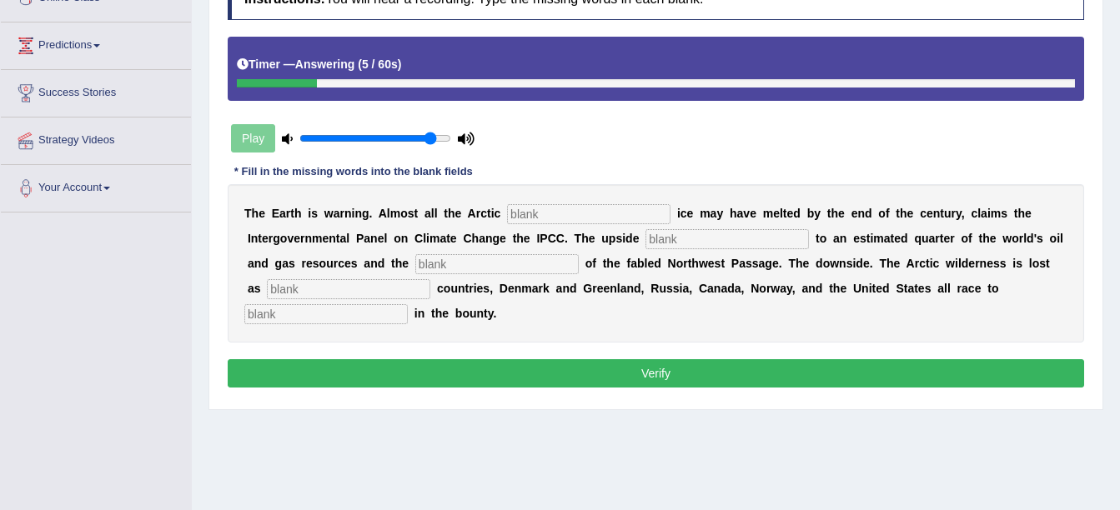
click at [408, 304] on input "text" at bounding box center [325, 314] width 163 height 20
type input "share"
click at [303, 279] on input "text" at bounding box center [348, 289] width 163 height 20
type input "neighbouring"
click at [415, 267] on input "text" at bounding box center [496, 264] width 163 height 20
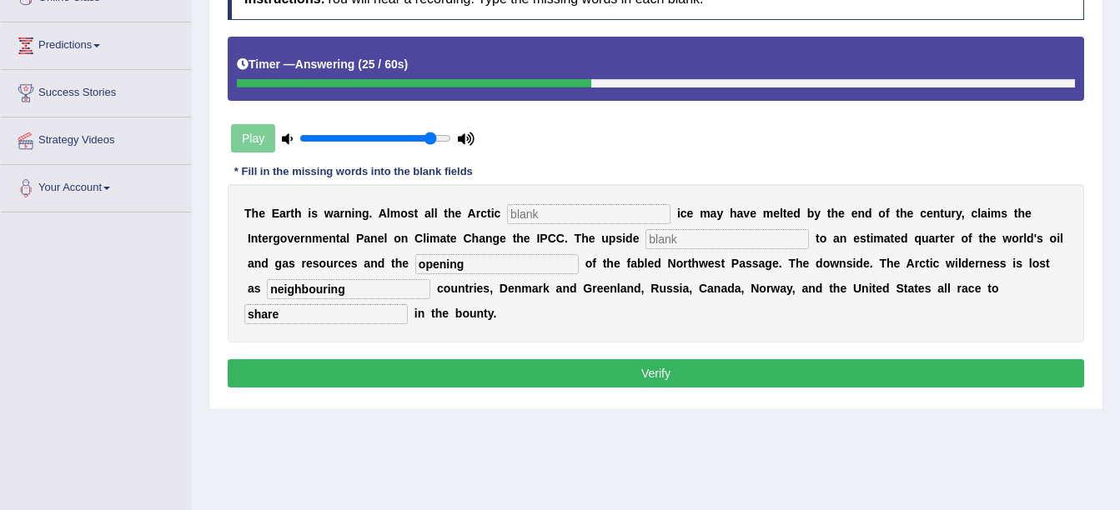
type input "opening"
click at [645, 235] on input "text" at bounding box center [726, 239] width 163 height 20
type input "access"
click at [577, 211] on input "text" at bounding box center [588, 214] width 163 height 20
type input "summer"
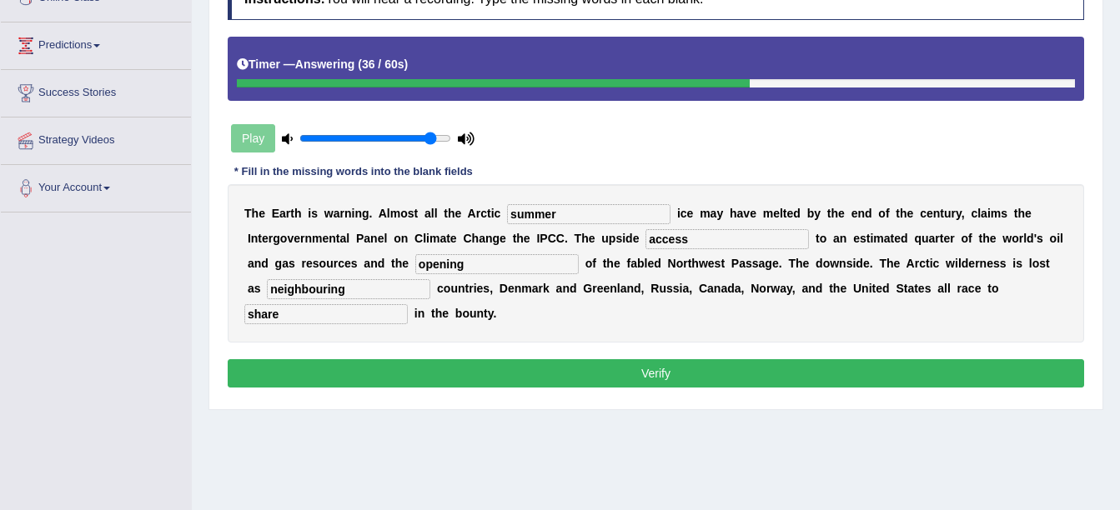
click at [615, 378] on button "Verify" at bounding box center [656, 373] width 856 height 28
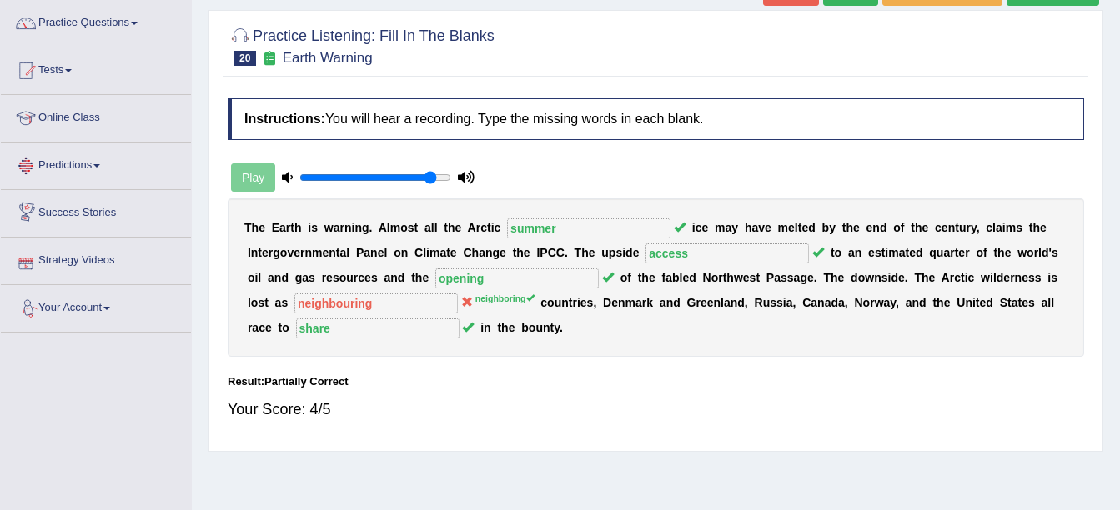
scroll to position [83, 0]
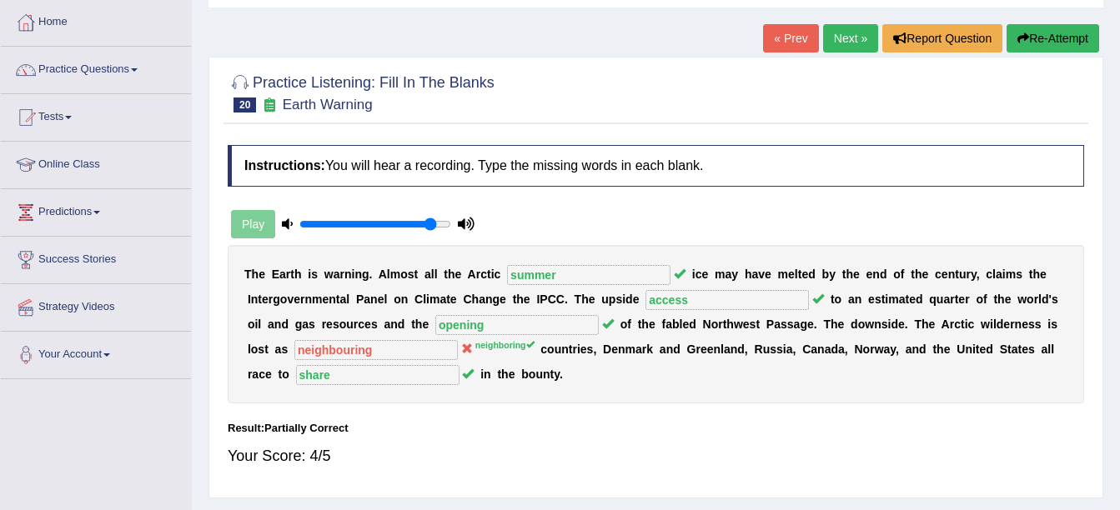
click at [844, 34] on link "Next »" at bounding box center [850, 38] width 55 height 28
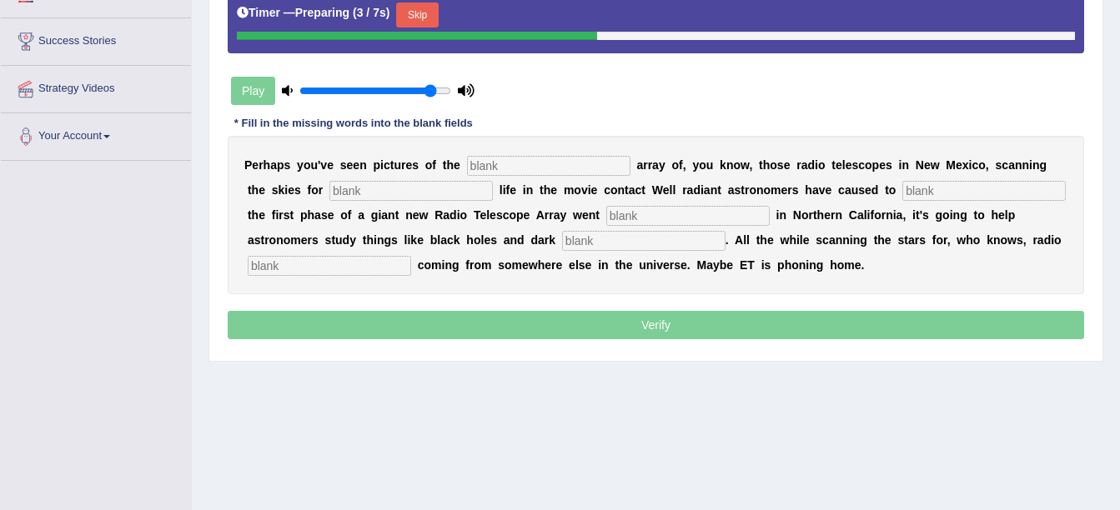
scroll to position [333, 0]
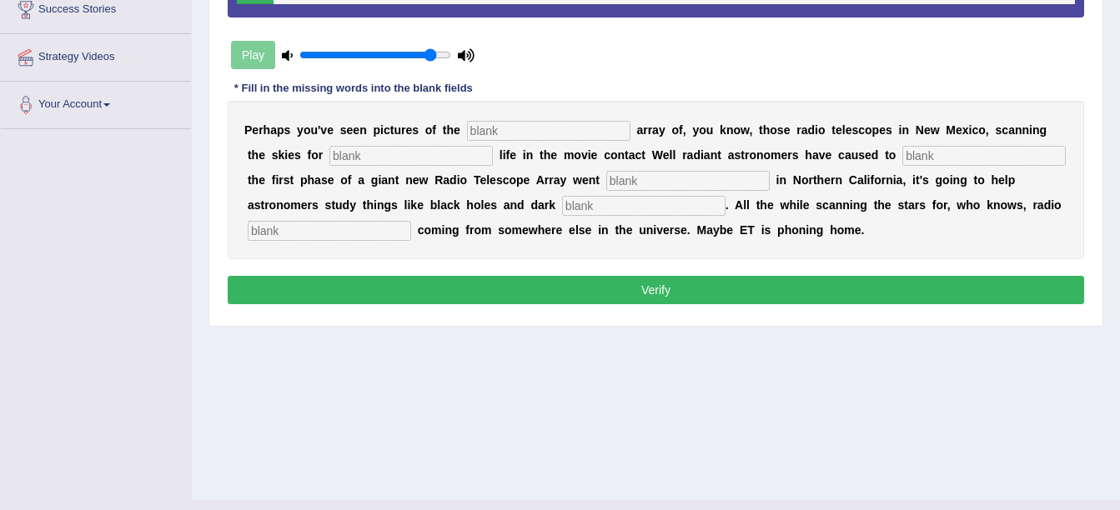
click at [411, 221] on input "text" at bounding box center [329, 231] width 163 height 20
type input "signals"
click at [410, 193] on div "P e r h a p s y o u ' v e s e e n p i c t u r e s o f t h e a r r a y o f , y o…" at bounding box center [656, 180] width 856 height 158
click at [562, 199] on input "text" at bounding box center [643, 206] width 163 height 20
type input "glaxies"
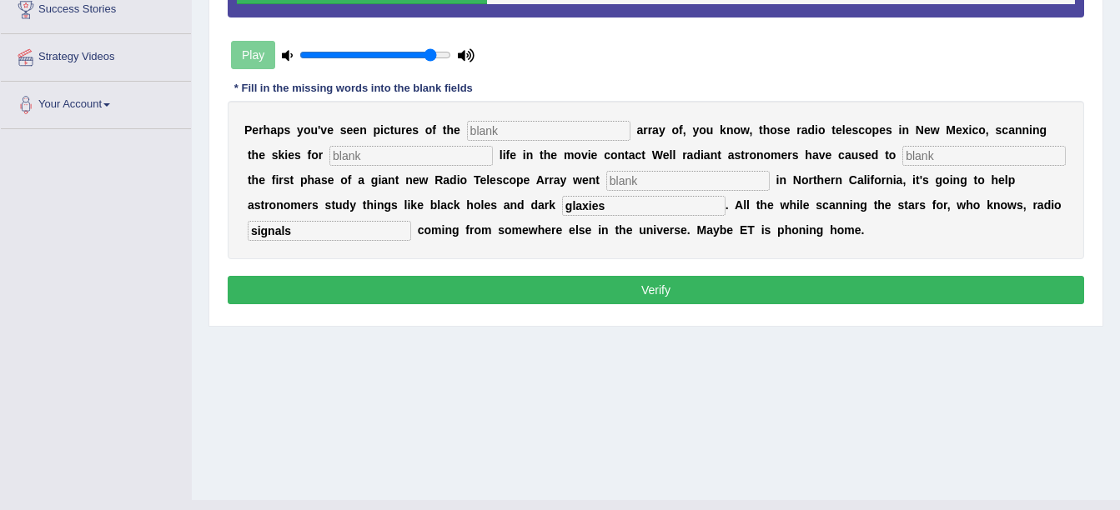
click at [606, 179] on input "text" at bounding box center [687, 181] width 163 height 20
type input "operational"
click at [344, 151] on input "text" at bounding box center [410, 156] width 163 height 20
type input "intelligence"
click at [485, 130] on input "text" at bounding box center [548, 131] width 163 height 20
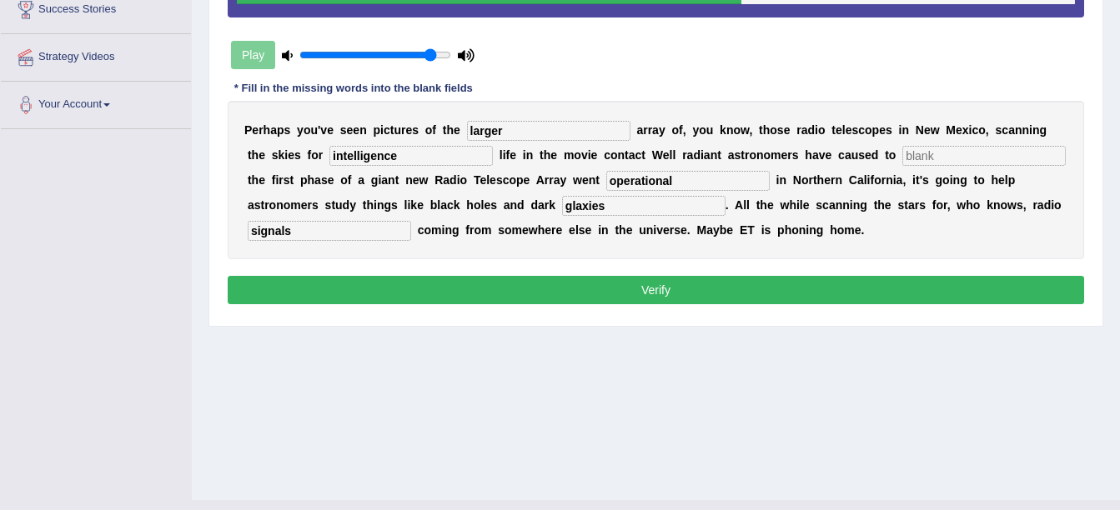
type input "larger"
click at [902, 159] on input "text" at bounding box center [983, 156] width 163 height 20
type input "a"
click at [755, 298] on button "Verify" at bounding box center [656, 290] width 856 height 28
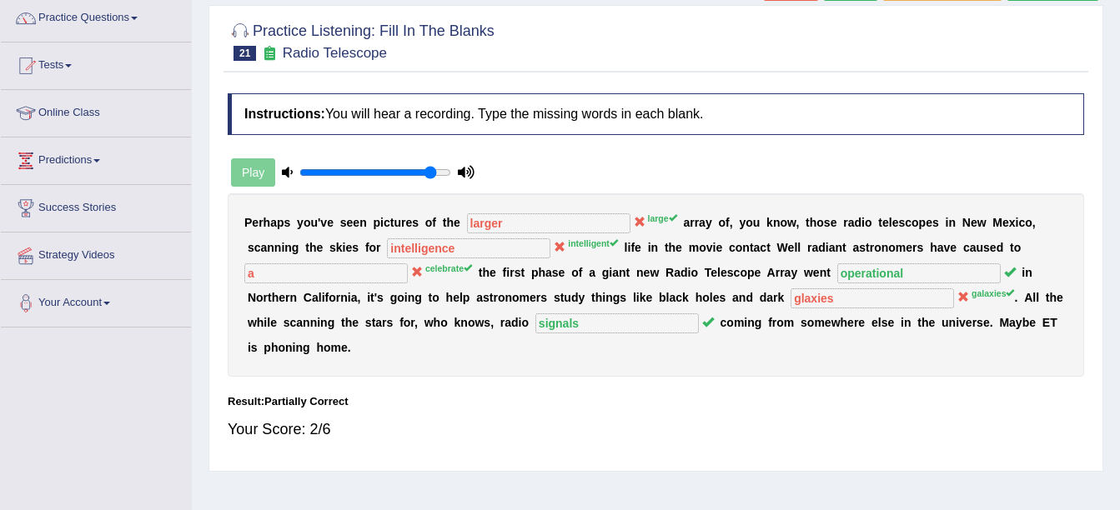
scroll to position [83, 0]
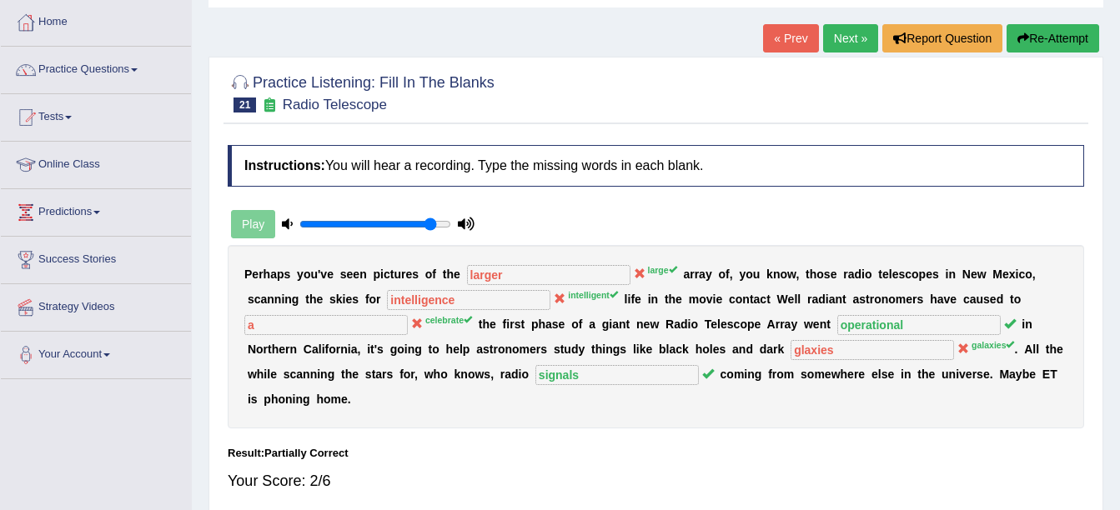
click at [848, 39] on link "Next »" at bounding box center [850, 38] width 55 height 28
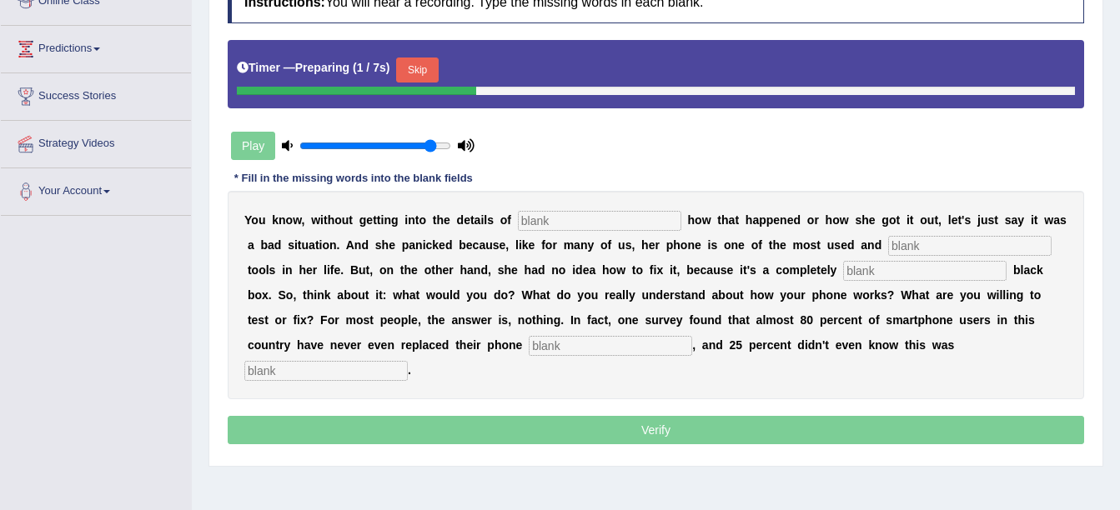
scroll to position [250, 0]
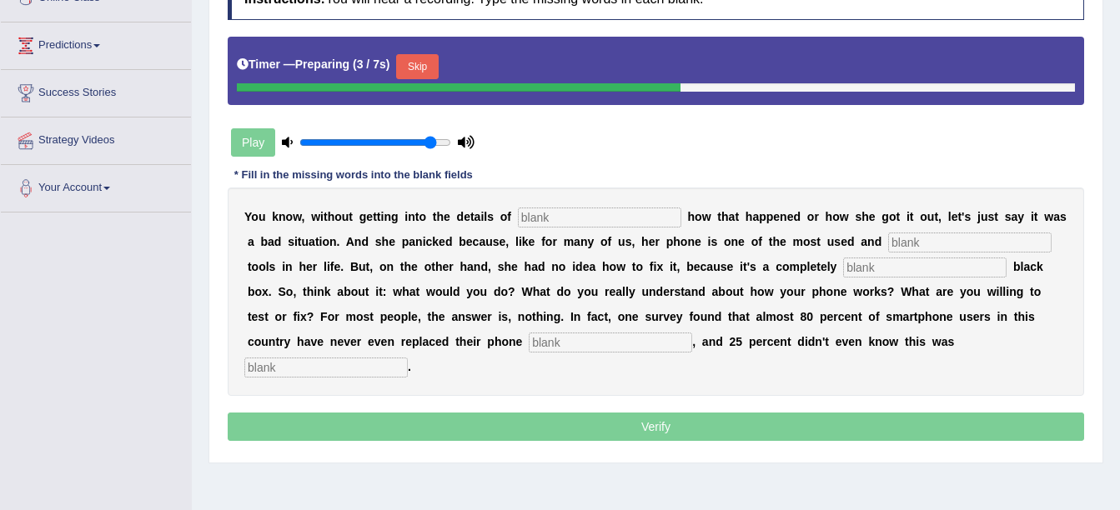
click at [413, 73] on button "Skip" at bounding box center [417, 66] width 42 height 25
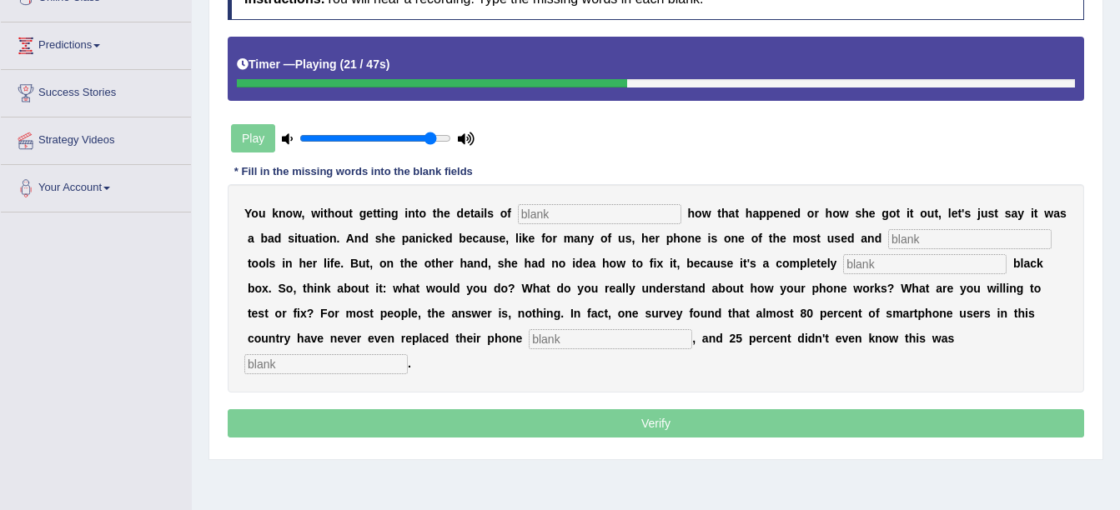
click at [843, 264] on input "text" at bounding box center [924, 264] width 163 height 20
type input "mysterious"
click at [529, 338] on input "text" at bounding box center [610, 339] width 163 height 20
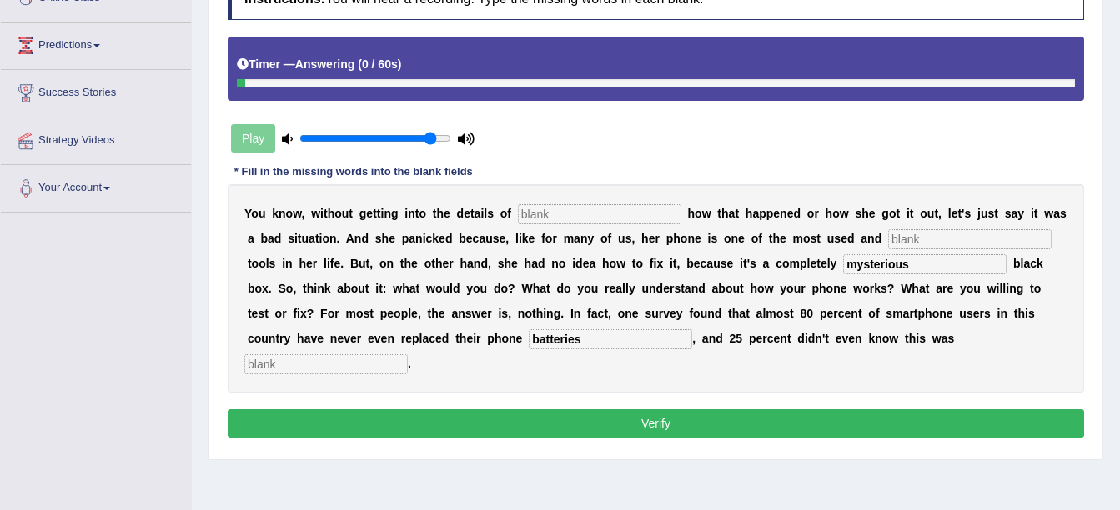
type input "batteries"
click at [408, 354] on input "text" at bounding box center [325, 364] width 163 height 20
type input "possible"
click at [888, 236] on input "text" at bounding box center [969, 239] width 163 height 20
type input "essential"
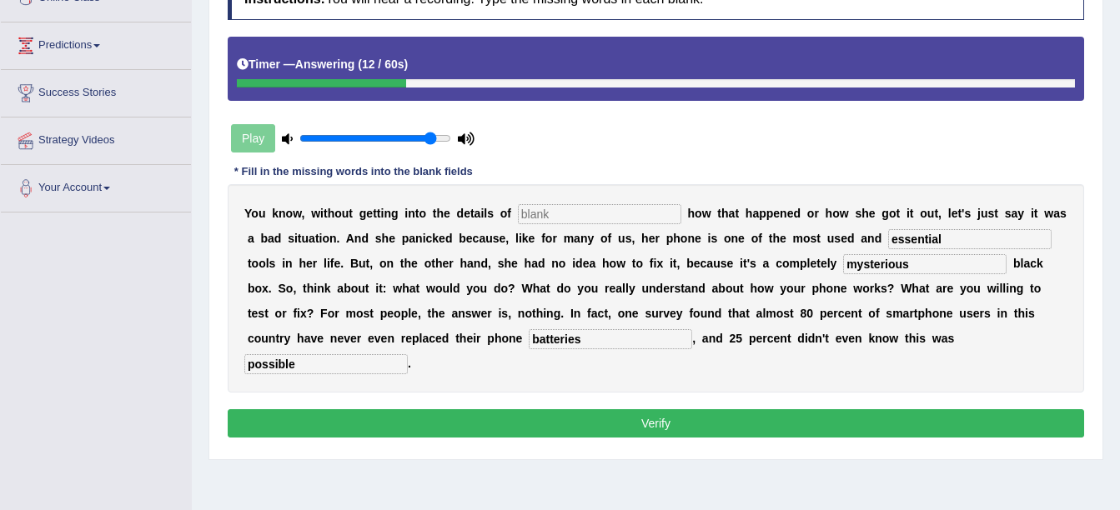
click at [577, 210] on input "text" at bounding box center [599, 214] width 163 height 20
type input "exactly"
click at [614, 409] on button "Verify" at bounding box center [656, 423] width 856 height 28
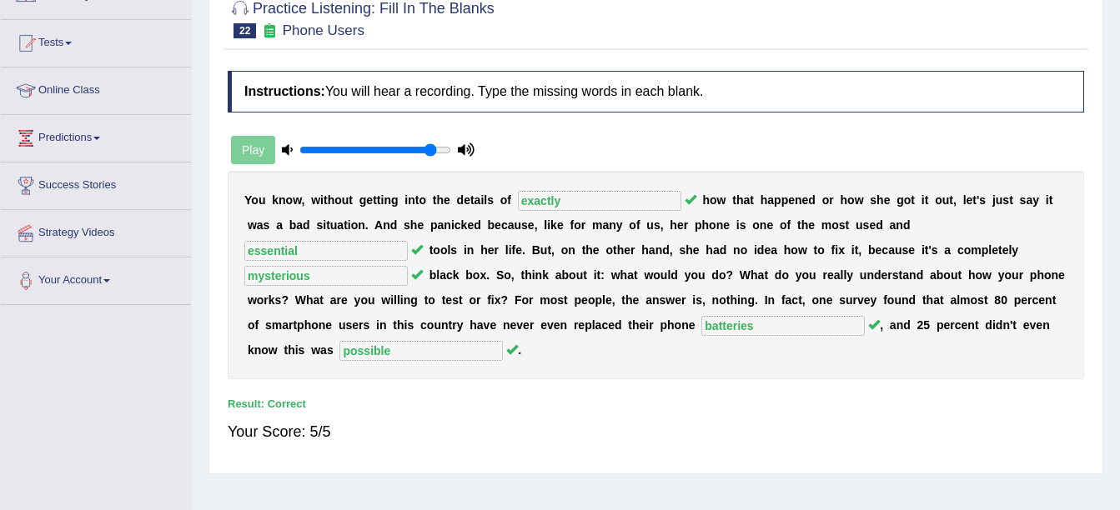
scroll to position [0, 0]
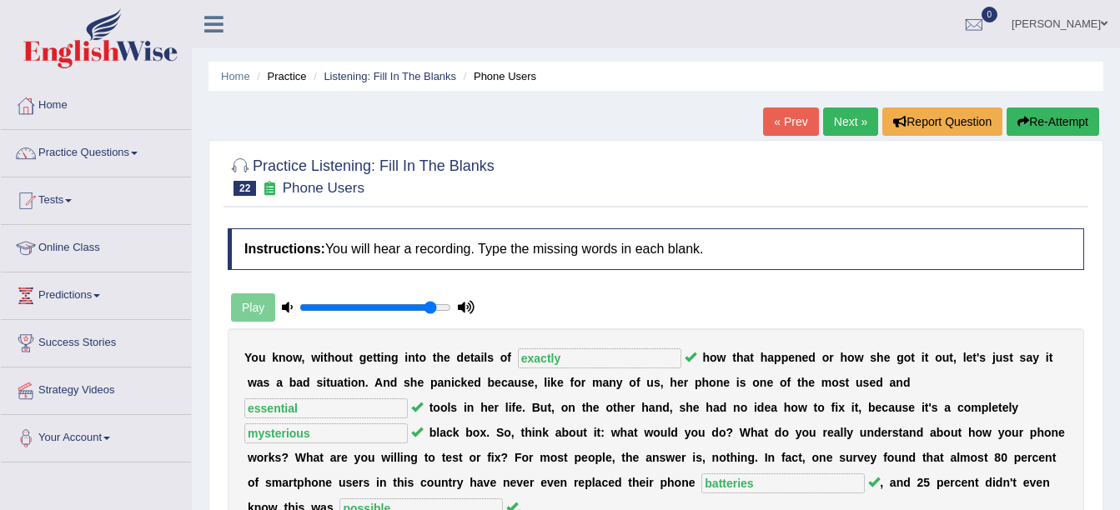
click at [834, 126] on link "Next »" at bounding box center [850, 122] width 55 height 28
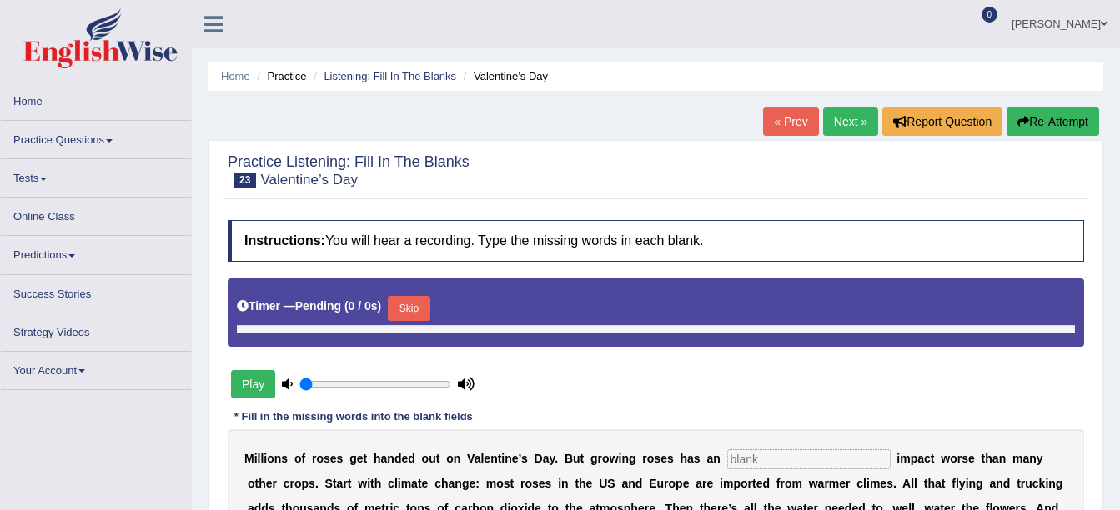
type input "0.9"
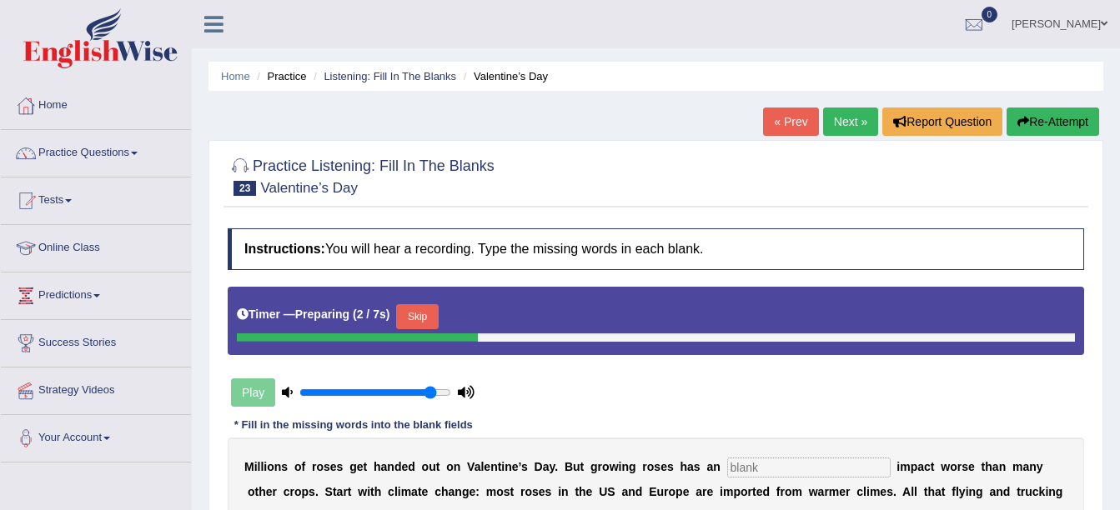
click at [423, 298] on div "Timer — Preparing ( 2 / 7s ) Skip" at bounding box center [656, 321] width 856 height 68
click at [420, 313] on button "Skip" at bounding box center [417, 316] width 42 height 25
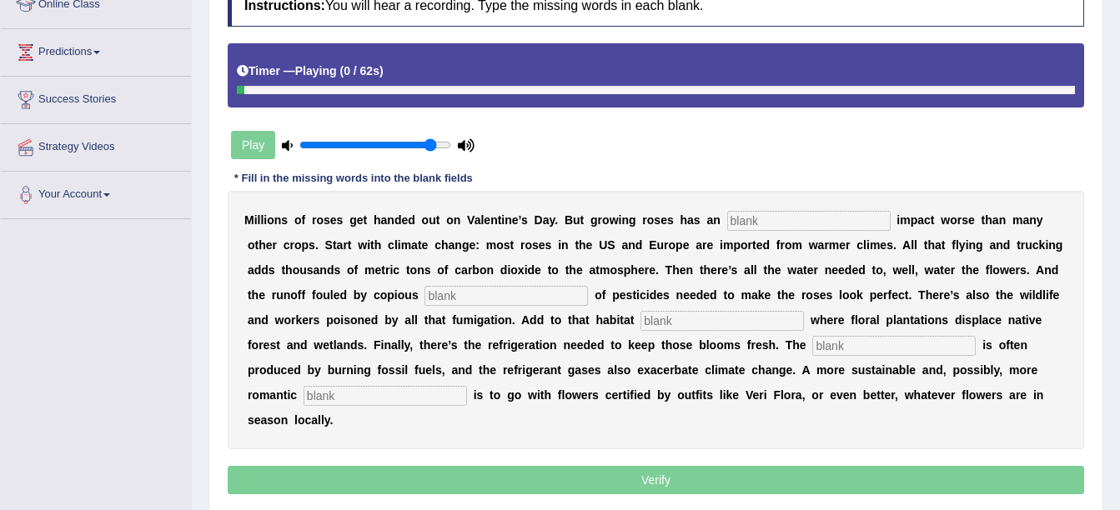
scroll to position [250, 0]
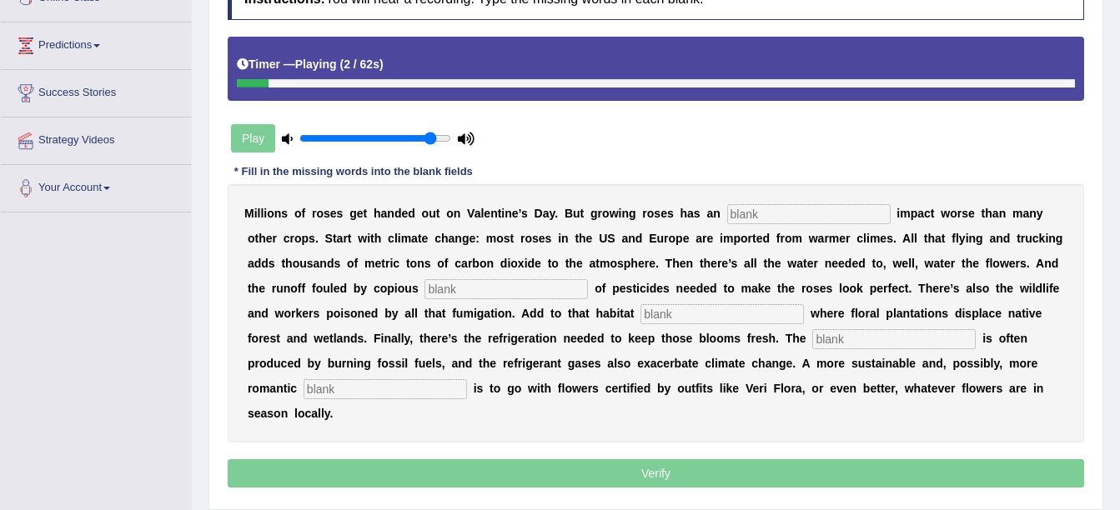
click at [729, 224] on div "M i l l i o n s o f r o s e s g e t h a n d e d o u t o n V a l e n t i n e ’ s…" at bounding box center [656, 313] width 856 height 258
click at [727, 214] on input "enivironmental" at bounding box center [808, 214] width 163 height 20
type input "environmental"
click at [424, 291] on input "text" at bounding box center [505, 289] width 163 height 20
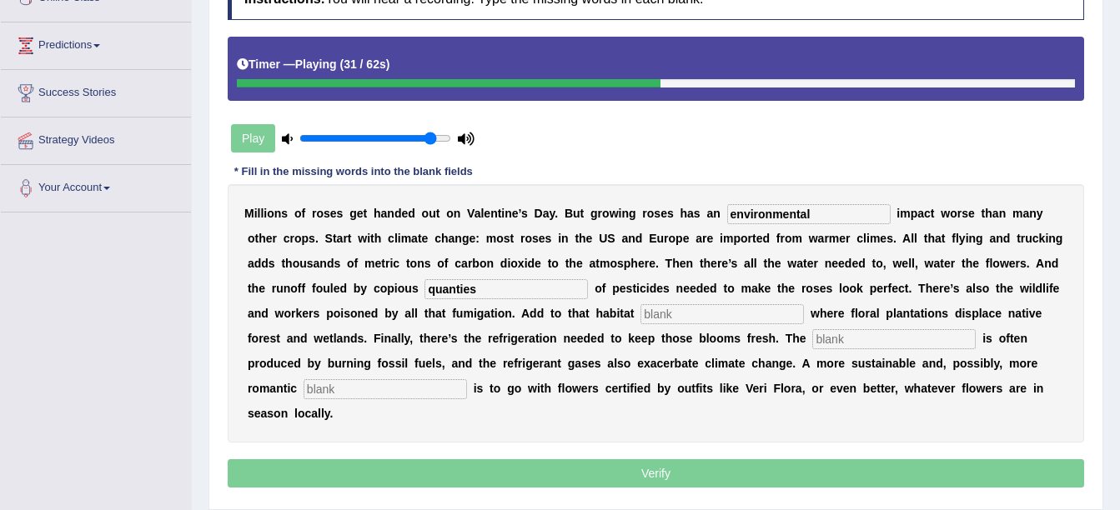
type input "quanties"
click at [640, 312] on input "text" at bounding box center [721, 314] width 163 height 20
type input "destruction"
click at [812, 333] on input "text" at bounding box center [893, 339] width 163 height 20
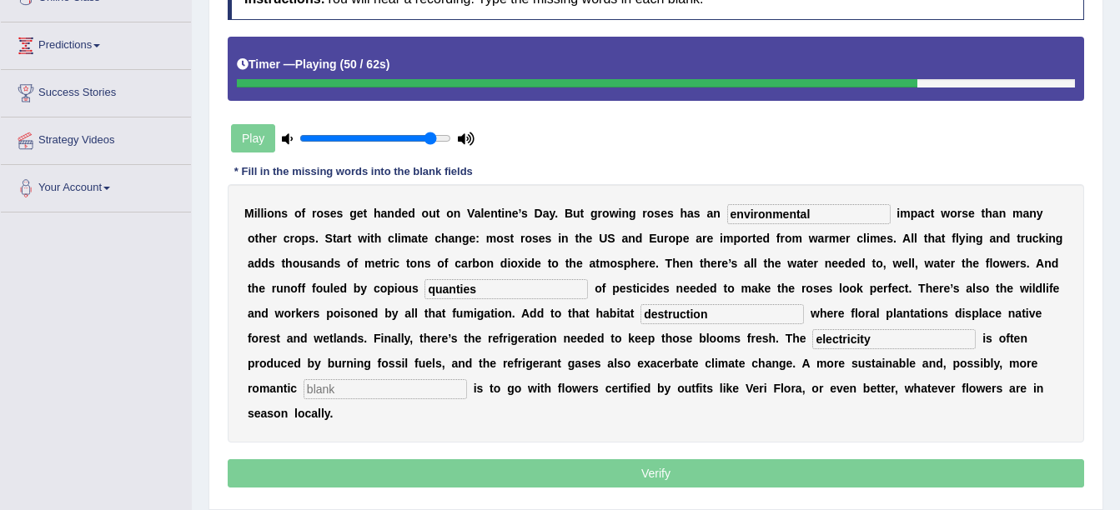
type input "electricity"
click at [467, 379] on input "text" at bounding box center [384, 389] width 163 height 20
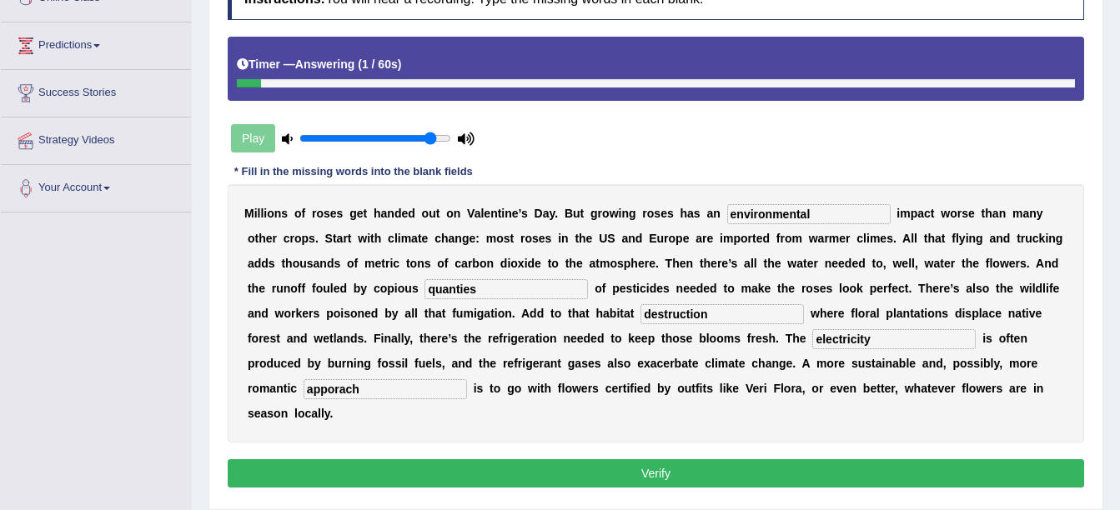
type input "apporach"
click at [587, 459] on button "Verify" at bounding box center [656, 473] width 856 height 28
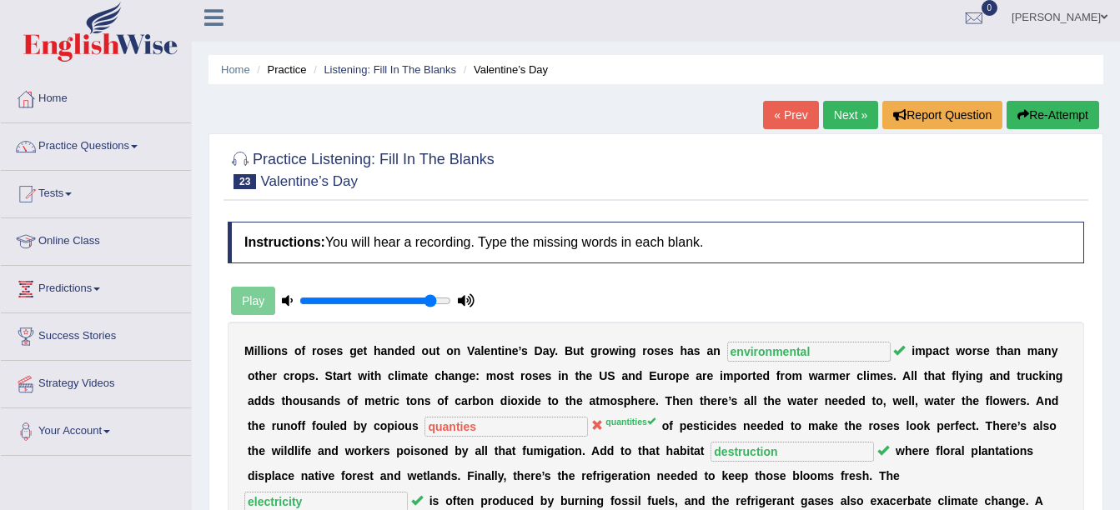
scroll to position [0, 0]
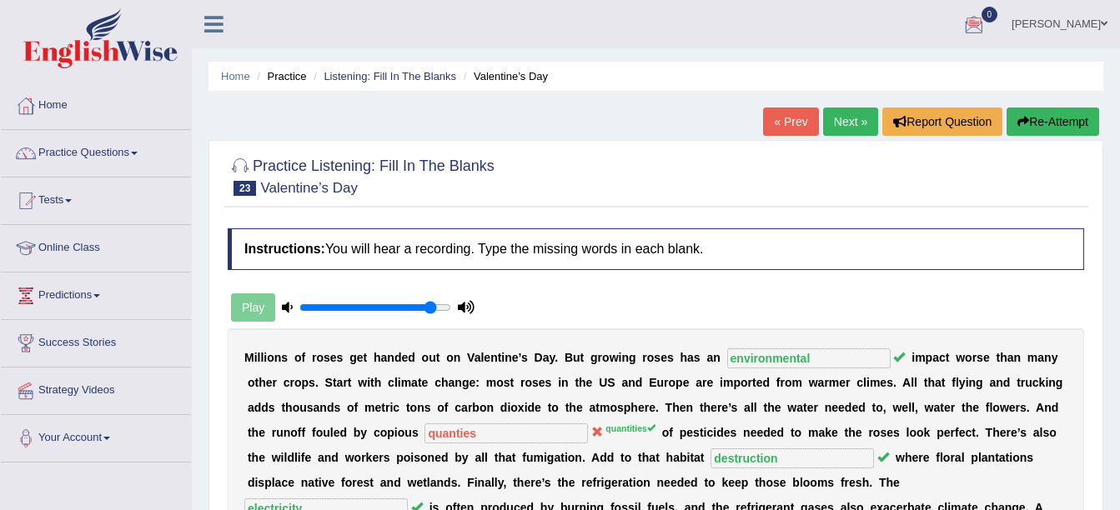
click at [831, 124] on link "Next »" at bounding box center [850, 122] width 55 height 28
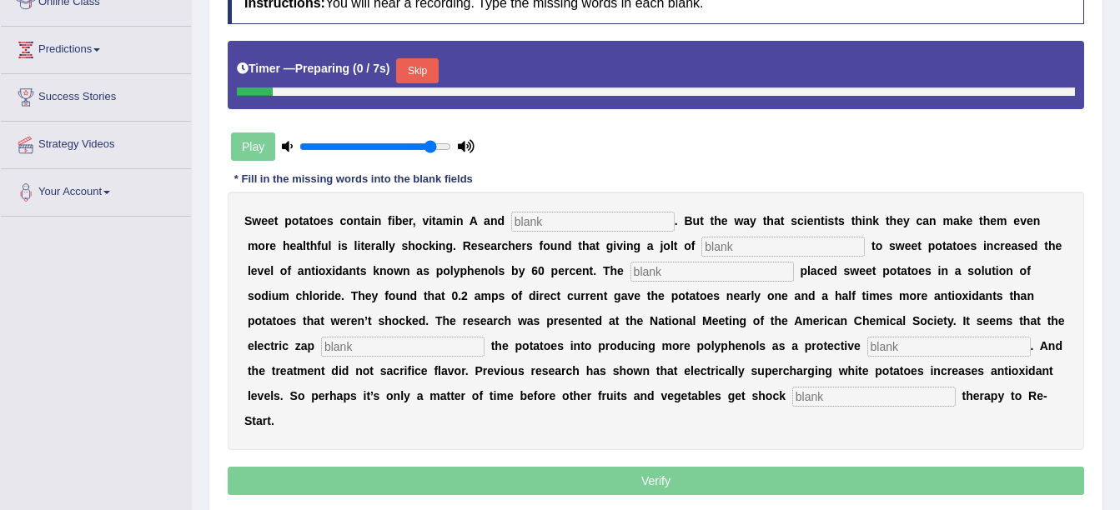
scroll to position [250, 0]
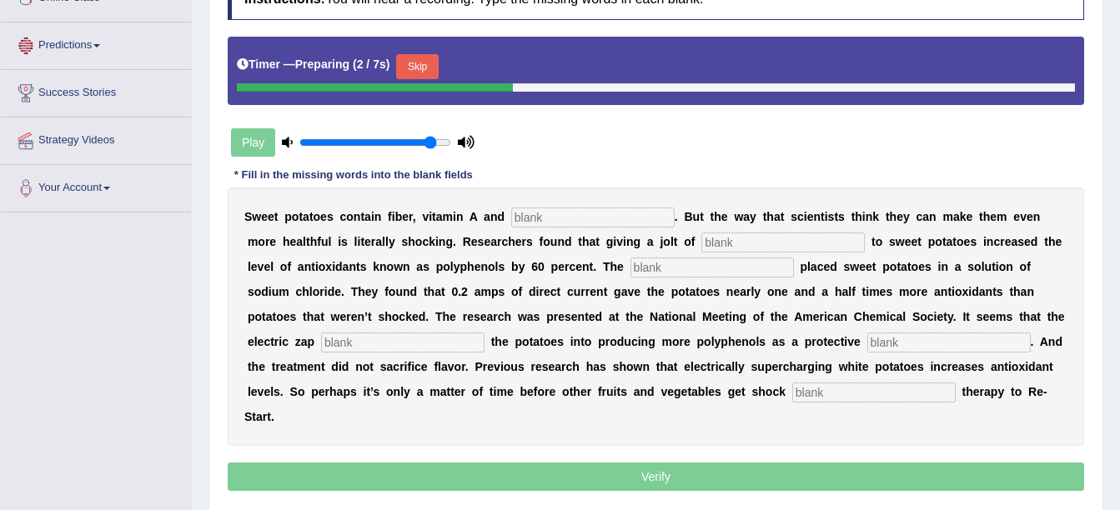
click at [422, 59] on button "Skip" at bounding box center [417, 66] width 42 height 25
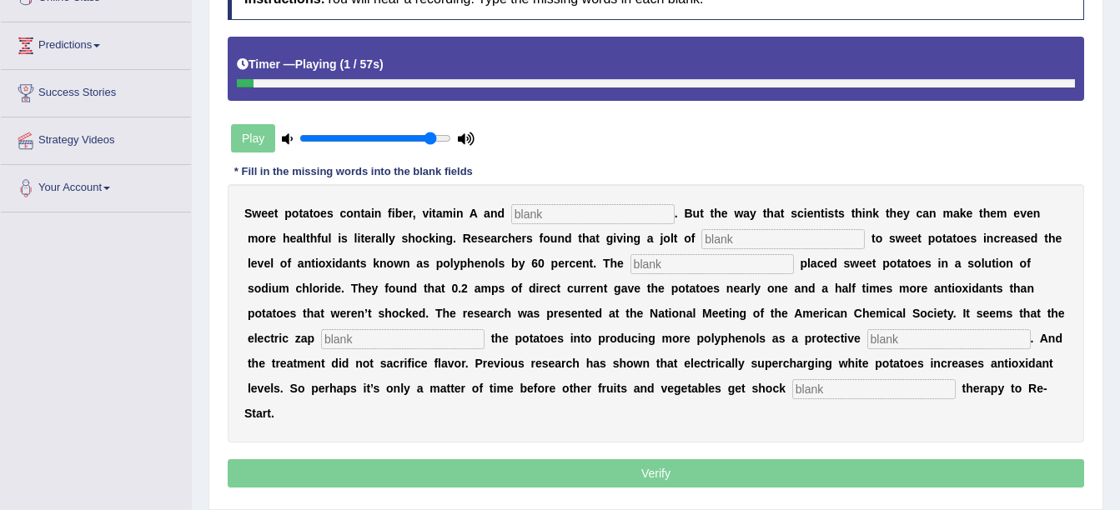
click at [552, 218] on input "text" at bounding box center [592, 214] width 163 height 20
type input "clacium"
click at [701, 240] on input "text" at bounding box center [782, 239] width 163 height 20
type input "electricity"
click at [630, 268] on input "text" at bounding box center [711, 264] width 163 height 20
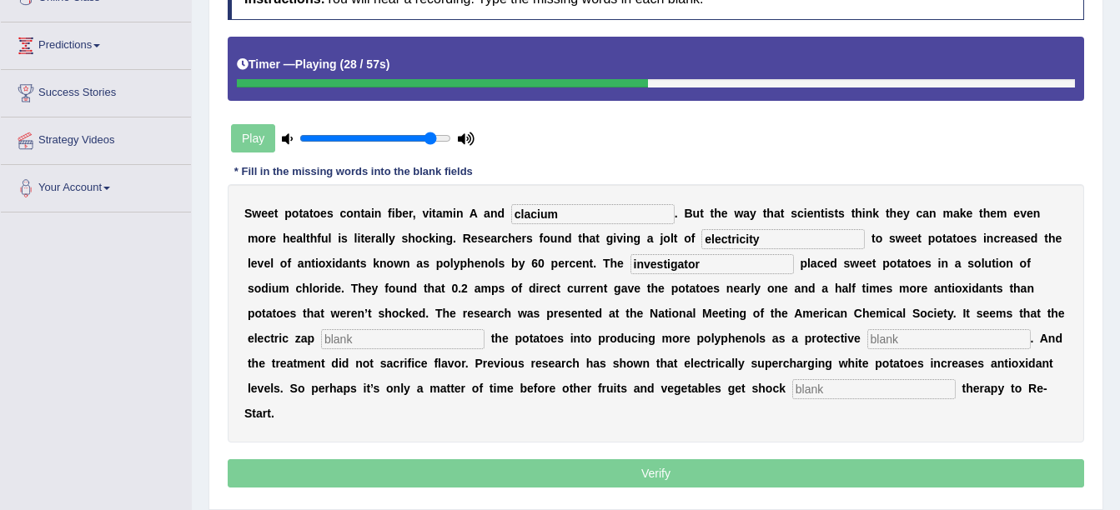
type input "investigator"
click at [484, 329] on input "text" at bounding box center [402, 339] width 163 height 20
type input "shock"
click at [867, 333] on input "text" at bounding box center [948, 339] width 163 height 20
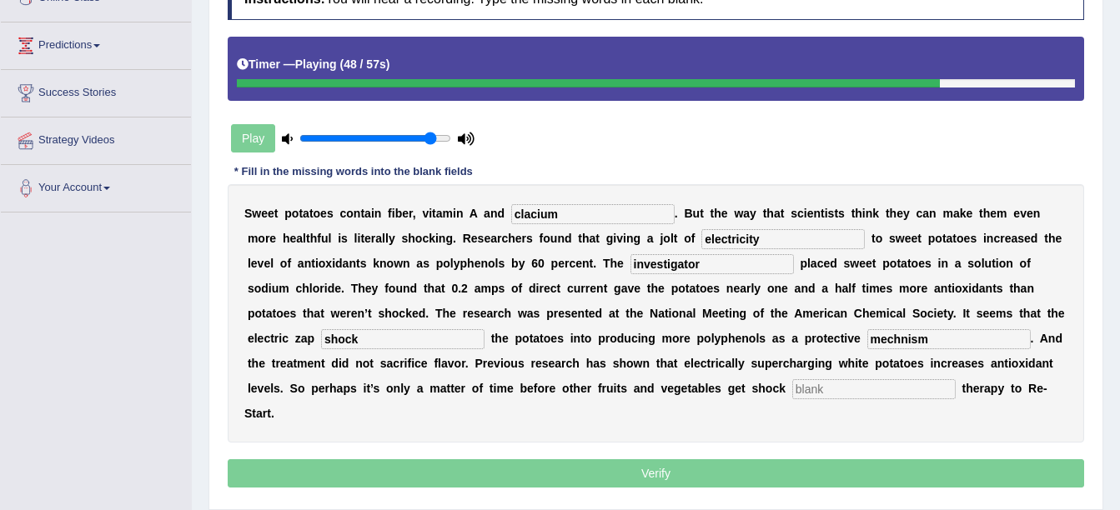
type input "mechnism"
click at [792, 394] on input "text" at bounding box center [873, 389] width 163 height 20
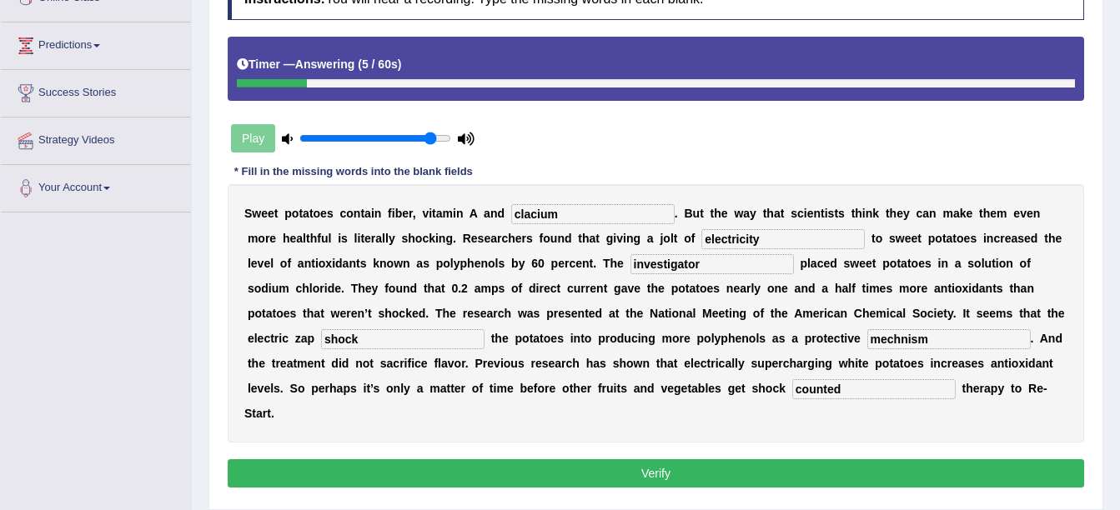
type input "counted"
click at [867, 338] on input "mechnism" at bounding box center [948, 339] width 163 height 20
type input "mechanism"
click at [619, 459] on button "Verify" at bounding box center [656, 473] width 856 height 28
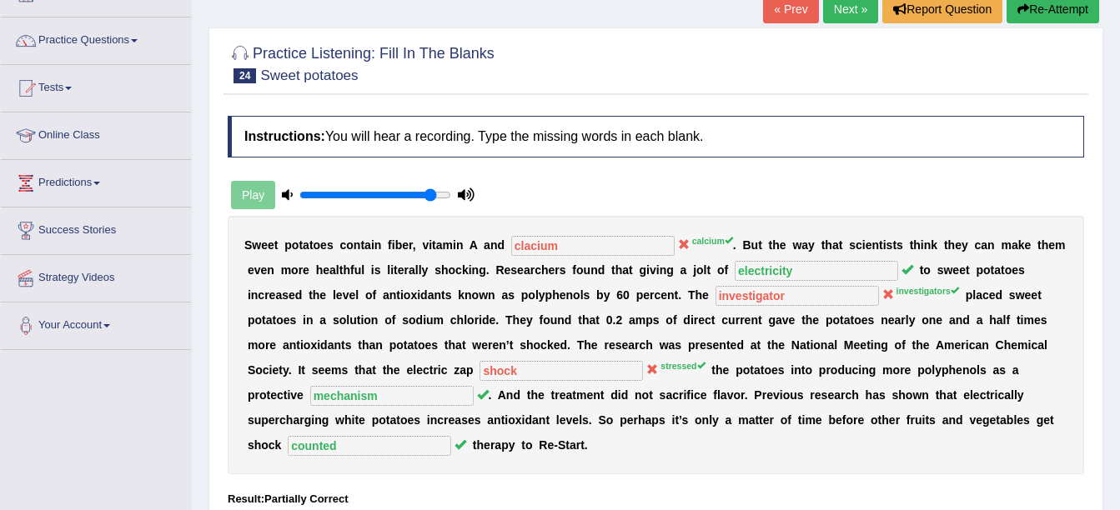
scroll to position [83, 0]
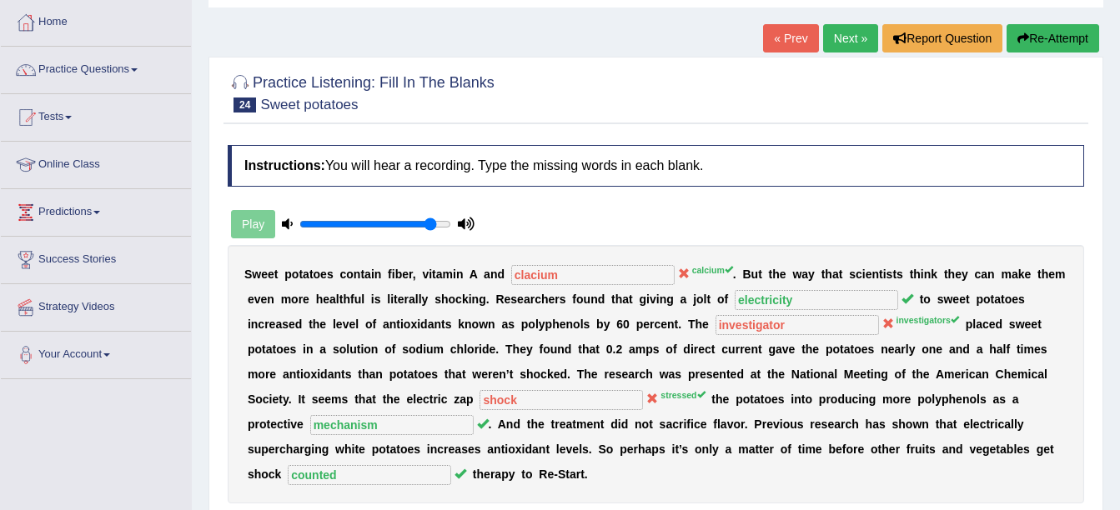
click at [842, 33] on link "Next »" at bounding box center [850, 38] width 55 height 28
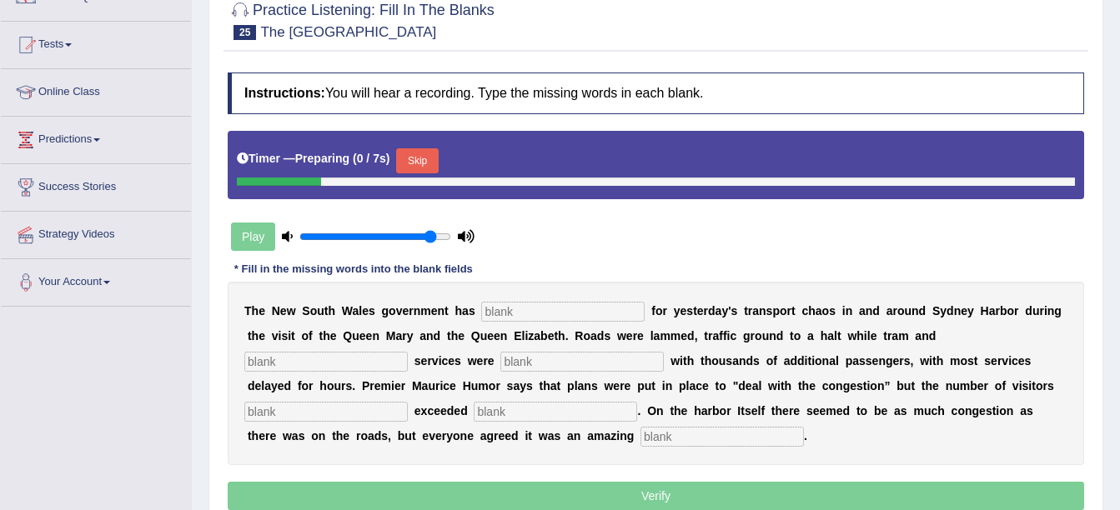
scroll to position [167, 0]
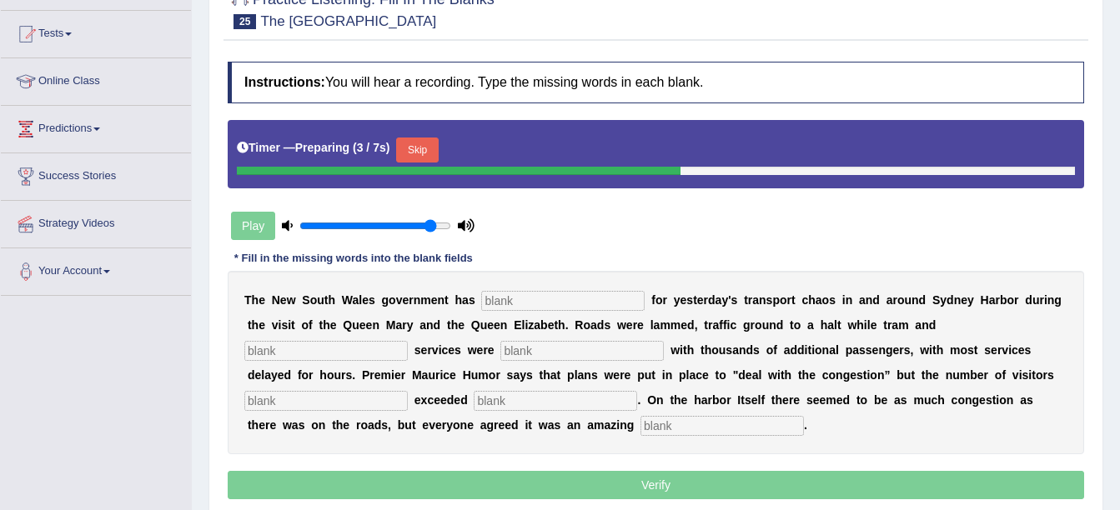
click at [419, 149] on button "Skip" at bounding box center [417, 150] width 42 height 25
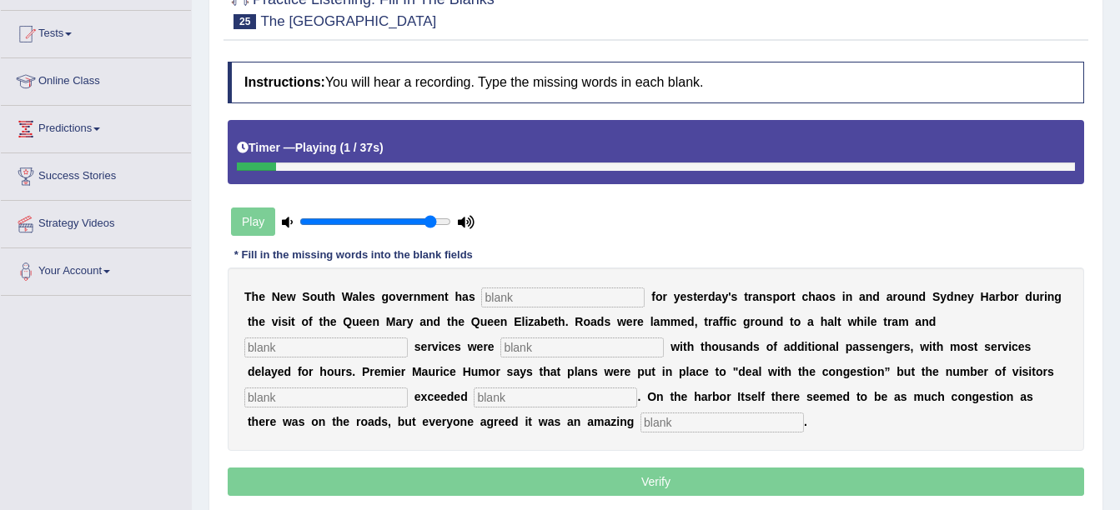
click at [488, 295] on input "text" at bounding box center [562, 298] width 163 height 20
type input "appolised"
click at [408, 338] on input "text" at bounding box center [325, 348] width 163 height 20
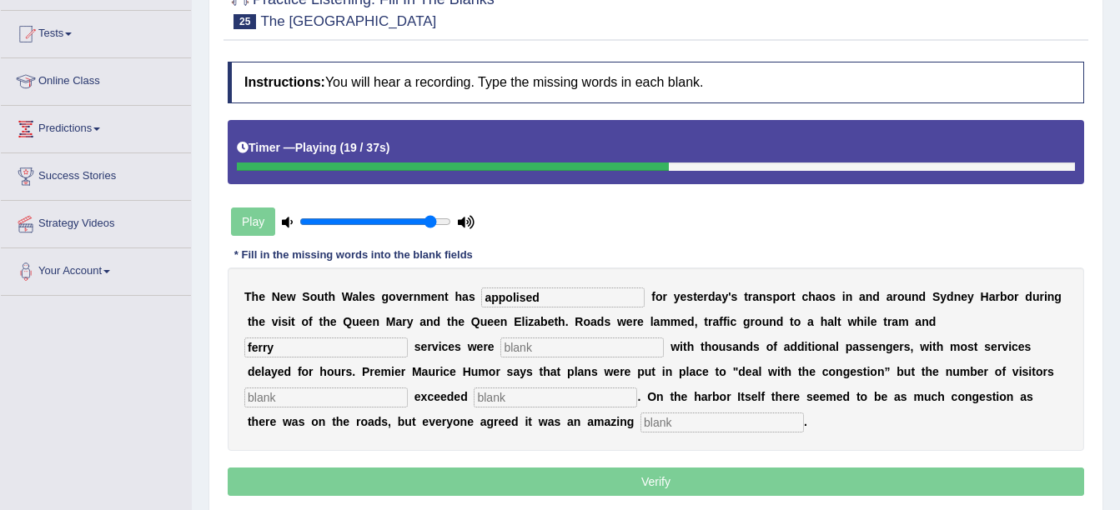
type input "ferry"
click at [500, 350] on input "text" at bounding box center [581, 348] width 163 height 20
type input "swamped"
click at [408, 388] on input "text" at bounding box center [325, 398] width 163 height 20
type input "well"
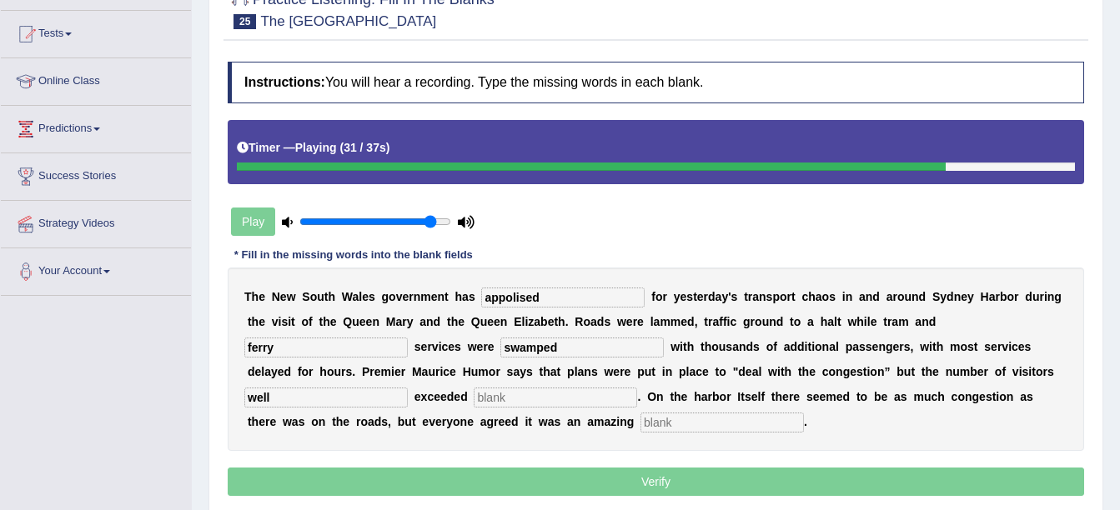
click at [637, 388] on input "text" at bounding box center [555, 398] width 163 height 20
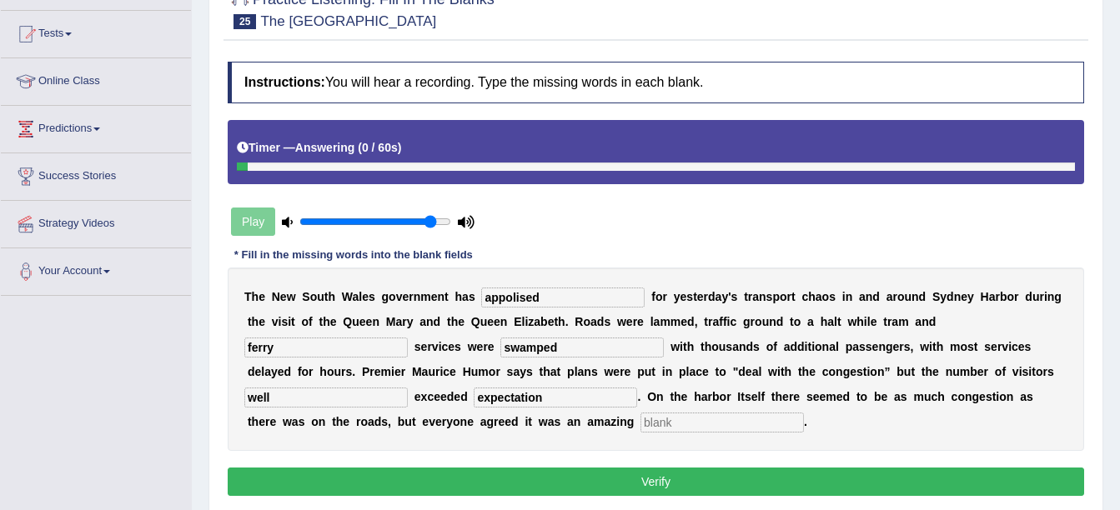
type input "expectation"
click at [640, 428] on input "text" at bounding box center [721, 423] width 163 height 20
type input "spectul"
click at [403, 499] on div "Instructions: You will hear a recording. Type the missing words in each blank. …" at bounding box center [655, 280] width 865 height 455
click at [398, 481] on button "Verify" at bounding box center [656, 482] width 856 height 28
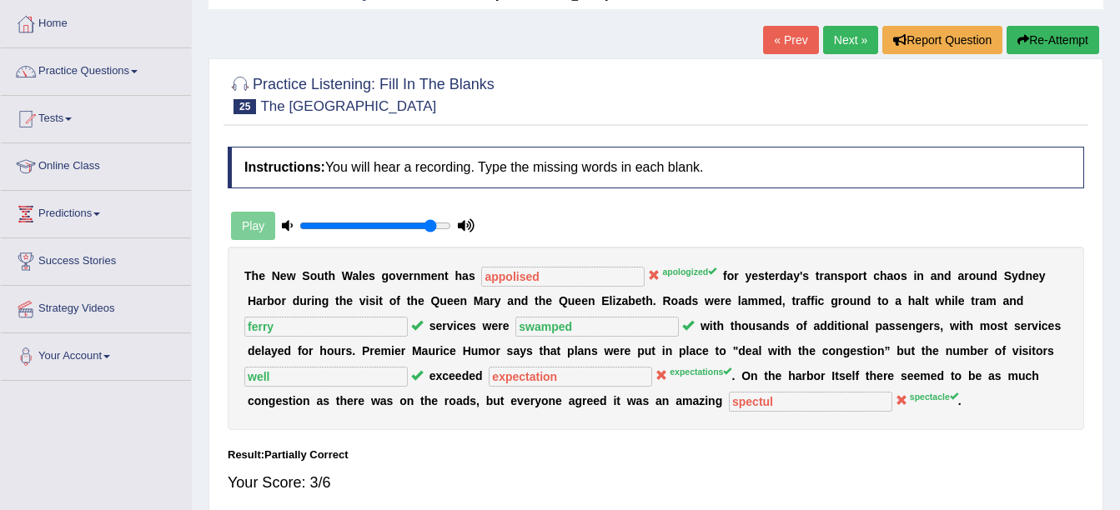
scroll to position [0, 0]
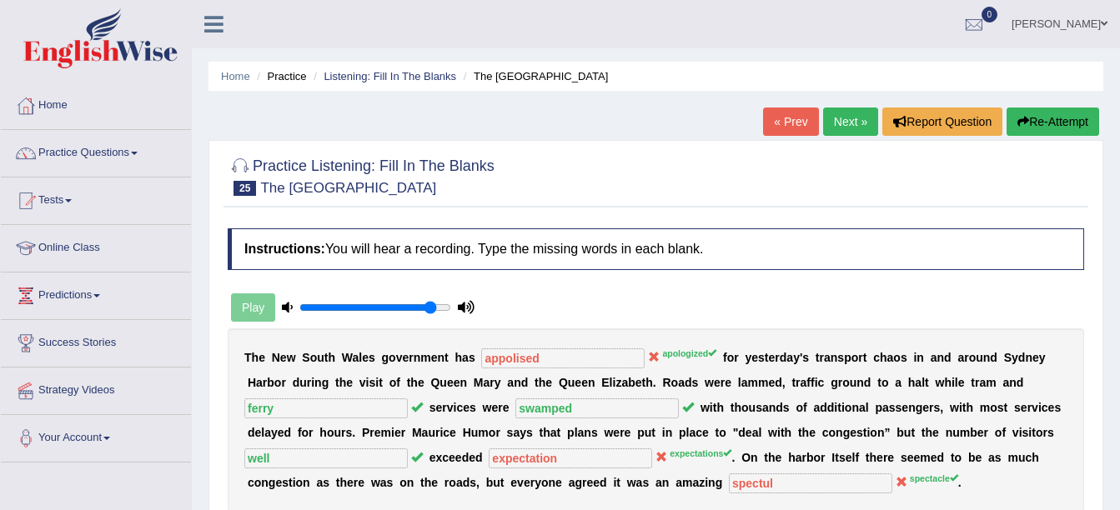
click at [830, 124] on link "Next »" at bounding box center [850, 122] width 55 height 28
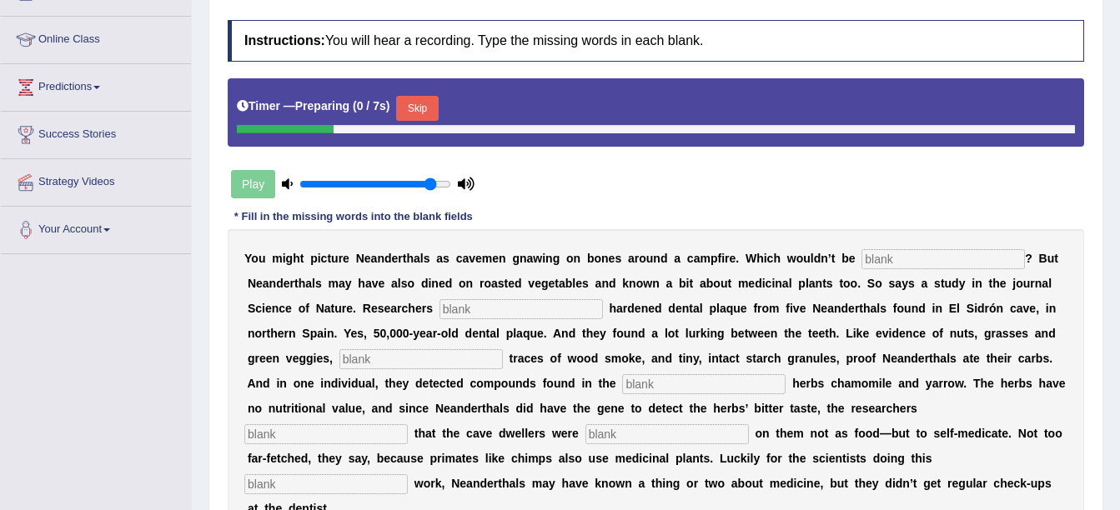
scroll to position [250, 0]
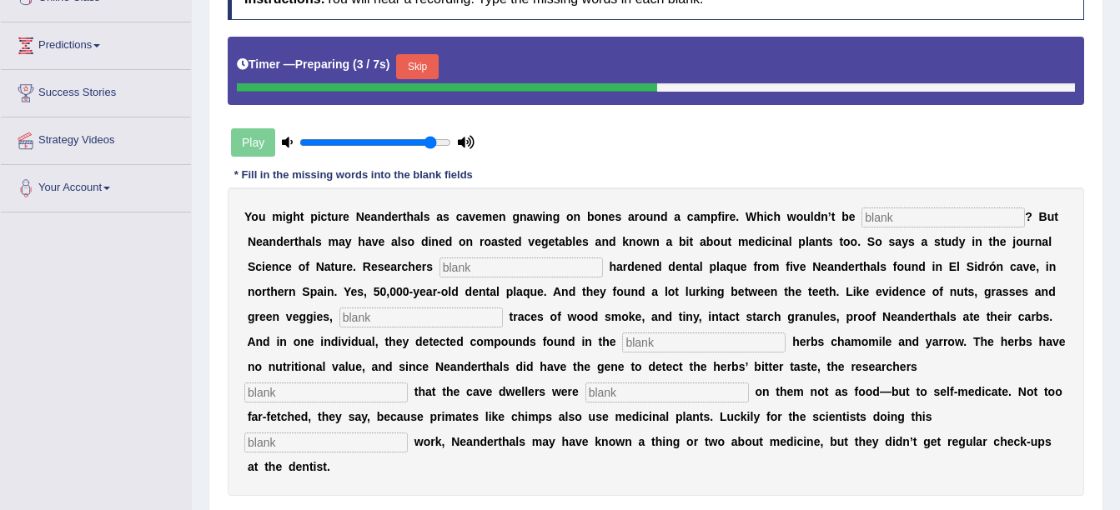
click at [425, 76] on button "Skip" at bounding box center [417, 66] width 42 height 25
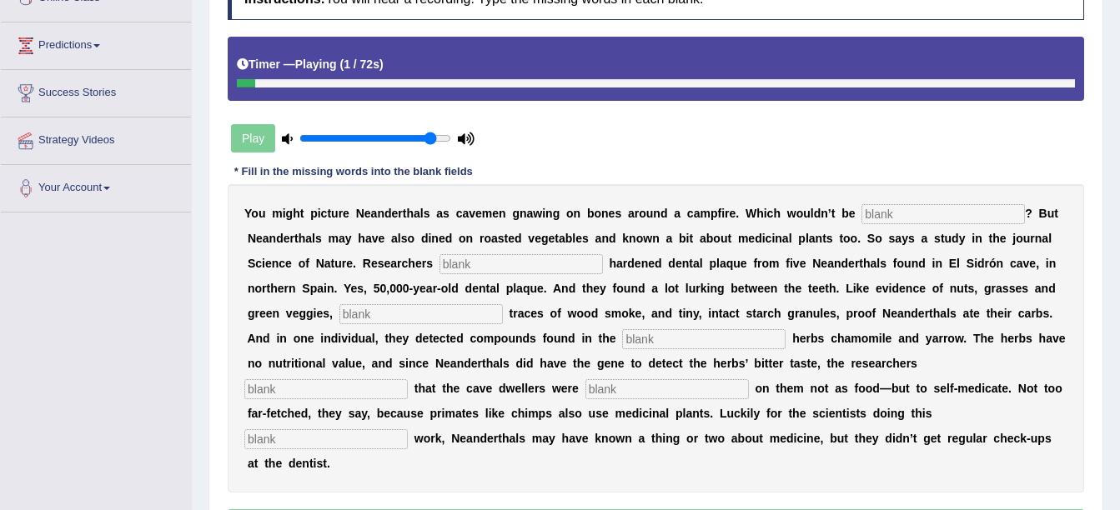
click at [861, 211] on input "text" at bounding box center [942, 214] width 163 height 20
type input "inacturate"
click at [457, 264] on input "text" at bounding box center [520, 264] width 163 height 20
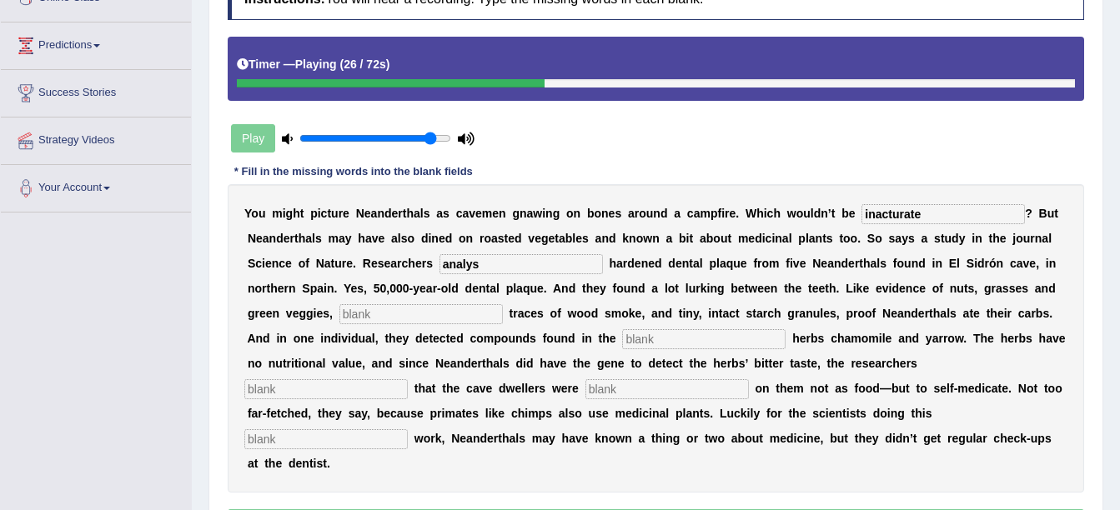
type input "analys"
click at [339, 310] on input "text" at bounding box center [420, 314] width 163 height 20
type input "chemical"
click at [622, 348] on input "text" at bounding box center [703, 339] width 163 height 20
click at [439, 262] on input "analys" at bounding box center [520, 264] width 163 height 20
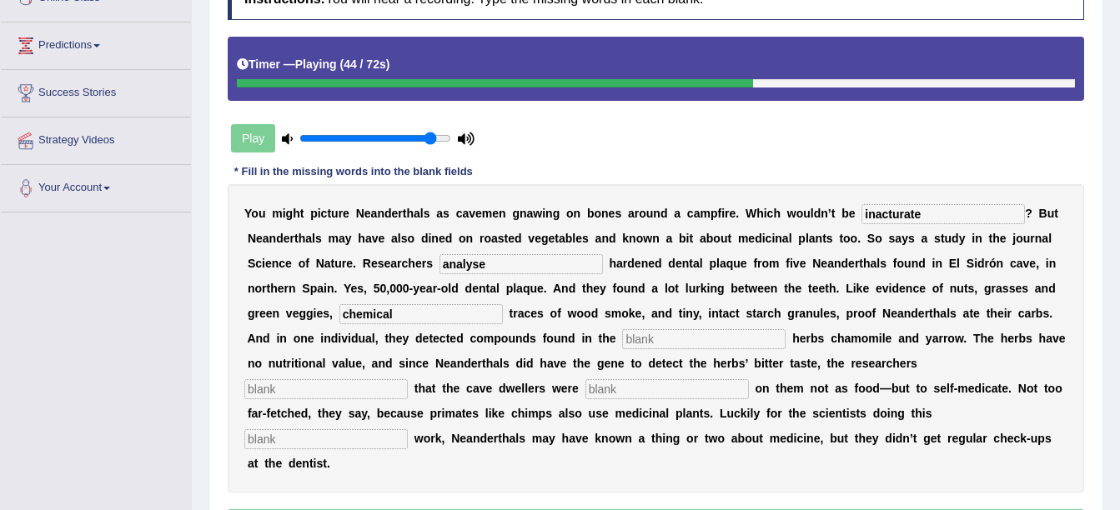
type input "analyse"
click at [622, 331] on input "text" at bounding box center [703, 339] width 163 height 20
type input "medicinal"
click at [408, 379] on input "text" at bounding box center [325, 389] width 163 height 20
type input "spec"
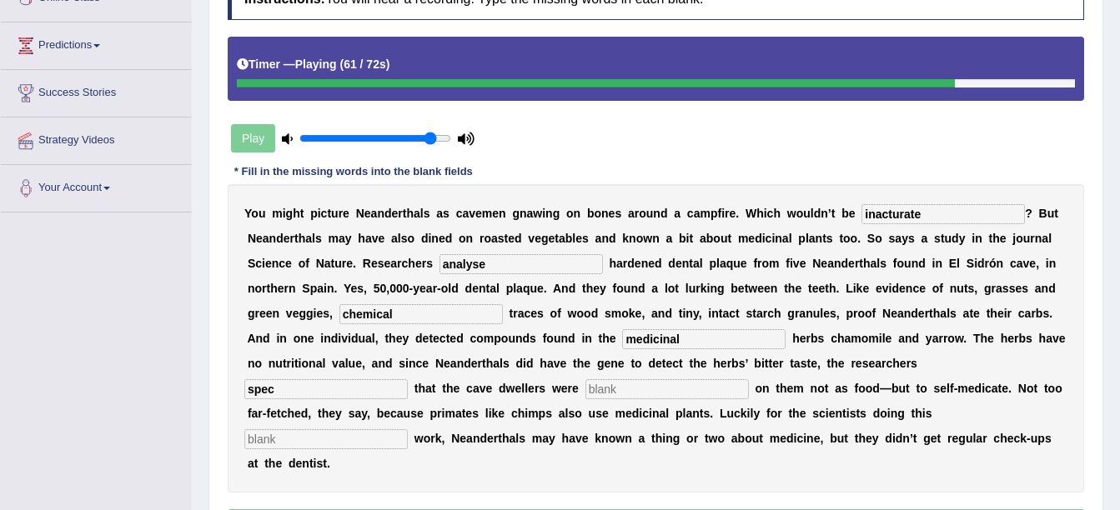
click at [408, 429] on input "text" at bounding box center [325, 439] width 163 height 20
type input "detective"
click at [408, 379] on input "spec" at bounding box center [325, 389] width 163 height 20
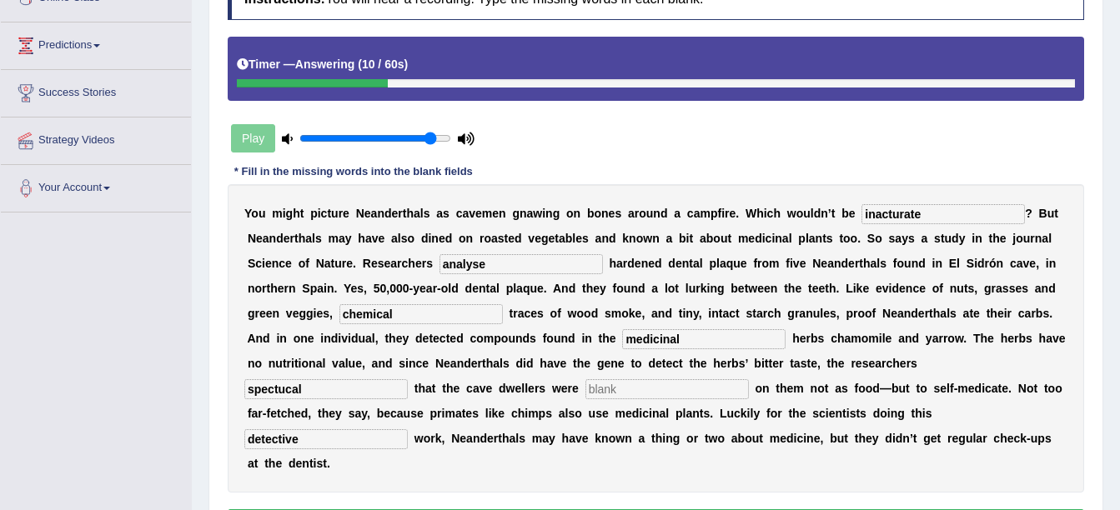
type input "spectucal"
click at [585, 389] on input "text" at bounding box center [666, 389] width 163 height 20
type input "a"
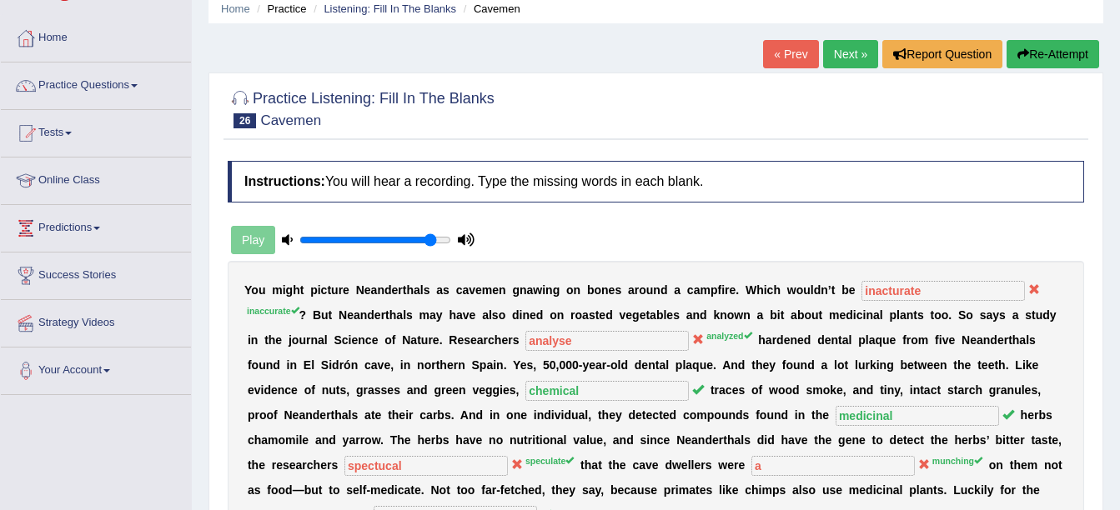
scroll to position [0, 0]
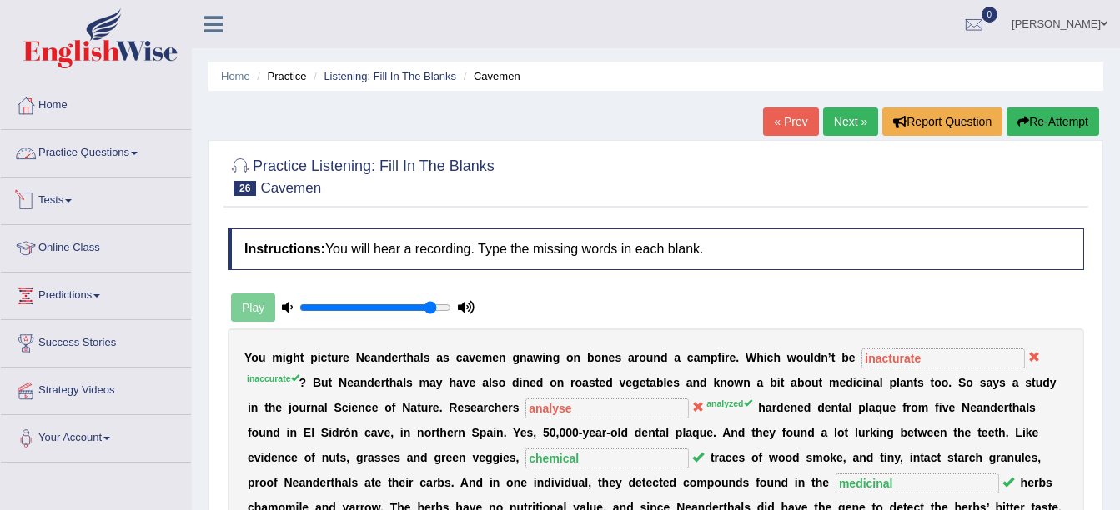
click at [116, 147] on link "Practice Questions" at bounding box center [96, 151] width 190 height 42
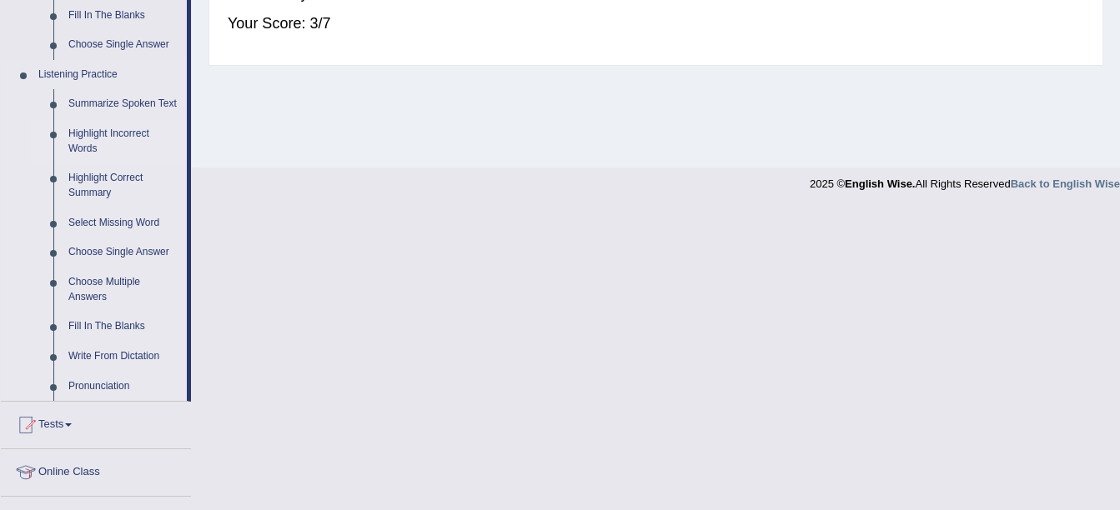
scroll to position [667, 0]
click at [114, 350] on link "Write From Dictation" at bounding box center [124, 356] width 126 height 30
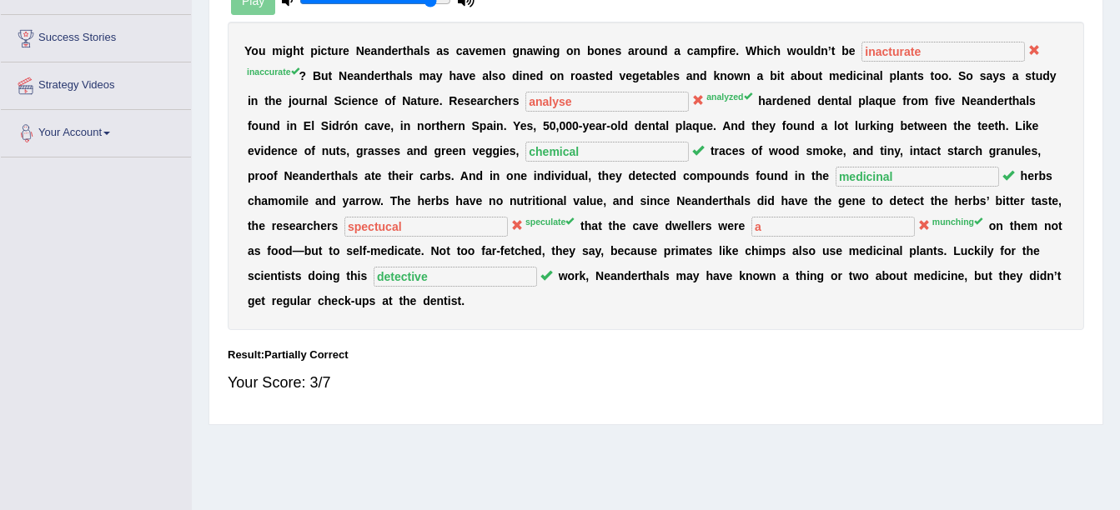
scroll to position [238, 0]
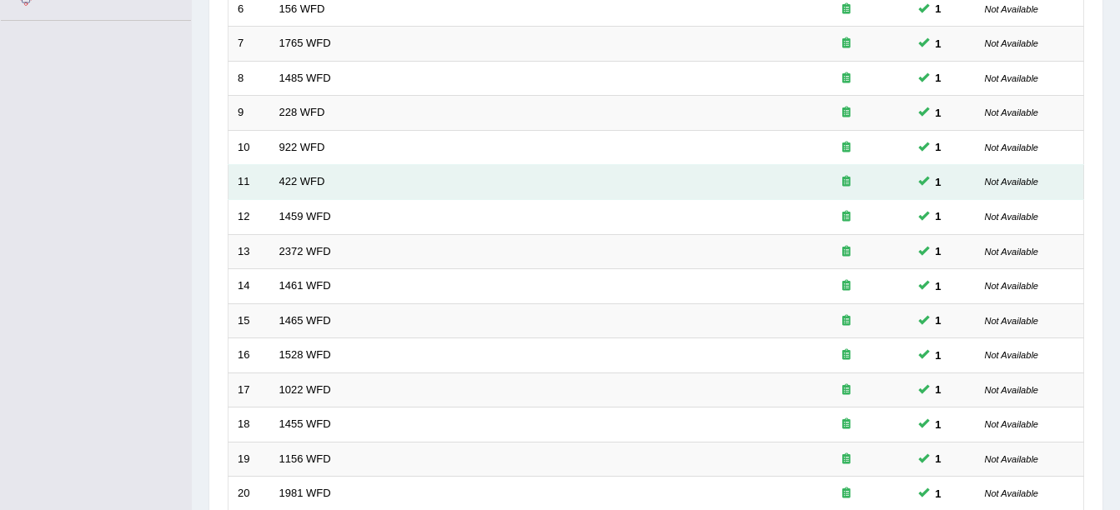
scroll to position [594, 0]
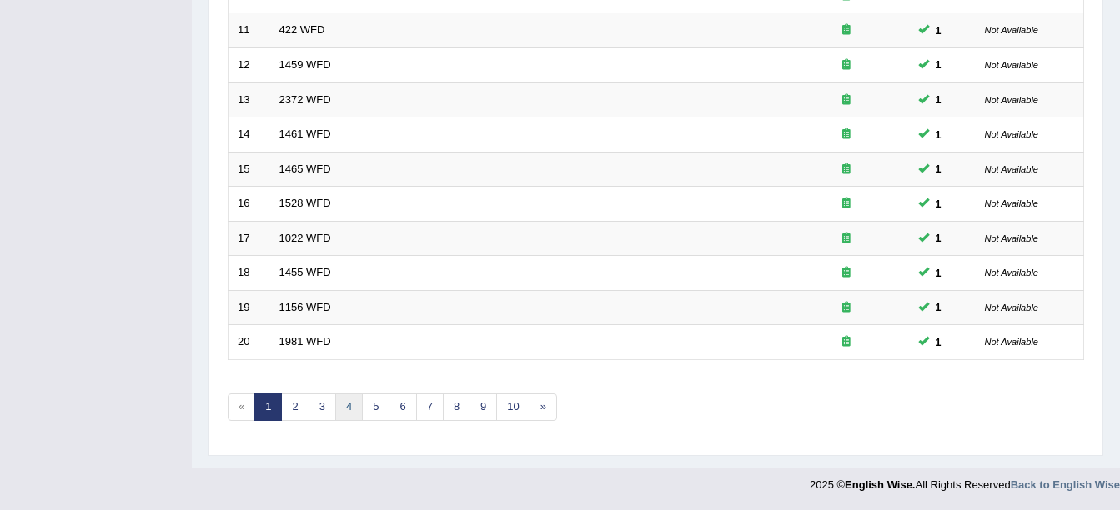
click at [338, 406] on link "4" at bounding box center [349, 407] width 28 height 28
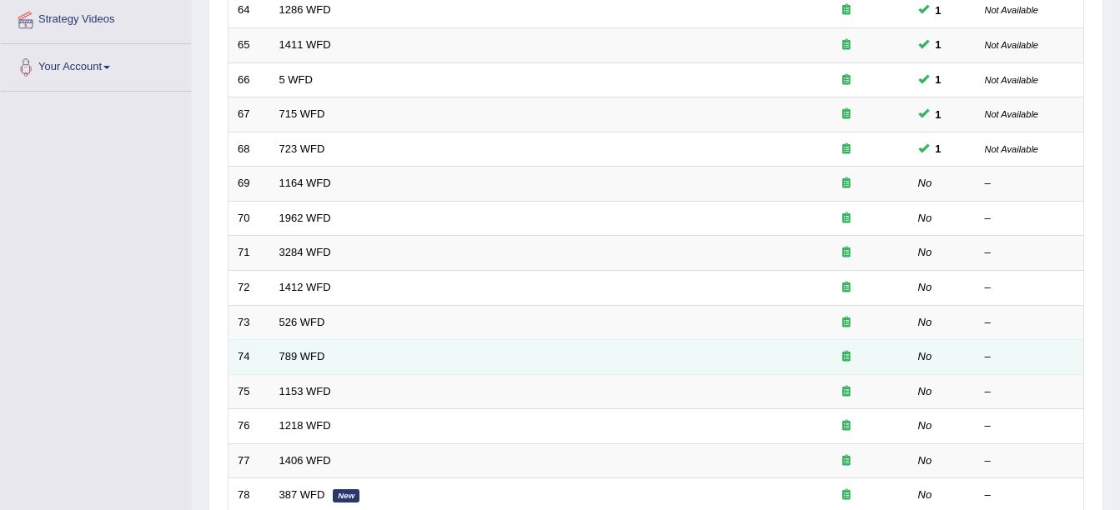
scroll to position [417, 0]
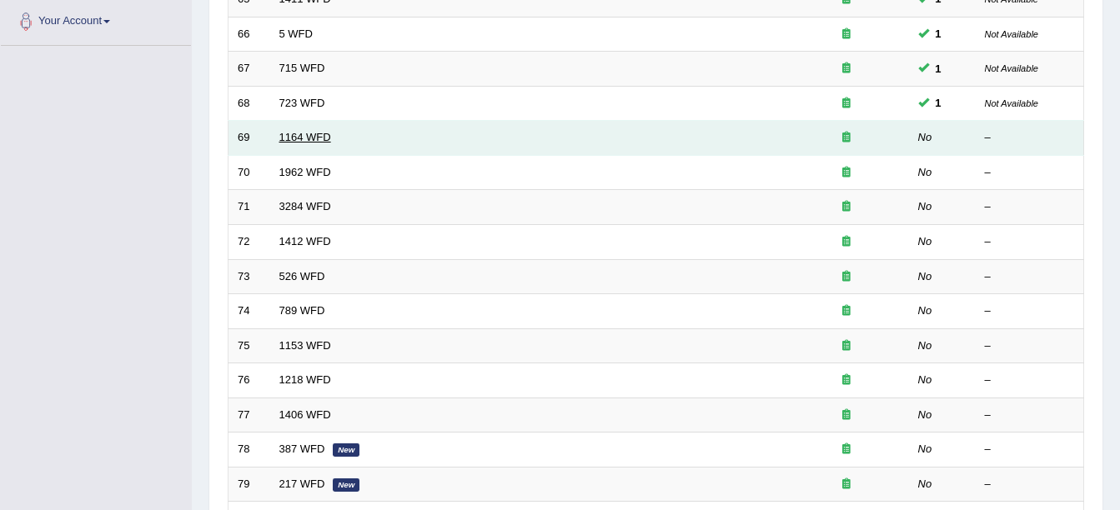
click at [279, 136] on link "1164 WFD" at bounding box center [305, 137] width 52 height 13
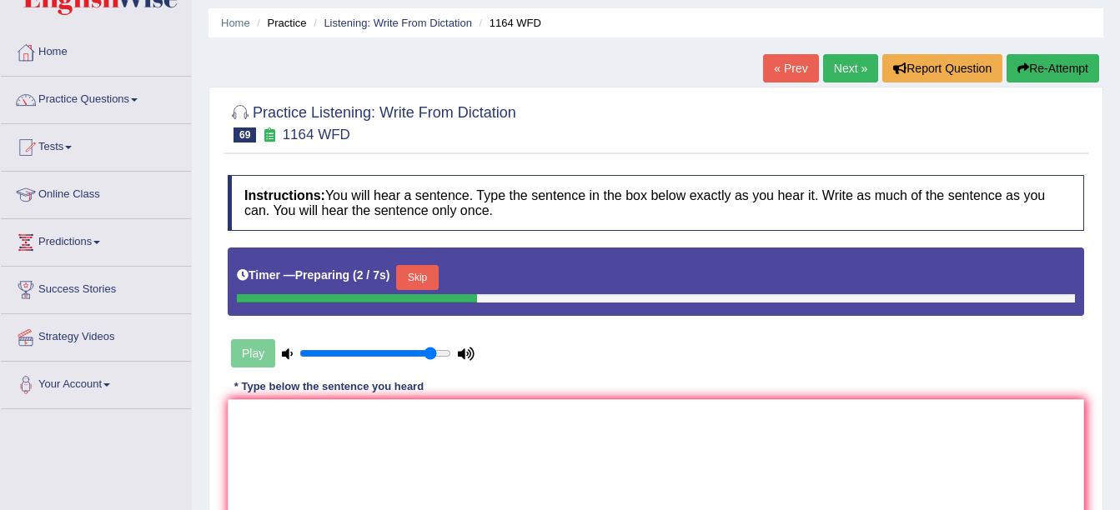
scroll to position [83, 0]
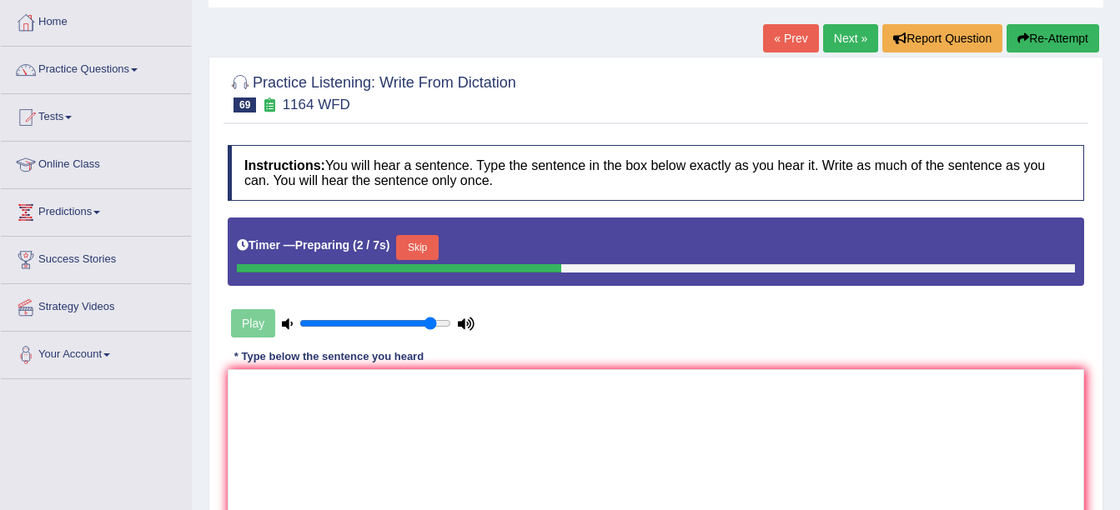
click at [414, 277] on div "Timer — Preparing ( 2 / 7s ) Skip" at bounding box center [656, 252] width 856 height 68
click at [408, 248] on button "Skip" at bounding box center [417, 247] width 42 height 25
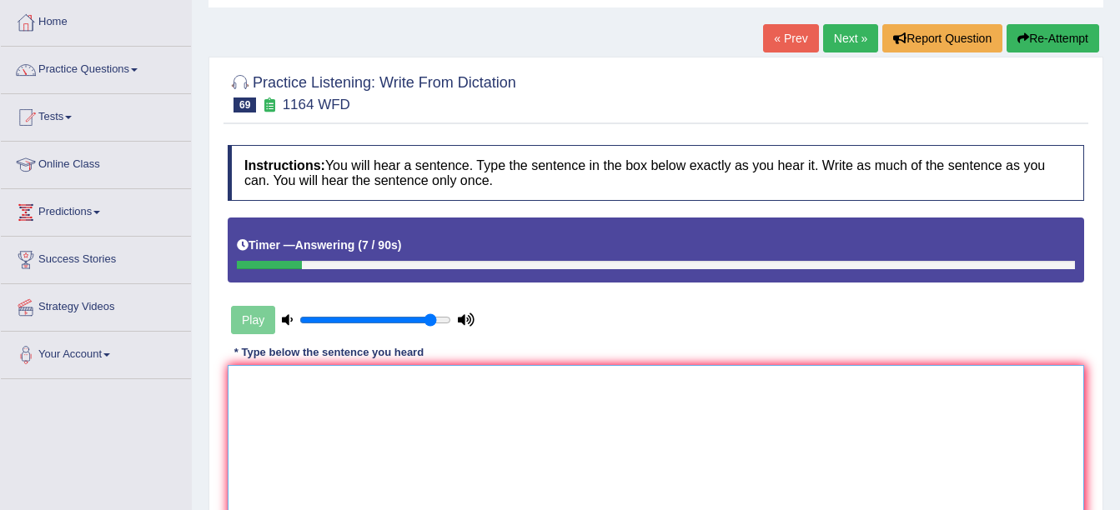
click at [284, 390] on textarea at bounding box center [656, 446] width 856 height 162
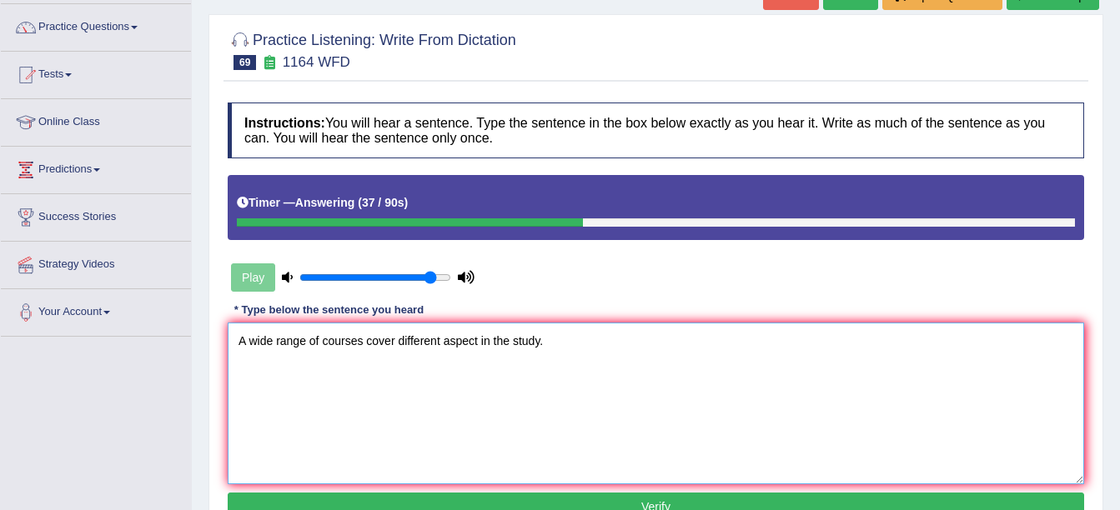
scroll to position [167, 0]
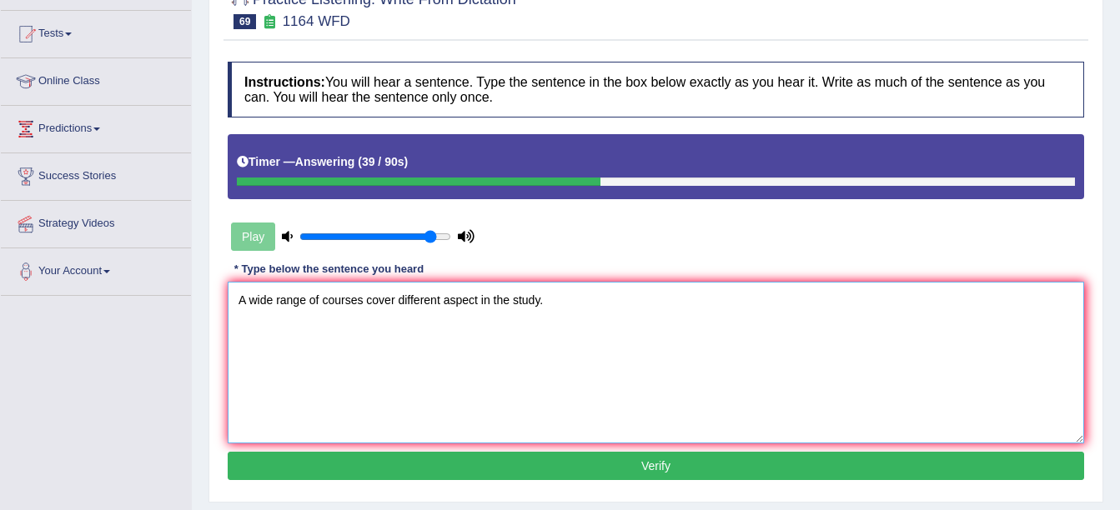
type textarea "A wide range of courses cover different aspect in the study."
click at [320, 460] on button "Verify" at bounding box center [656, 466] width 856 height 28
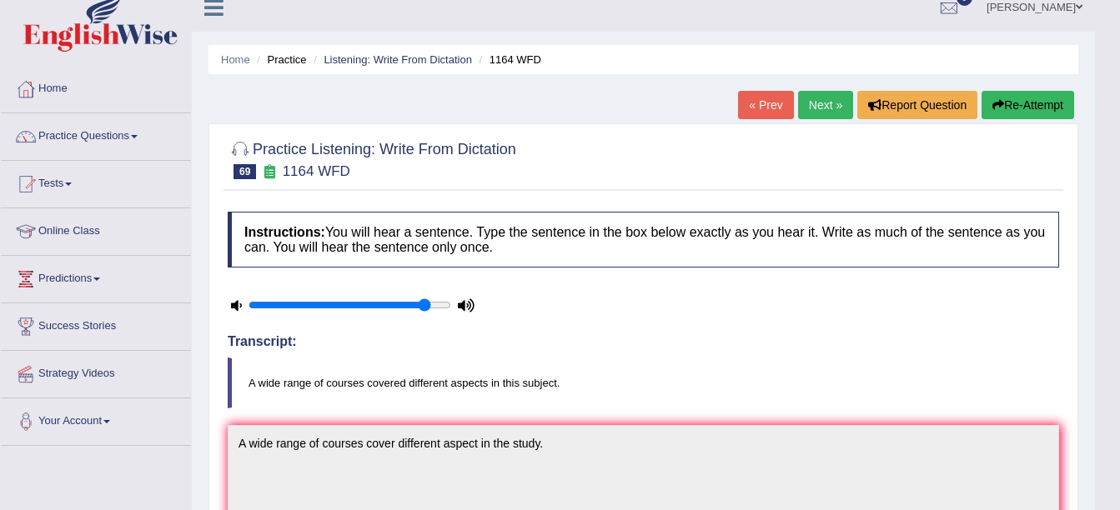
scroll to position [0, 0]
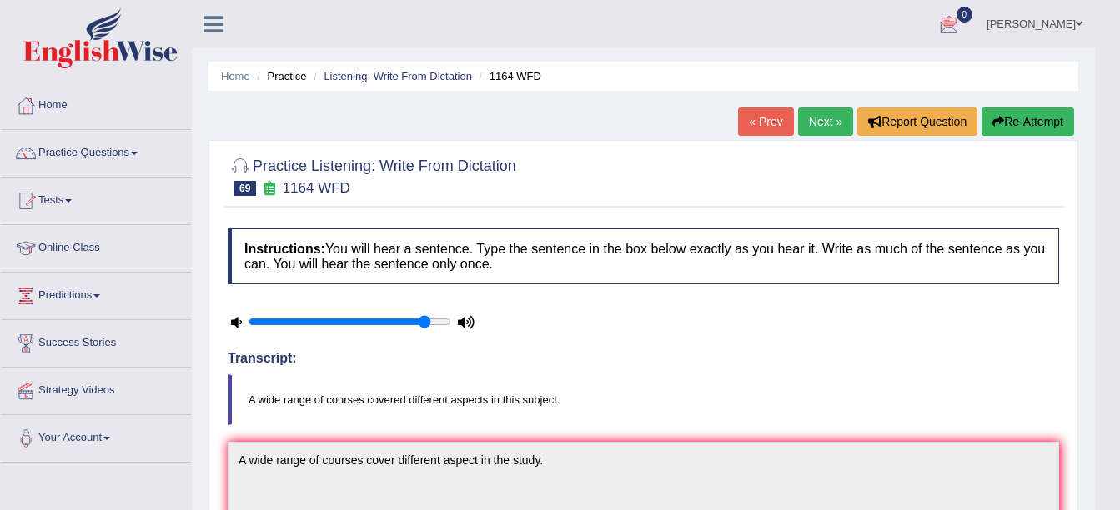
click at [816, 128] on link "Next »" at bounding box center [825, 122] width 55 height 28
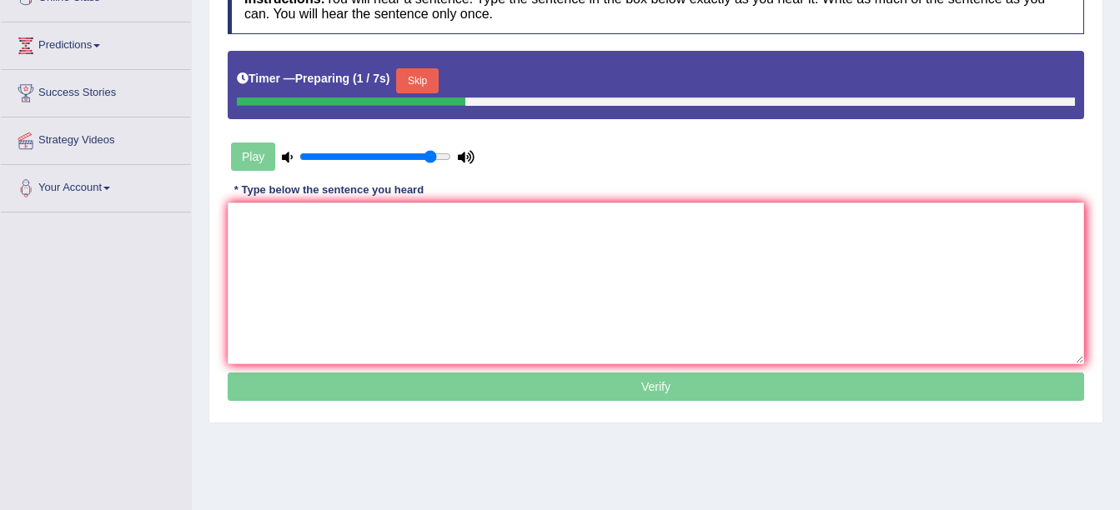
click at [424, 83] on button "Skip" at bounding box center [417, 80] width 42 height 25
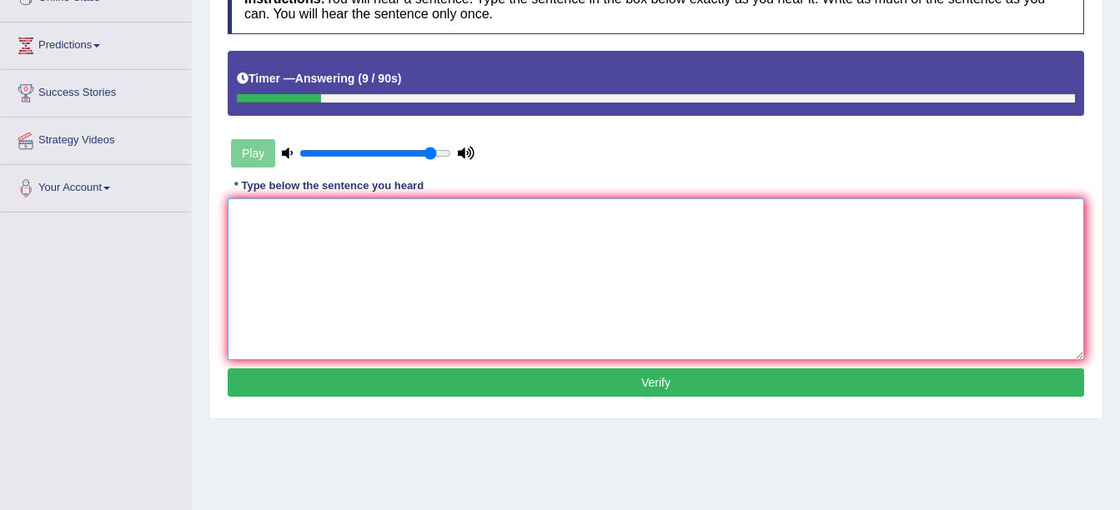
click at [354, 263] on textarea at bounding box center [656, 279] width 856 height 162
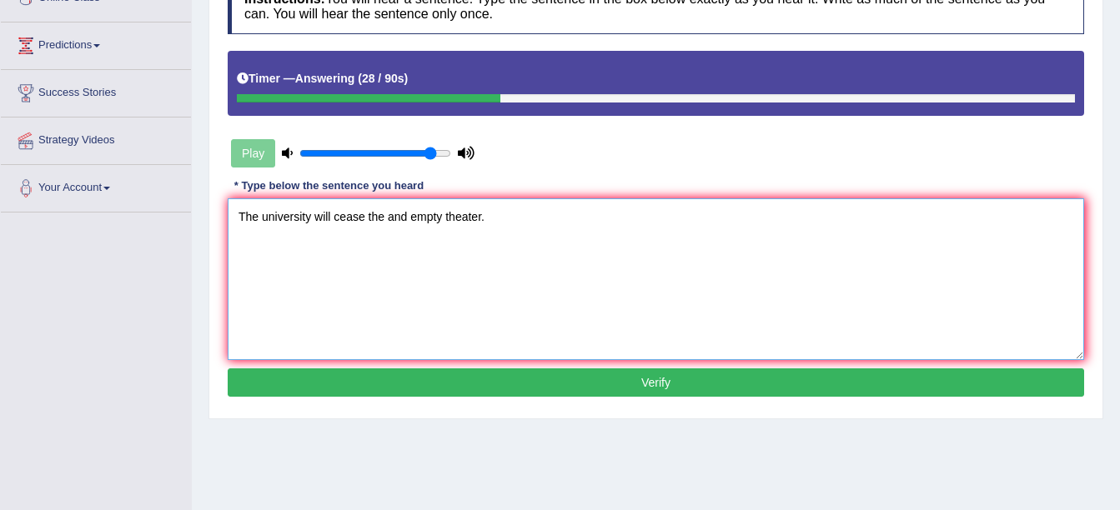
type textarea "The university will cease the and empty theater."
click at [500, 378] on button "Verify" at bounding box center [656, 382] width 856 height 28
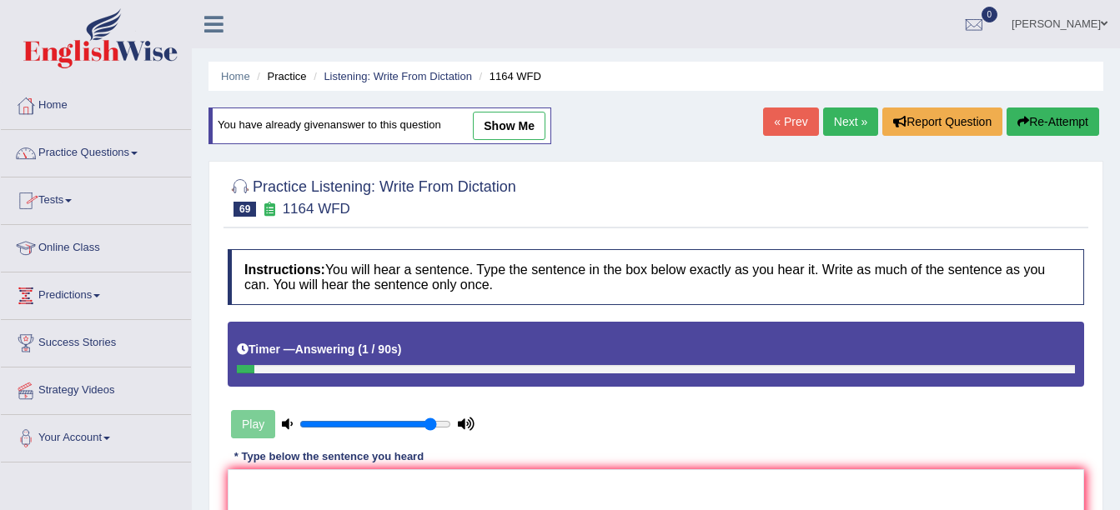
drag, startPoint x: 841, startPoint y: 107, endPoint x: 834, endPoint y: 113, distance: 10.0
click at [839, 108] on div "Home Practice Listening: Write From Dictation 1164 WFD You have already given a…" at bounding box center [656, 417] width 928 height 834
click at [845, 123] on link "Next »" at bounding box center [850, 122] width 55 height 28
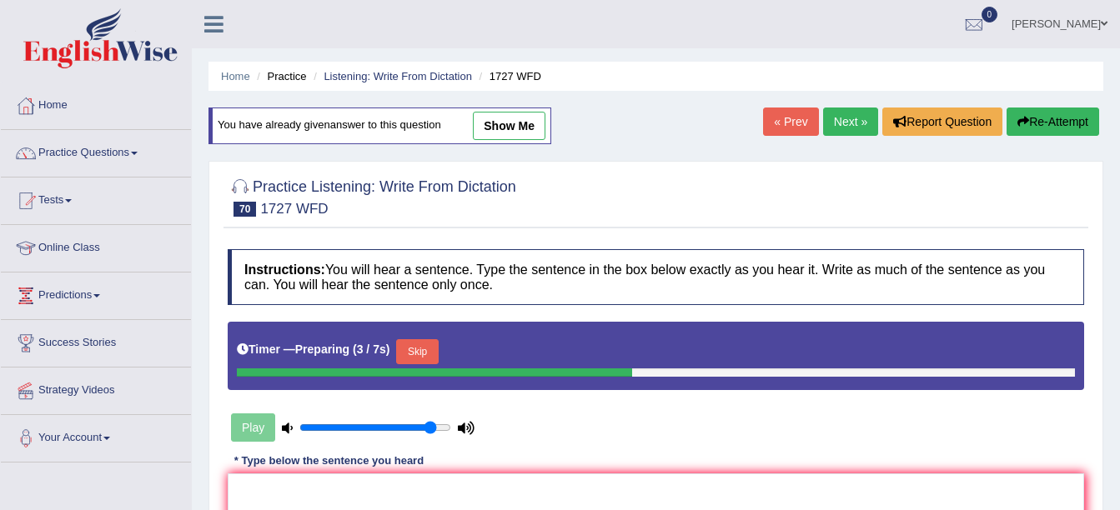
click at [838, 126] on link "Next »" at bounding box center [850, 122] width 55 height 28
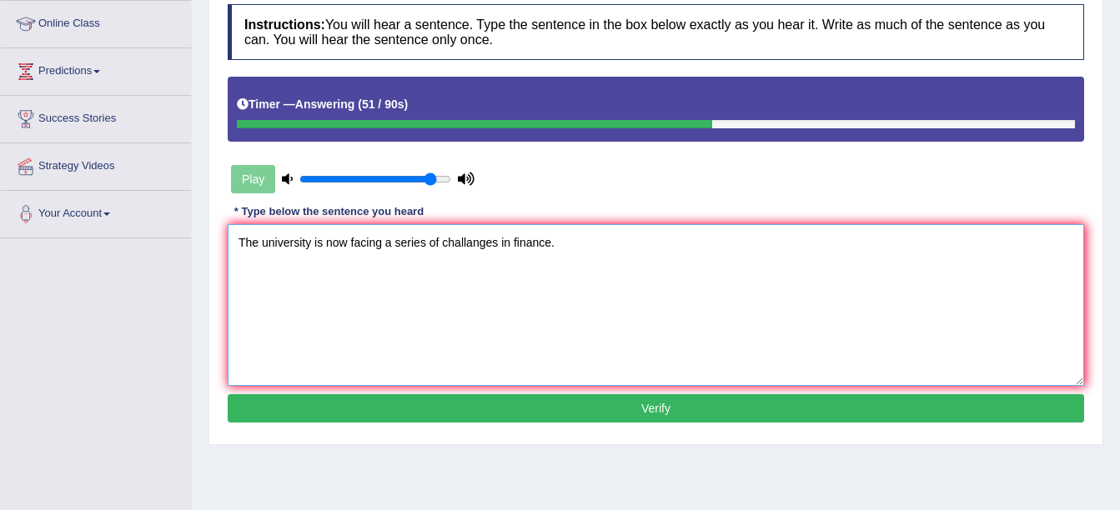
scroll to position [250, 0]
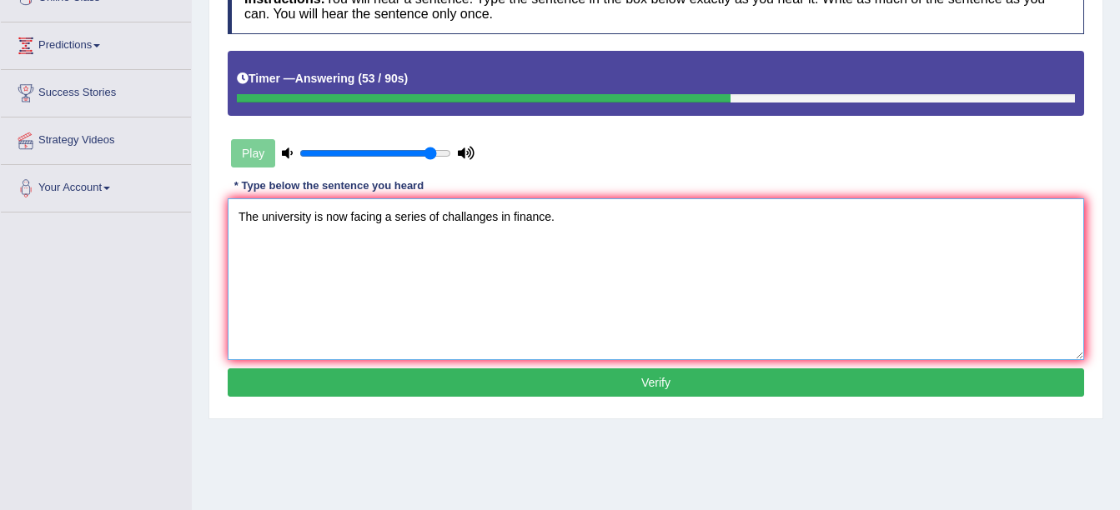
type textarea "The university is now facing a series of challanges in finance."
click at [571, 389] on button "Verify" at bounding box center [656, 382] width 856 height 28
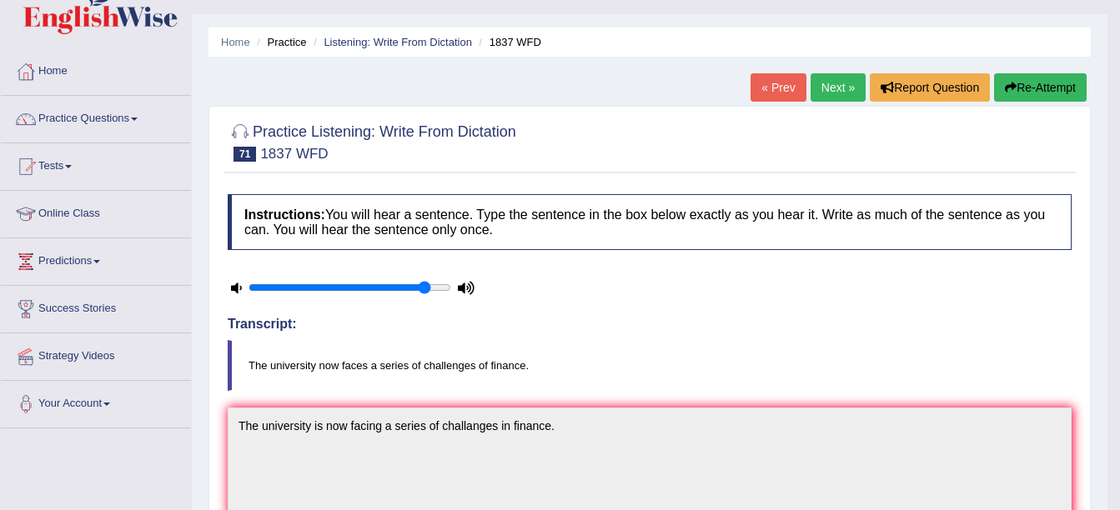
scroll to position [0, 0]
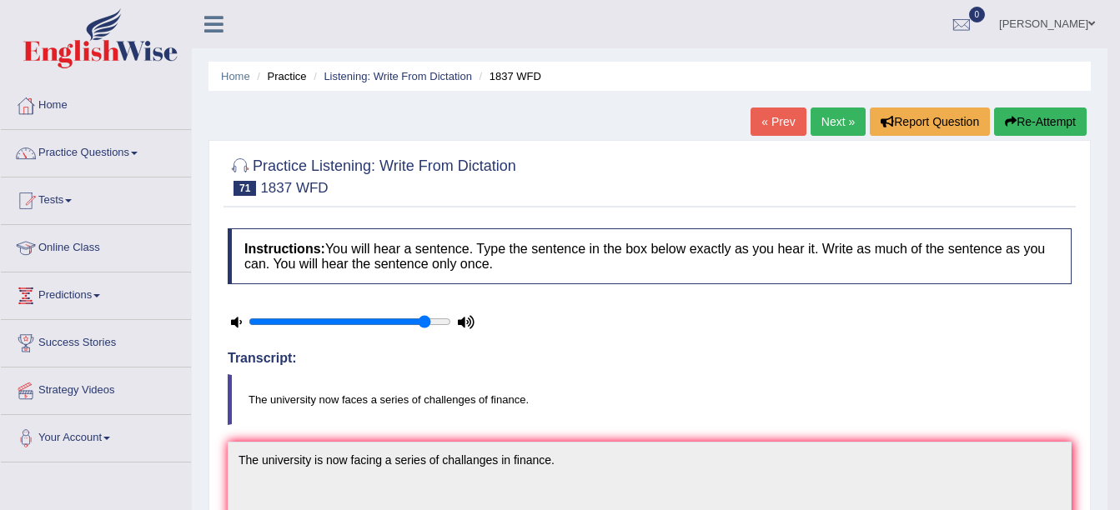
click at [832, 118] on link "Next »" at bounding box center [837, 122] width 55 height 28
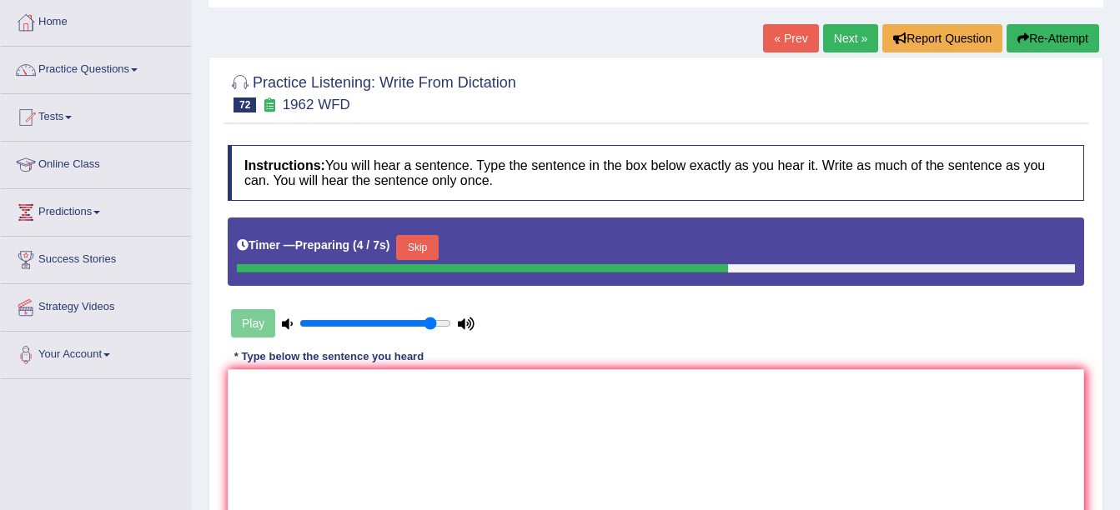
drag, startPoint x: 418, startPoint y: 254, endPoint x: 430, endPoint y: 249, distance: 13.5
click at [417, 252] on button "Skip" at bounding box center [417, 247] width 42 height 25
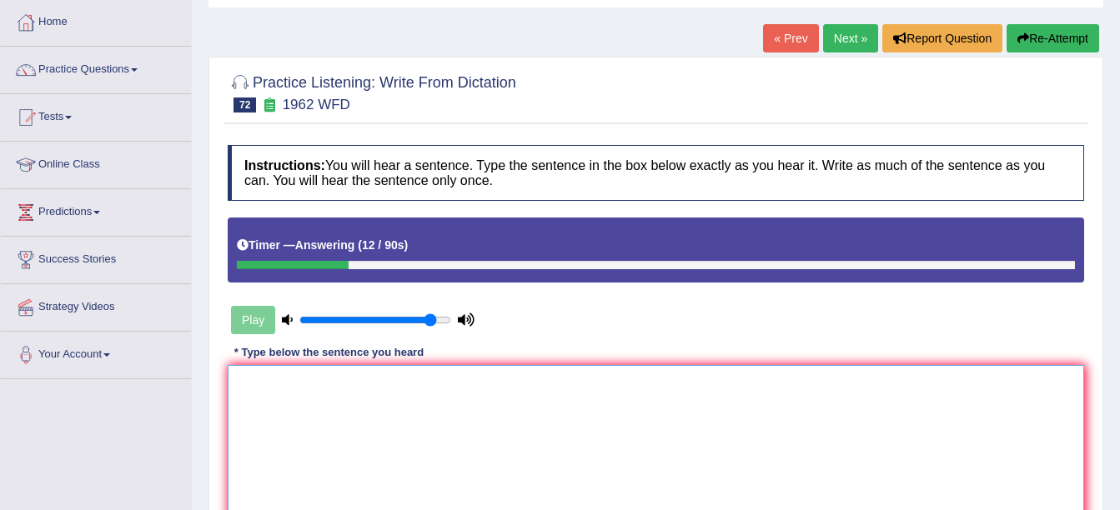
drag, startPoint x: 595, startPoint y: 499, endPoint x: 960, endPoint y: 504, distance: 365.2
click at [896, 408] on textarea at bounding box center [656, 446] width 856 height 162
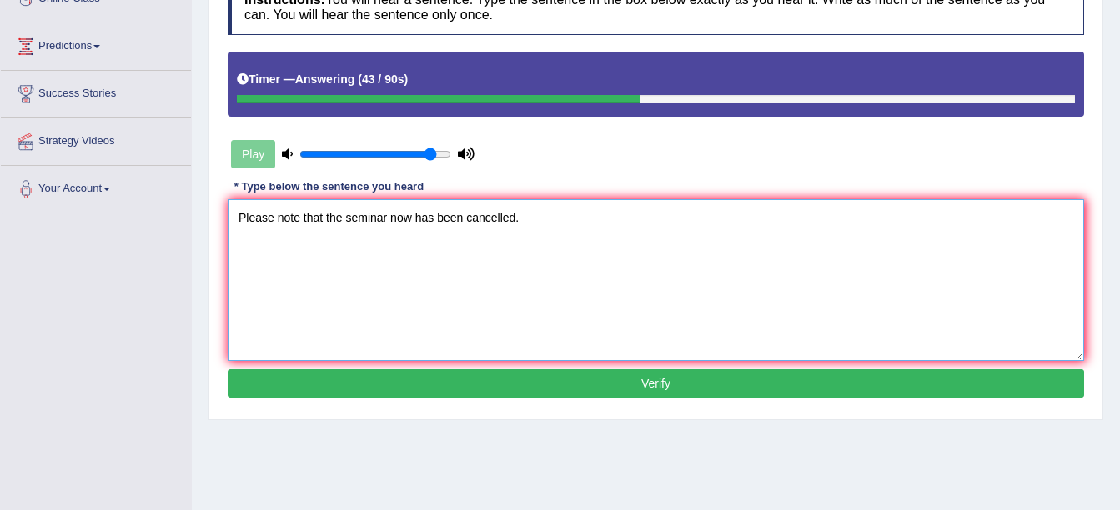
scroll to position [250, 0]
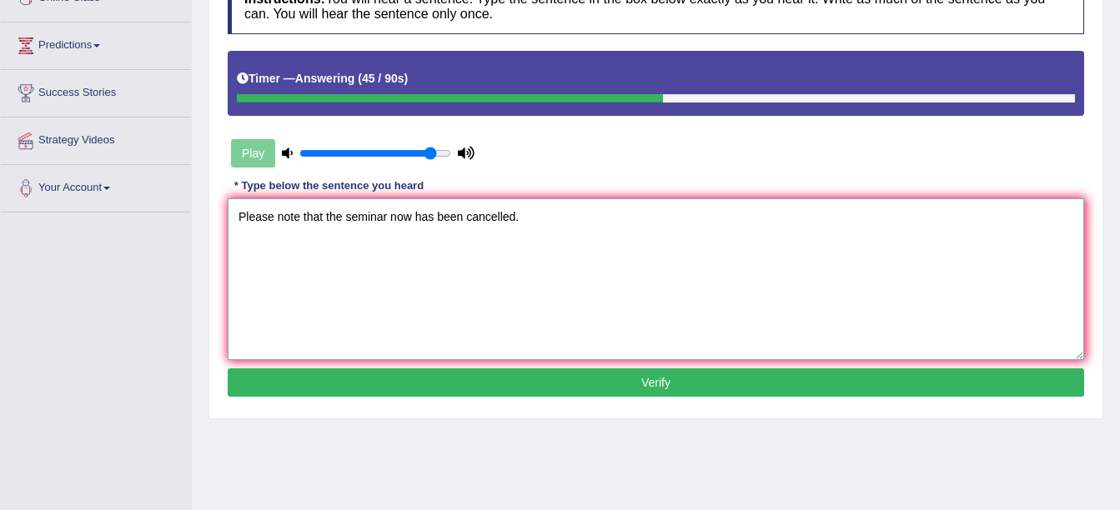
type textarea "Please note that the seminar now has been cancelled."
click at [563, 388] on div "Home Practice Listening: Write From Dictation 1962 WFD « Prev Next » Report Que…" at bounding box center [656, 167] width 928 height 834
drag, startPoint x: 559, startPoint y: 404, endPoint x: 564, endPoint y: 367, distance: 38.0
click at [564, 367] on div "Instructions: You will hear a sentence. Type the sentence in the box below exac…" at bounding box center [655, 190] width 865 height 440
drag, startPoint x: 534, startPoint y: 479, endPoint x: 573, endPoint y: 401, distance: 87.6
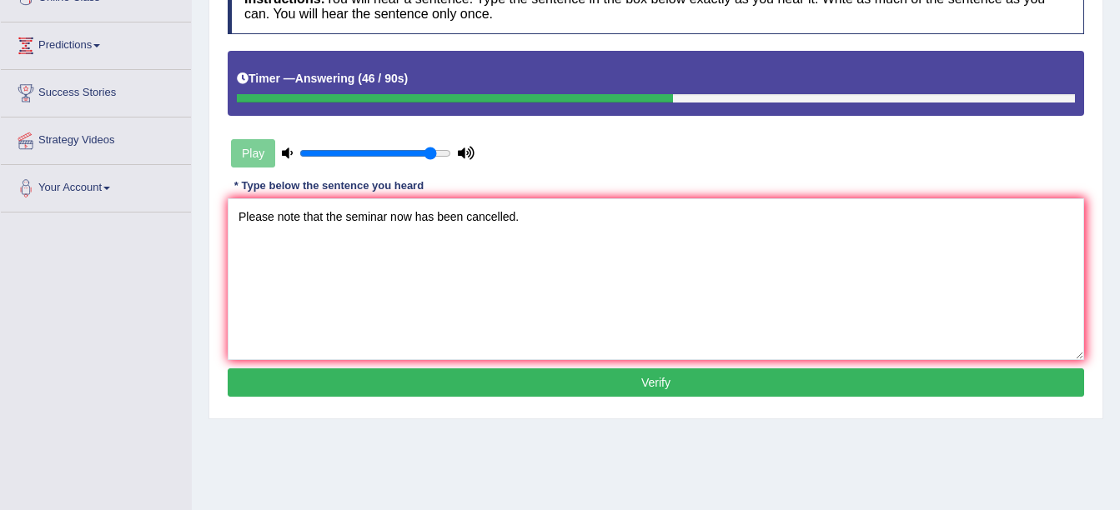
click at [571, 418] on div "Home Practice Listening: Write From Dictation 1962 WFD « Prev Next » Report Que…" at bounding box center [656, 167] width 928 height 834
click at [584, 377] on div "Instructions: You will hear a sentence. Type the sentence in the box below exac…" at bounding box center [655, 190] width 865 height 440
drag, startPoint x: 590, startPoint y: 434, endPoint x: 590, endPoint y: 388, distance: 45.9
click at [590, 429] on div "Home Practice Listening: Write From Dictation 1962 WFD « Prev Next » Report Que…" at bounding box center [656, 167] width 928 height 834
click at [685, 392] on button "Verify" at bounding box center [656, 382] width 856 height 28
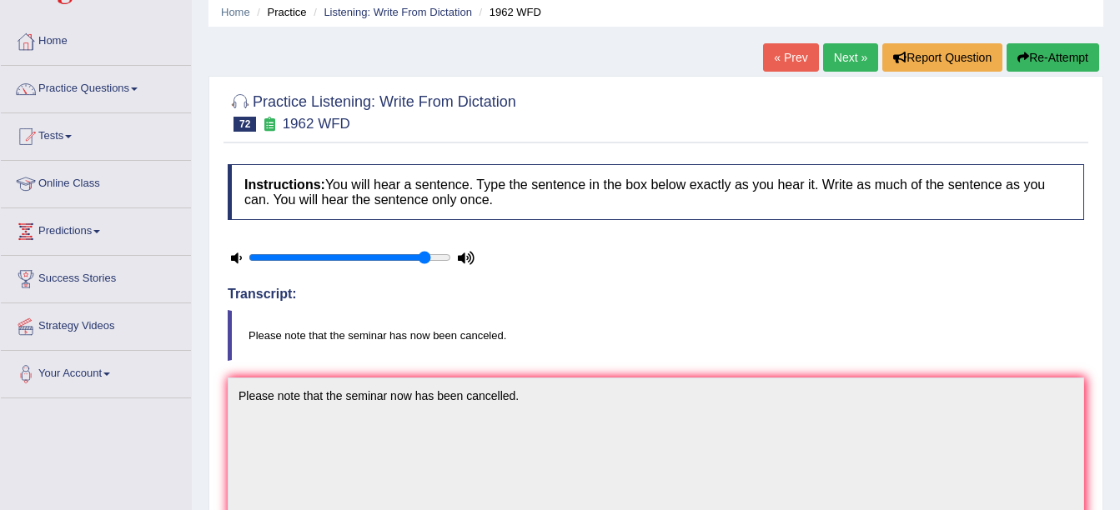
scroll to position [36, 0]
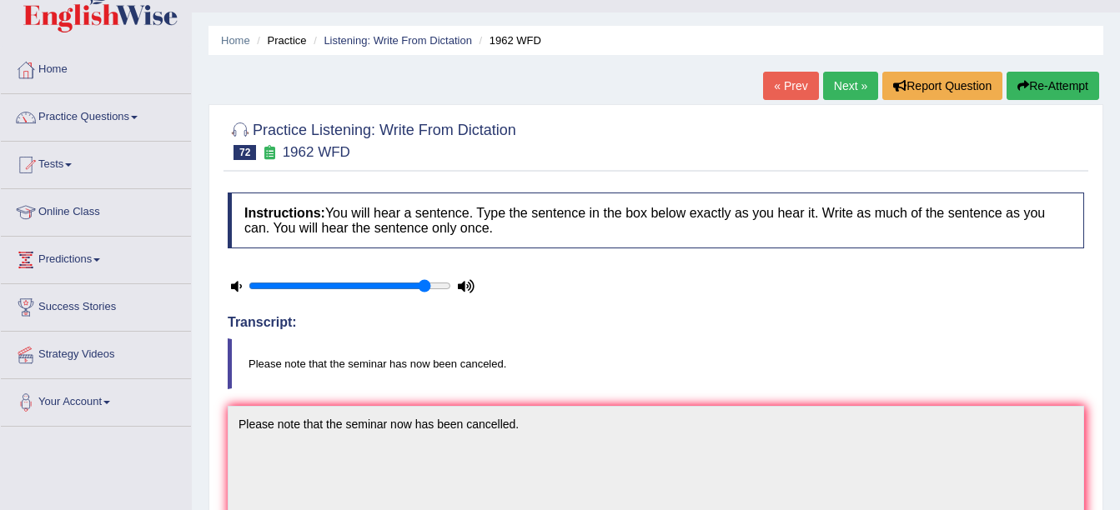
drag, startPoint x: 853, startPoint y: 70, endPoint x: 844, endPoint y: 83, distance: 15.7
click at [834, 78] on div "Home Practice Listening: Write From Dictation 1962 WFD « Prev Next » Report Que…" at bounding box center [656, 508] width 928 height 1088
click at [850, 93] on link "Next »" at bounding box center [850, 86] width 55 height 28
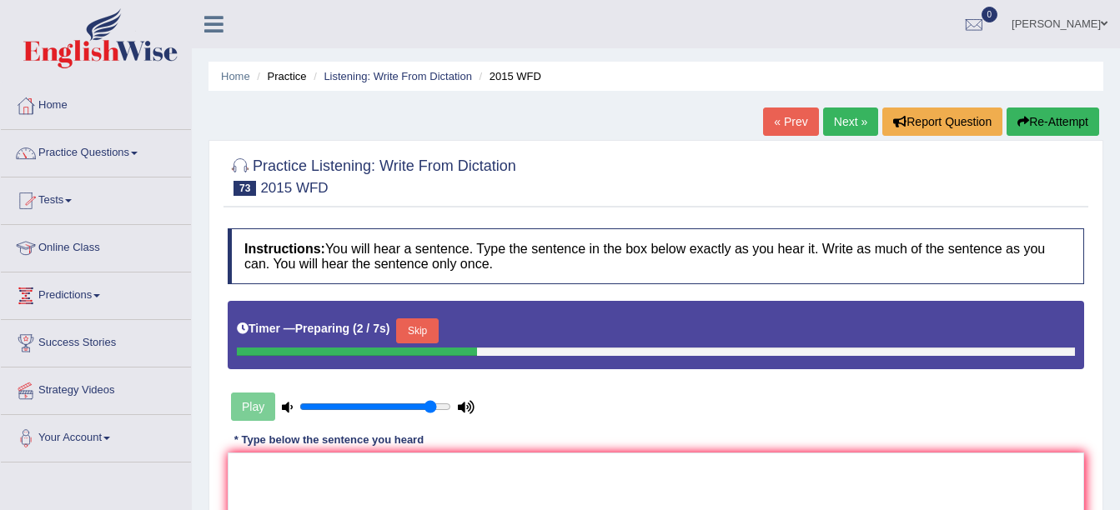
drag, startPoint x: 413, startPoint y: 321, endPoint x: 390, endPoint y: 305, distance: 28.2
click at [411, 321] on button "Skip" at bounding box center [417, 330] width 42 height 25
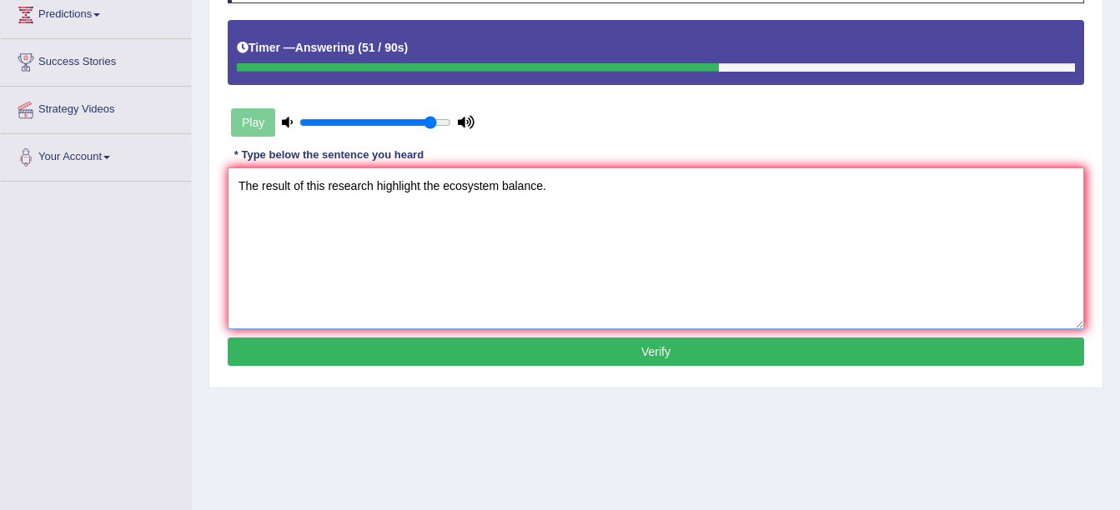
scroll to position [250, 0]
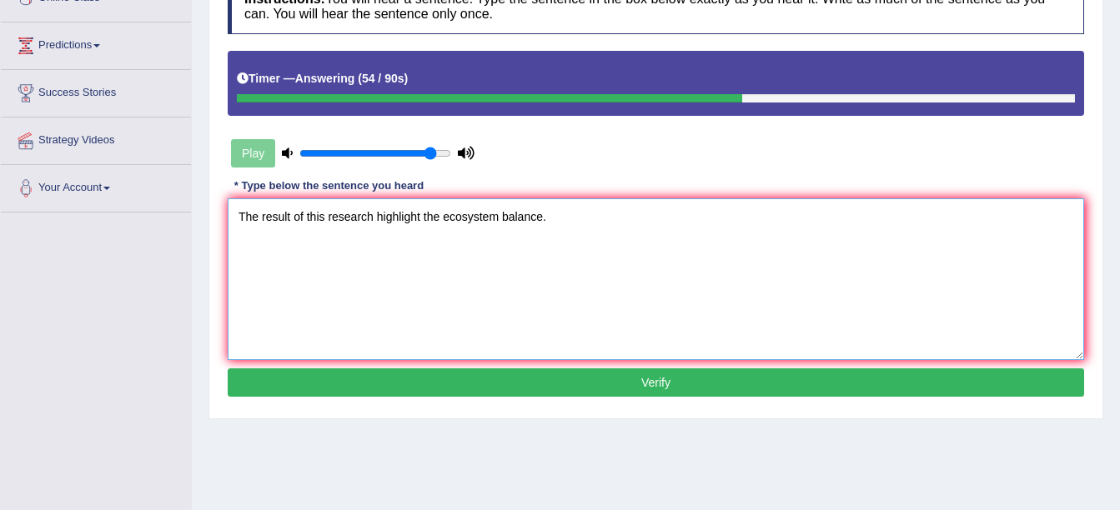
type textarea "The result of this research highlight the ecosystem balance."
click at [915, 380] on button "Verify" at bounding box center [656, 382] width 856 height 28
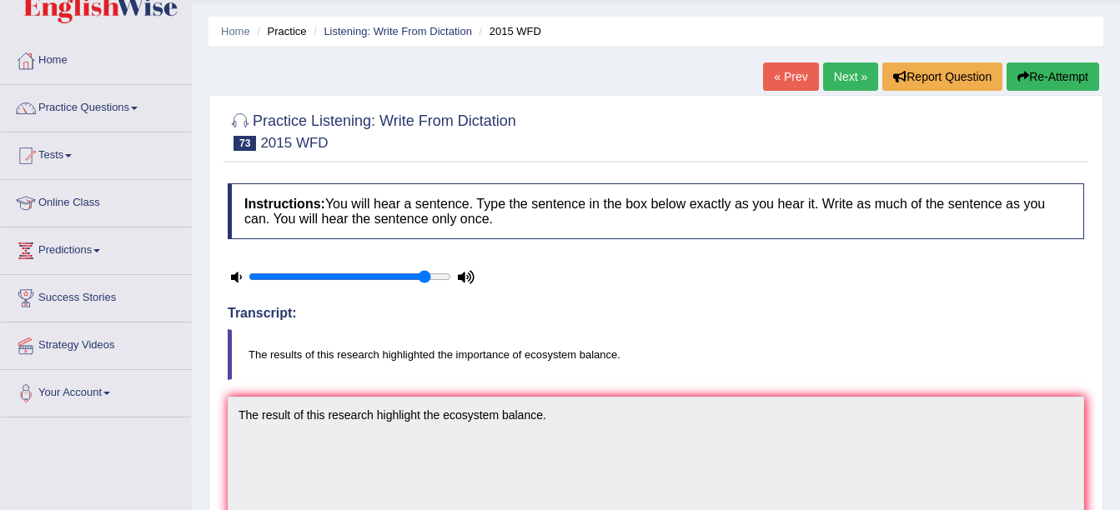
scroll to position [36, 0]
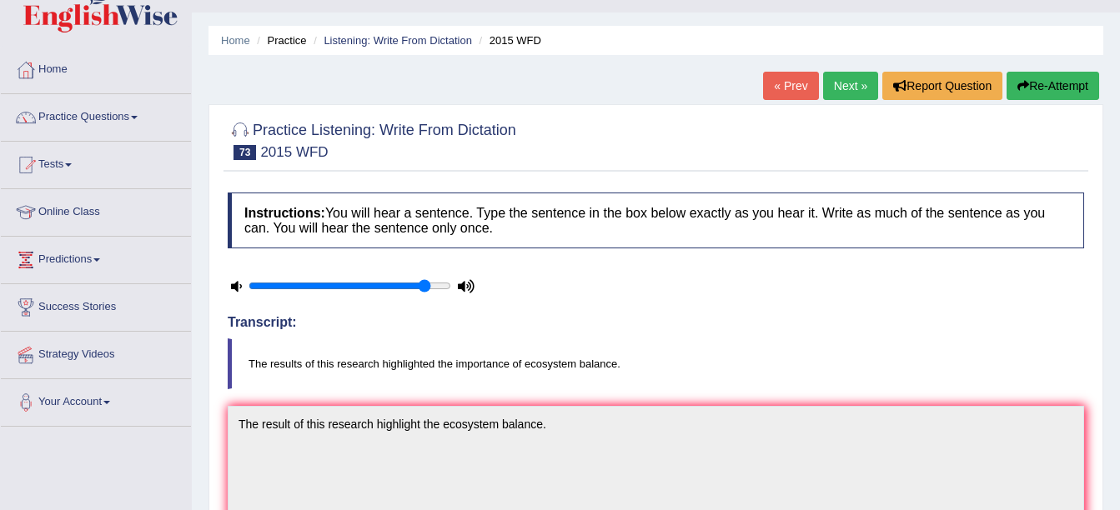
click at [844, 88] on link "Next »" at bounding box center [850, 86] width 55 height 28
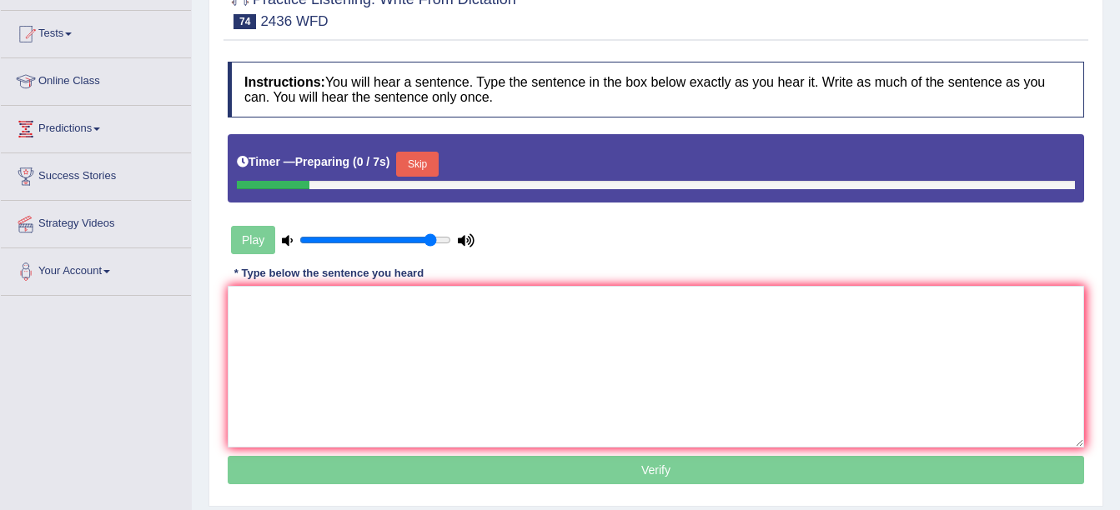
scroll to position [167, 0]
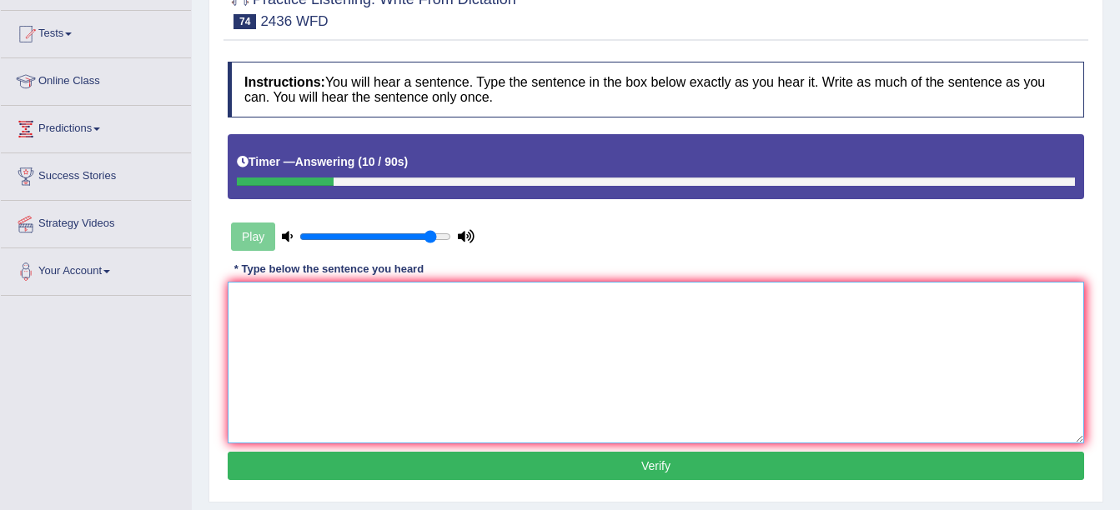
click at [301, 342] on textarea at bounding box center [656, 363] width 856 height 162
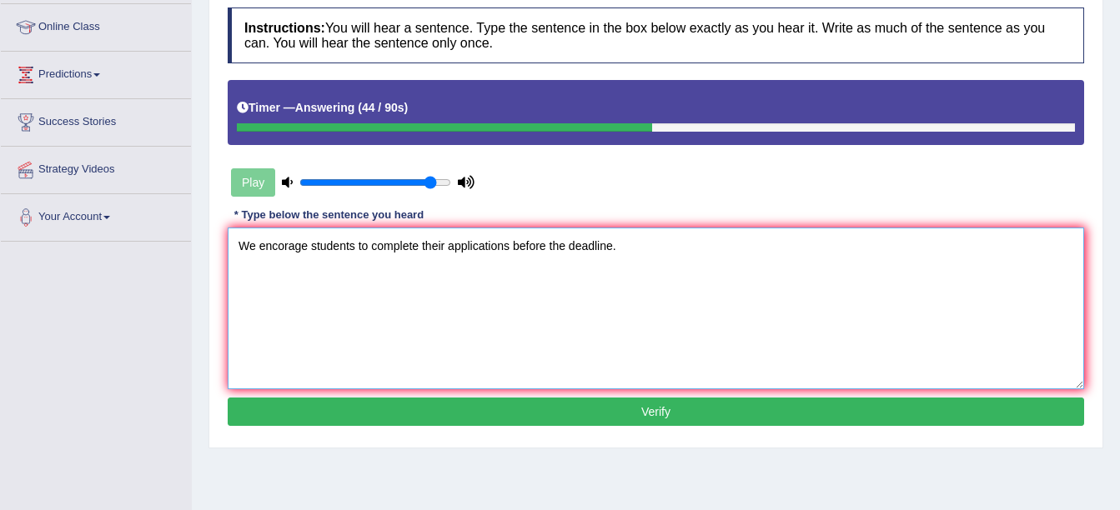
scroll to position [250, 0]
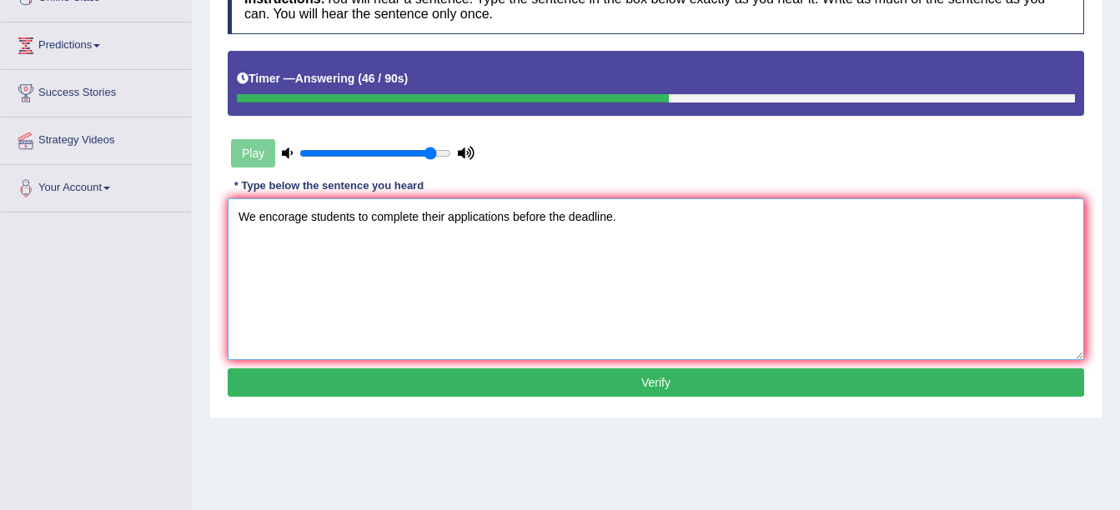
type textarea "We encorage students to complete their applications before the deadline."
drag, startPoint x: 1002, startPoint y: 378, endPoint x: 996, endPoint y: 386, distance: 9.5
click at [1001, 378] on button "Verify" at bounding box center [656, 382] width 856 height 28
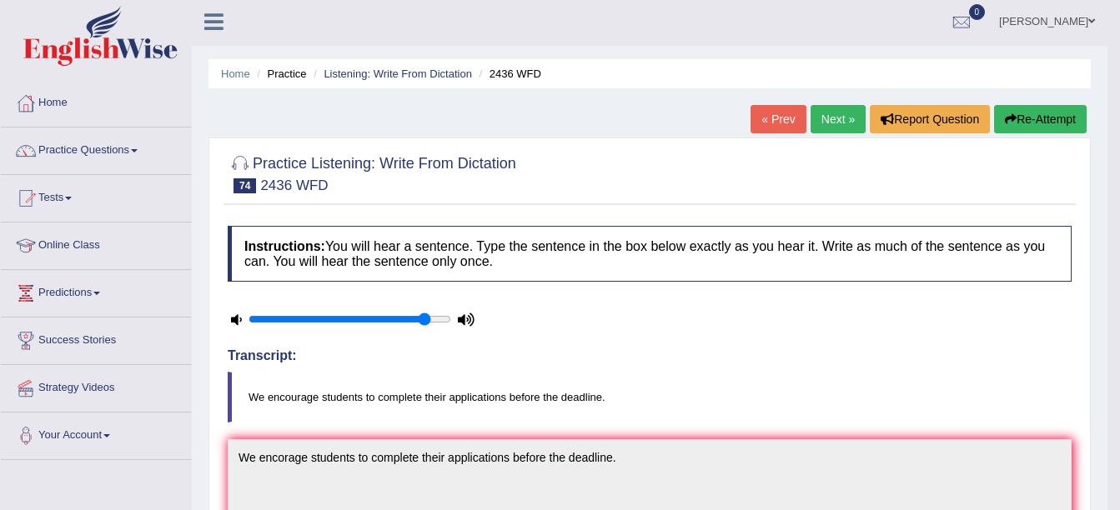
scroll to position [0, 0]
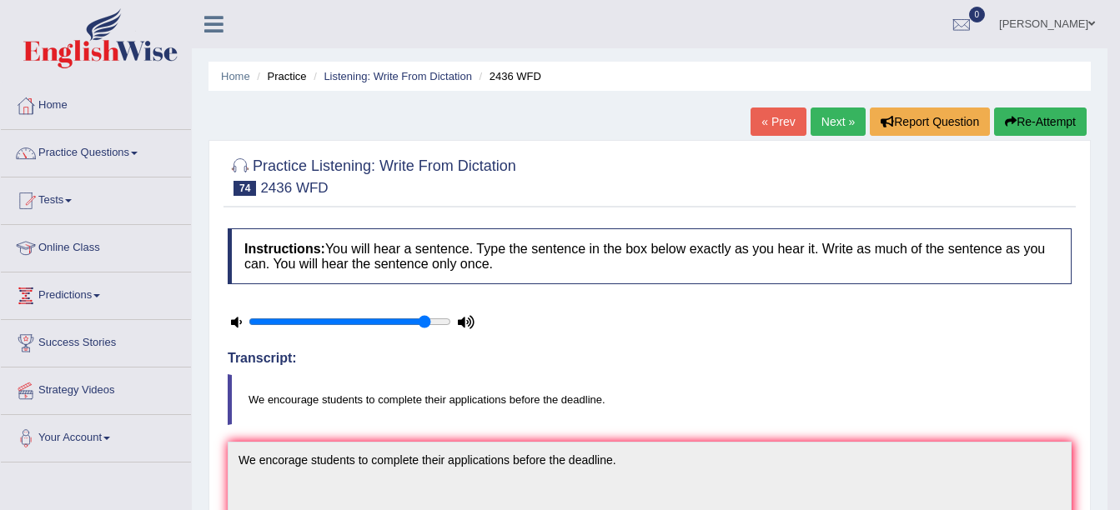
click at [829, 128] on link "Next »" at bounding box center [837, 122] width 55 height 28
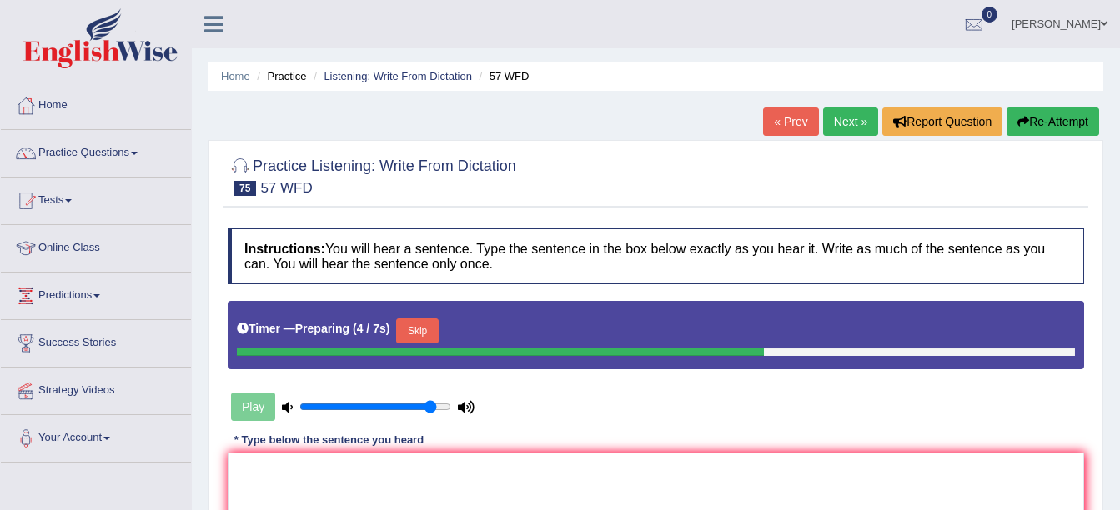
click at [415, 335] on button "Skip" at bounding box center [417, 330] width 42 height 25
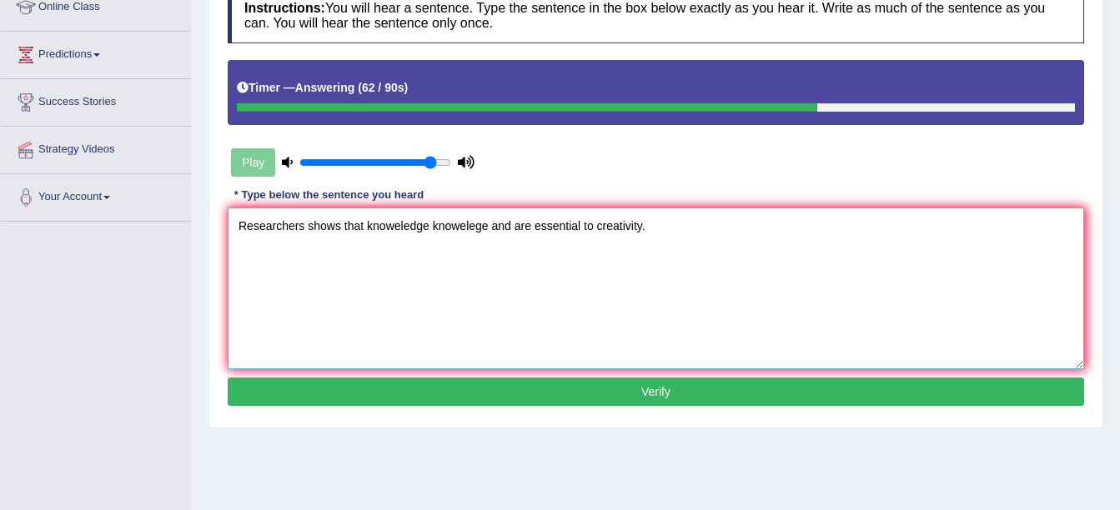
scroll to position [250, 0]
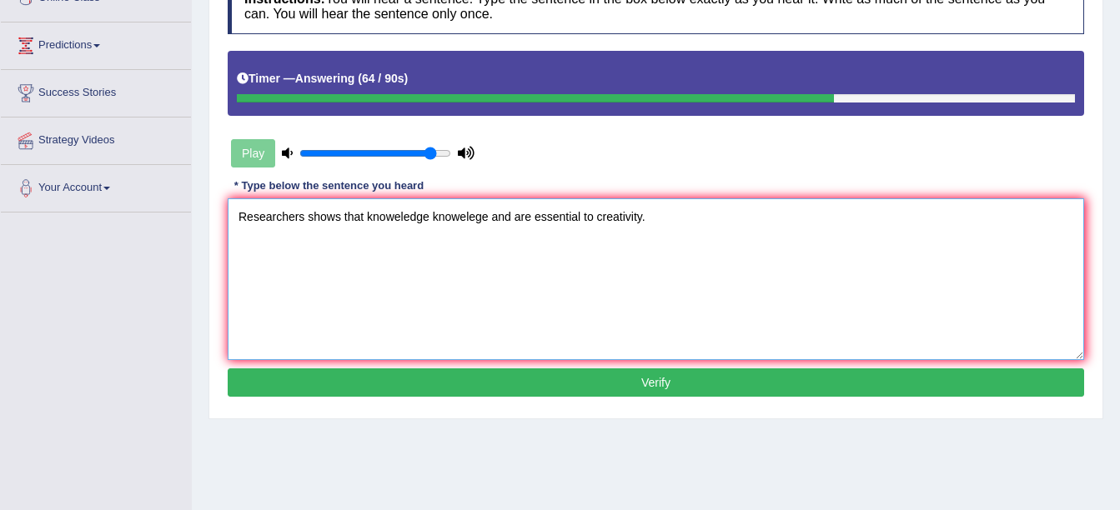
type textarea "Researchers shows that knoweledge knowelege and are essential to creativity."
click at [266, 369] on button "Verify" at bounding box center [656, 382] width 856 height 28
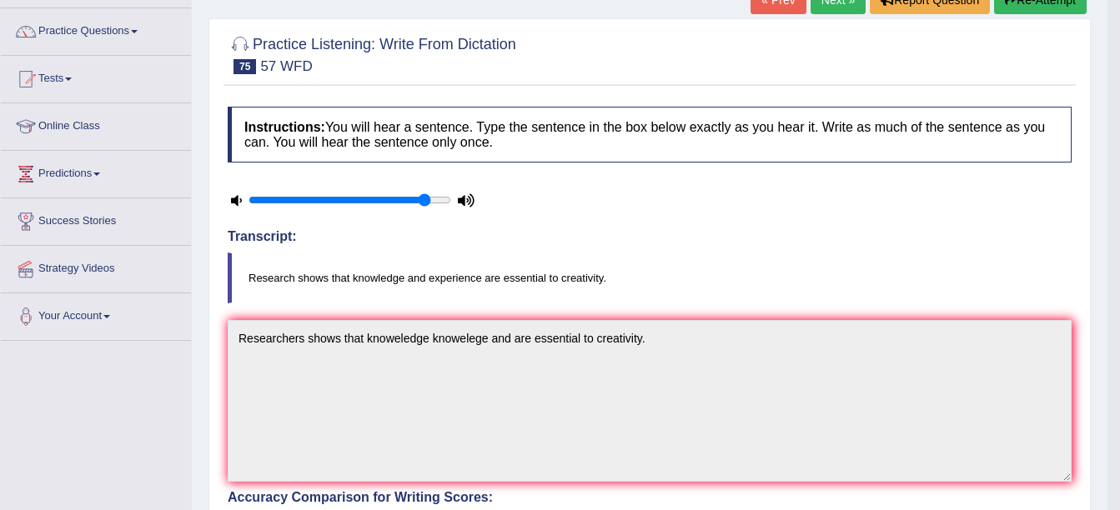
scroll to position [83, 0]
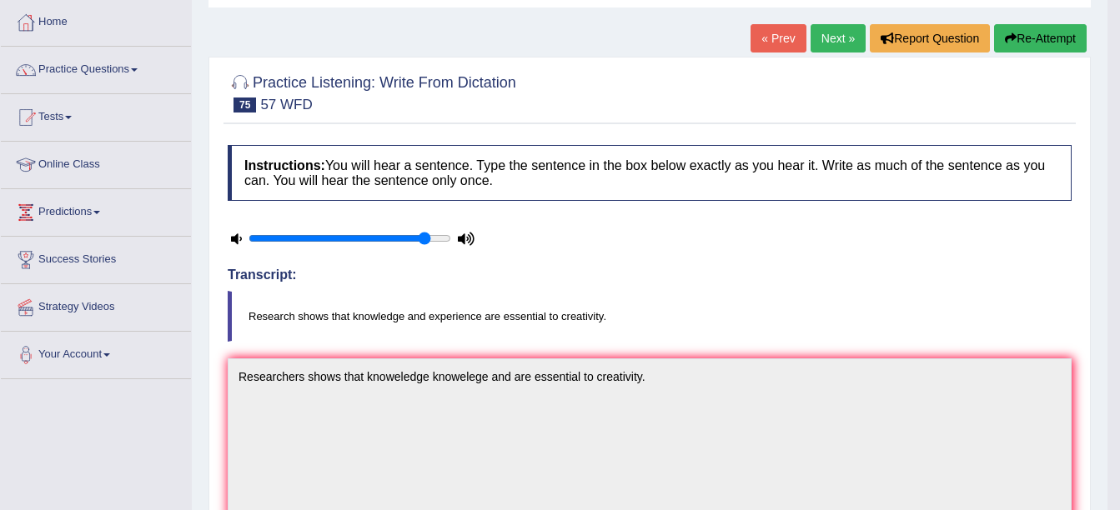
click at [822, 43] on link "Next »" at bounding box center [837, 38] width 55 height 28
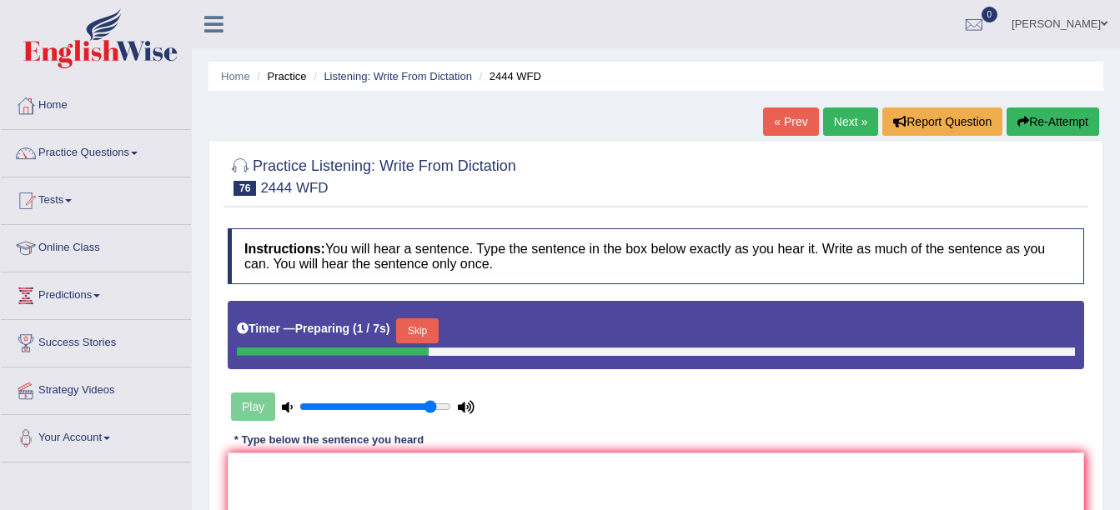
drag, startPoint x: 397, startPoint y: 326, endPoint x: 373, endPoint y: 310, distance: 28.2
click at [397, 324] on button "Skip" at bounding box center [417, 330] width 42 height 25
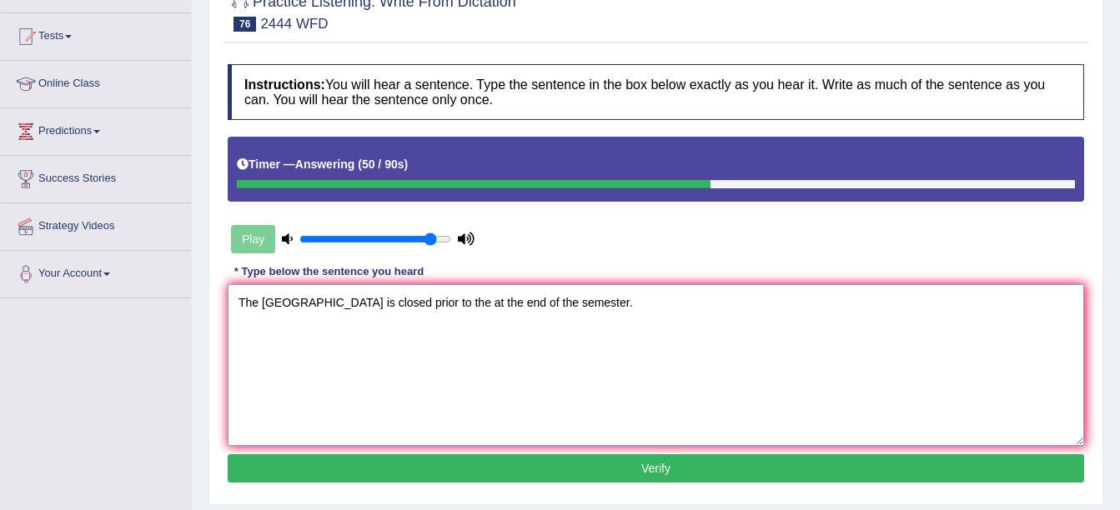
scroll to position [167, 0]
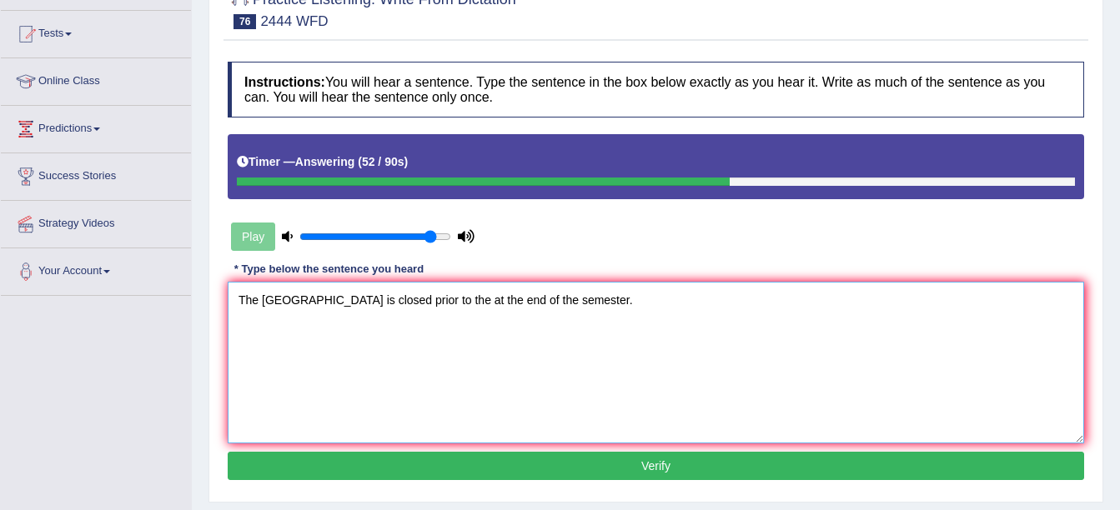
click at [311, 297] on textarea "The [GEOGRAPHIC_DATA] is closed prior to the at the end of the semester." at bounding box center [656, 363] width 856 height 162
click at [296, 302] on textarea "The [GEOGRAPHIC_DATA] is closed prior to the at the end of the semester." at bounding box center [656, 363] width 856 height 162
type textarea "The residential hall is closed prior to the at the end of the semester."
click at [393, 465] on button "Verify" at bounding box center [656, 466] width 856 height 28
